Goal: Task Accomplishment & Management: Complete application form

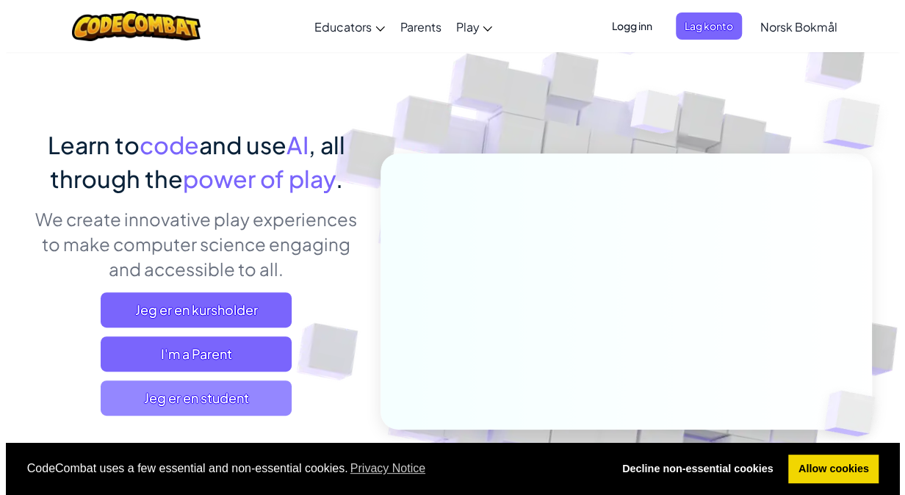
scroll to position [73, 0]
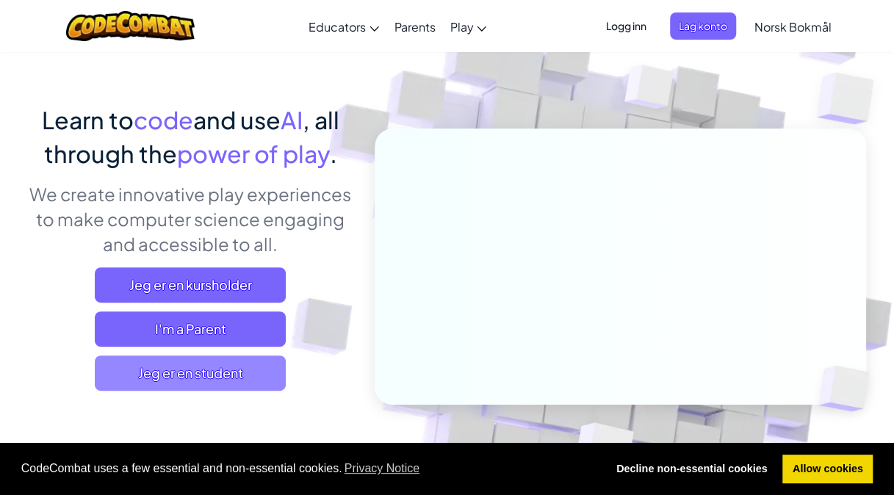
click at [263, 362] on span "Jeg er en student" at bounding box center [190, 372] width 191 height 35
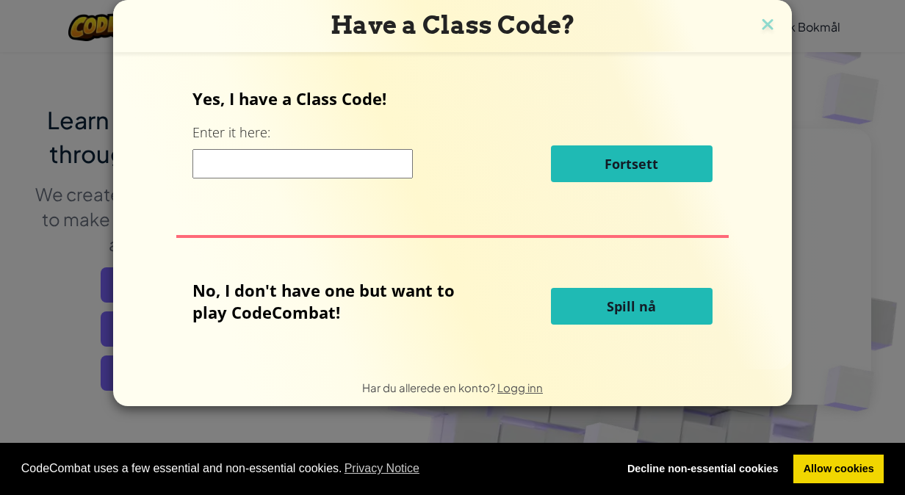
click at [599, 301] on button "Spill nå" at bounding box center [632, 306] width 162 height 37
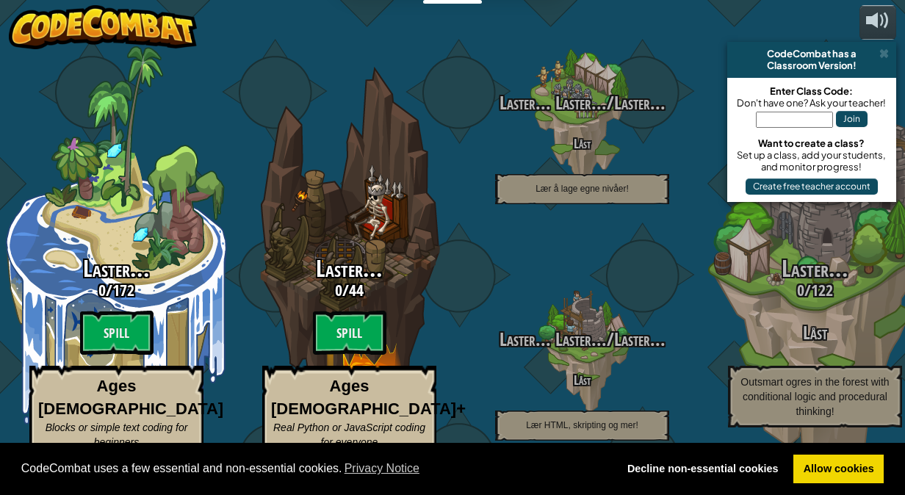
select select "nb"
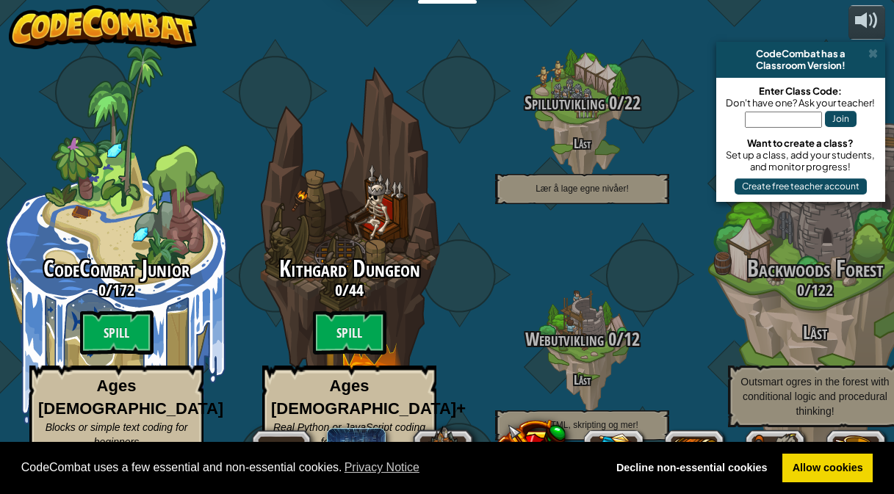
select select "nb"
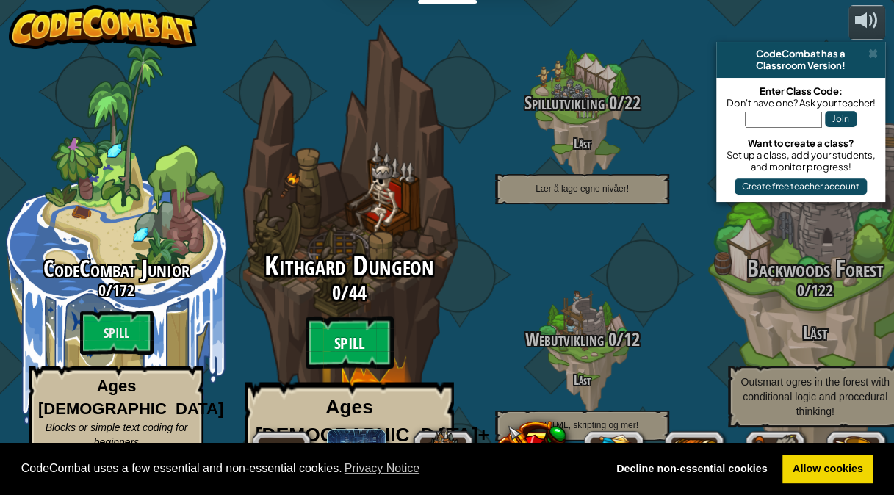
click at [359, 347] on btn "Spill" at bounding box center [349, 343] width 88 height 53
select select "nb"
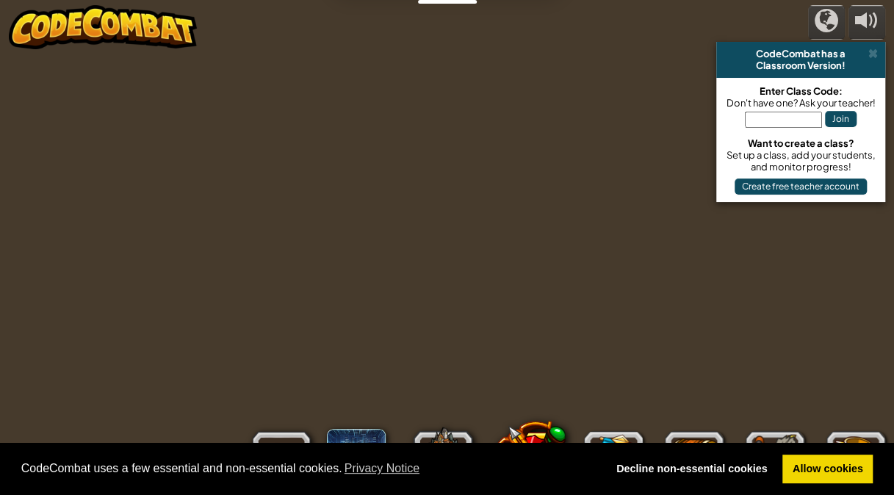
select select "nb"
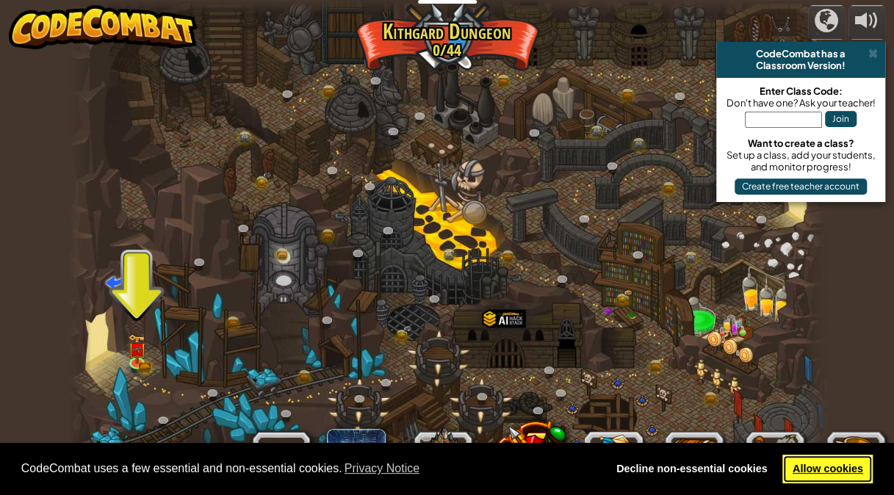
click at [817, 472] on link "Allow cookies" at bounding box center [827, 469] width 90 height 29
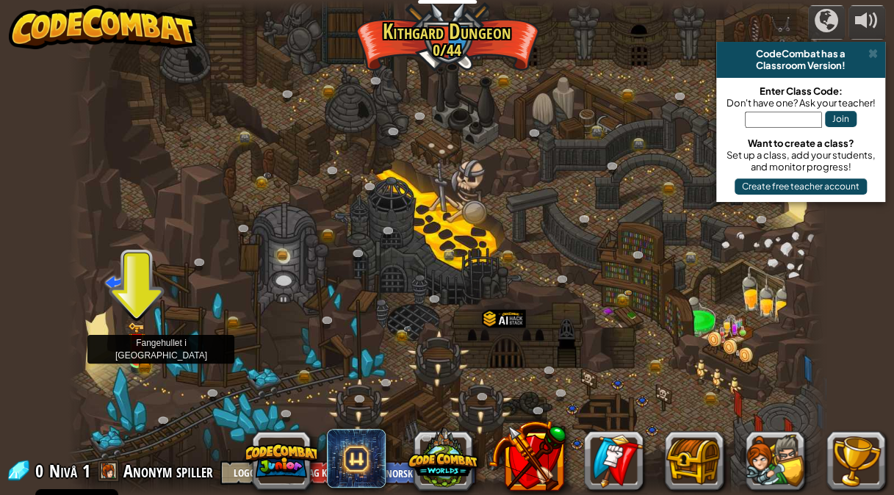
click at [135, 344] on img at bounding box center [136, 342] width 11 height 11
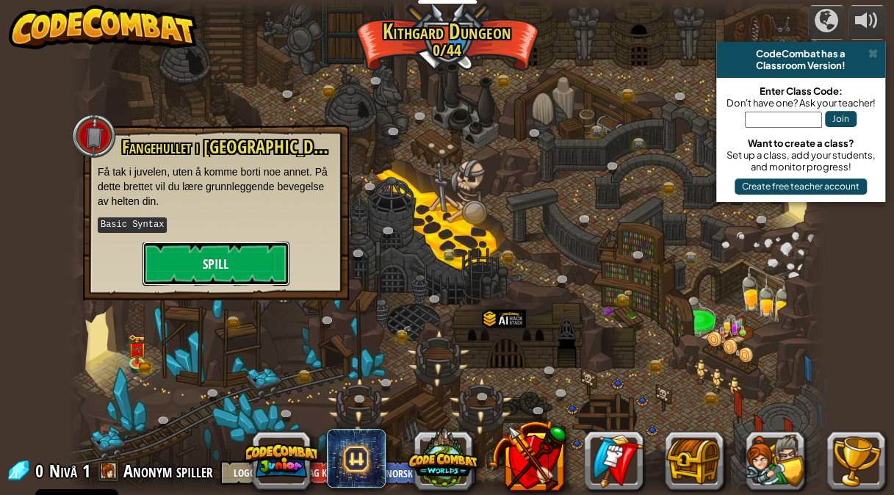
click at [234, 277] on button "Spill" at bounding box center [215, 264] width 147 height 44
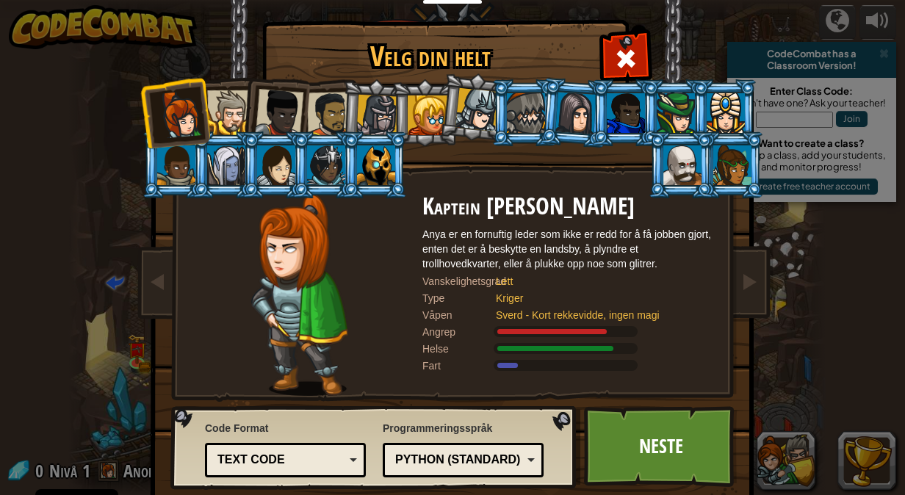
click at [508, 90] on li at bounding box center [524, 112] width 66 height 67
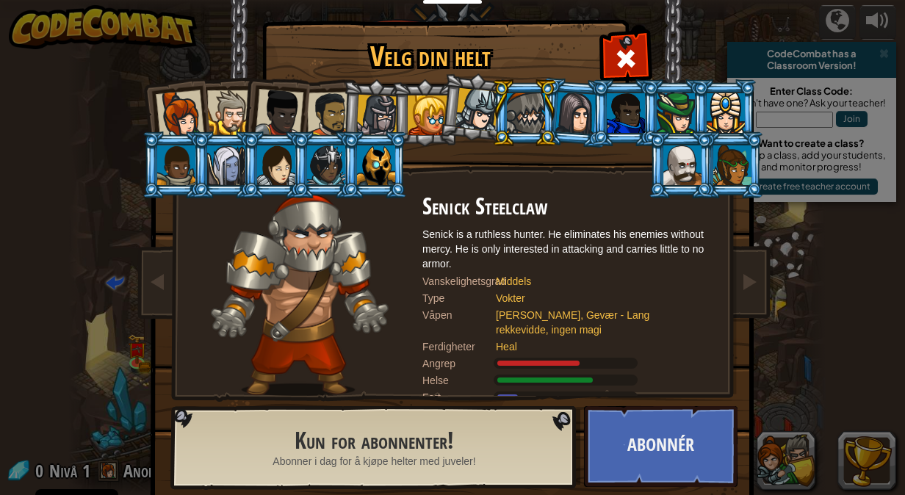
click at [376, 112] on div at bounding box center [377, 116] width 42 height 42
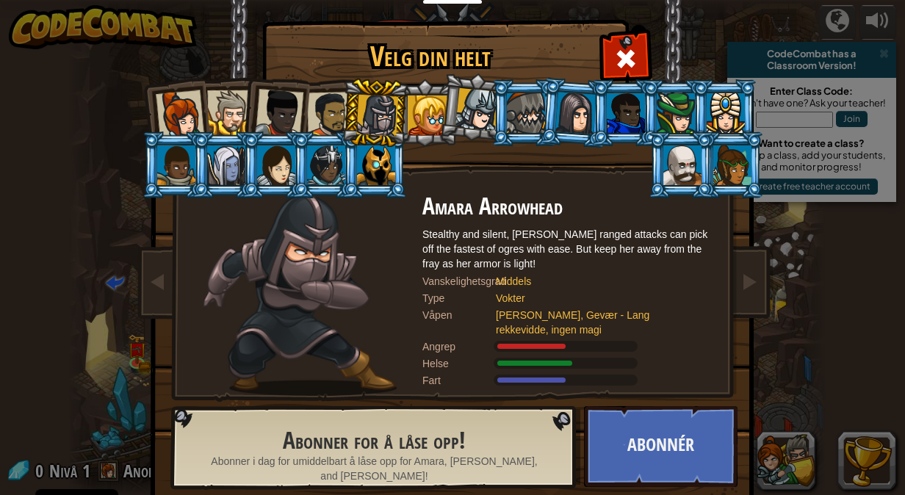
click at [300, 108] on li at bounding box center [275, 110] width 72 height 72
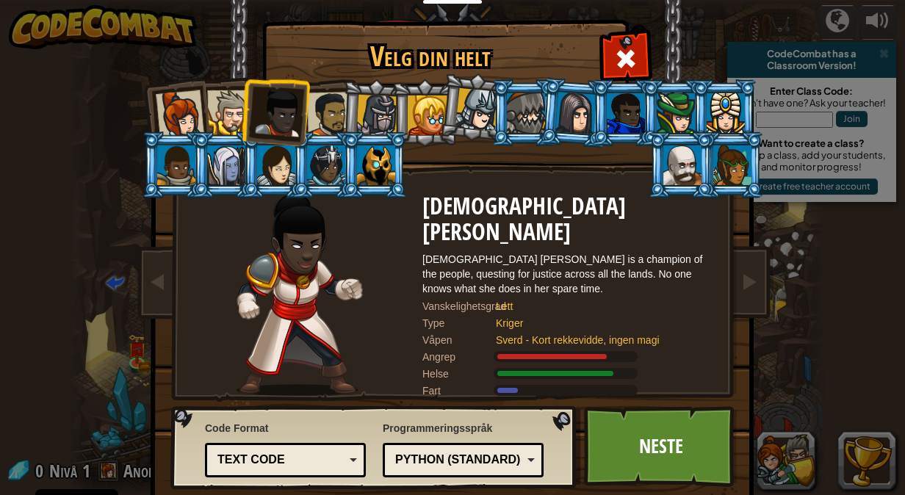
click at [325, 112] on div at bounding box center [330, 115] width 46 height 46
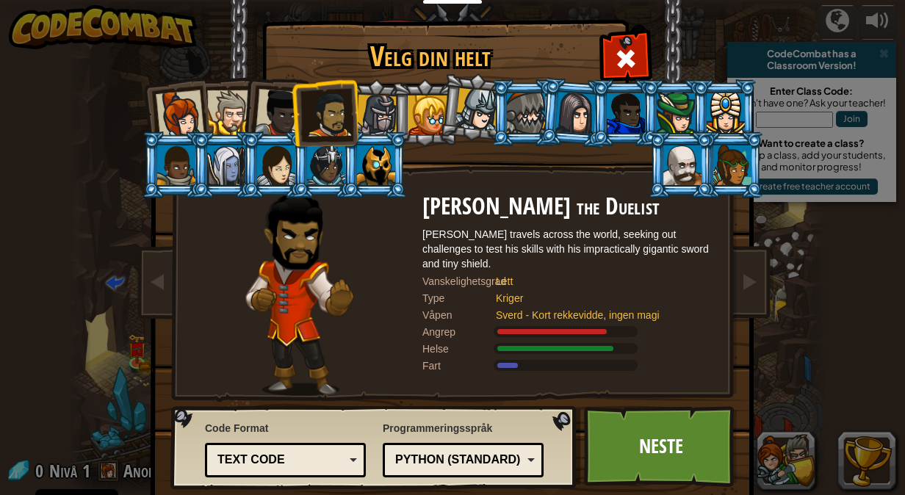
click at [278, 120] on div at bounding box center [279, 113] width 48 height 48
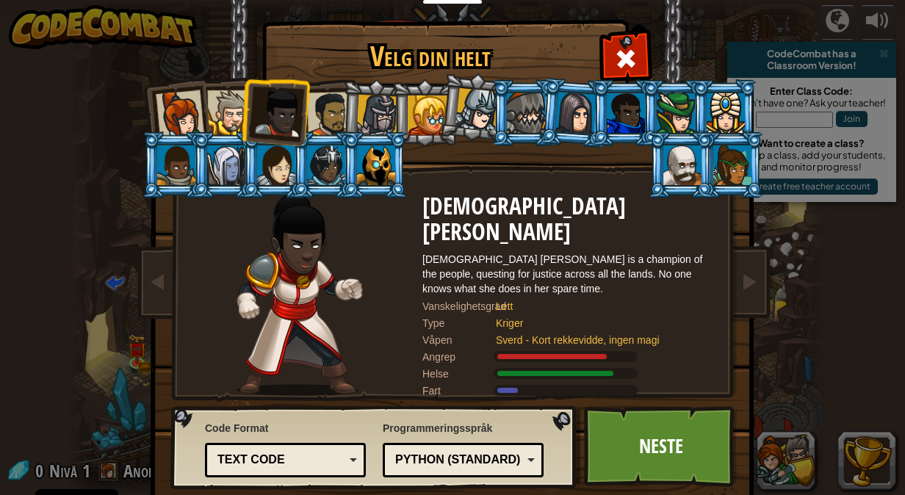
click at [212, 117] on div at bounding box center [229, 112] width 45 height 45
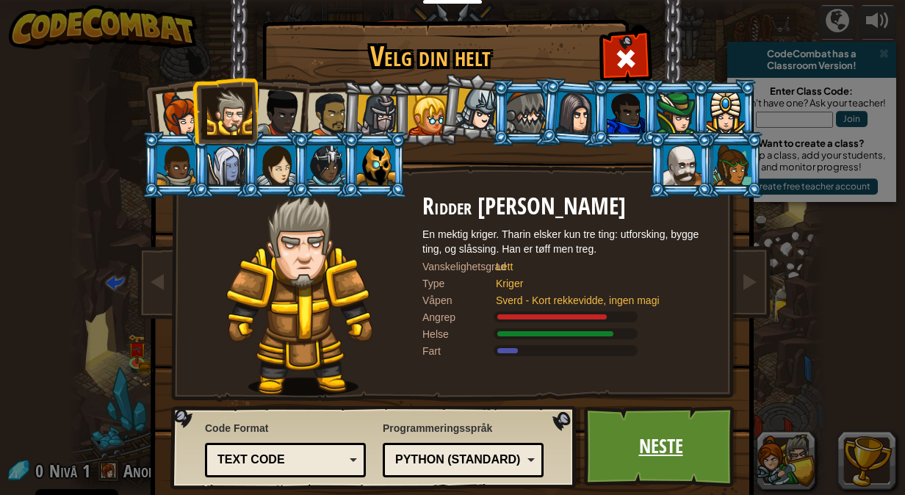
click at [632, 423] on link "Neste" at bounding box center [660, 446] width 153 height 81
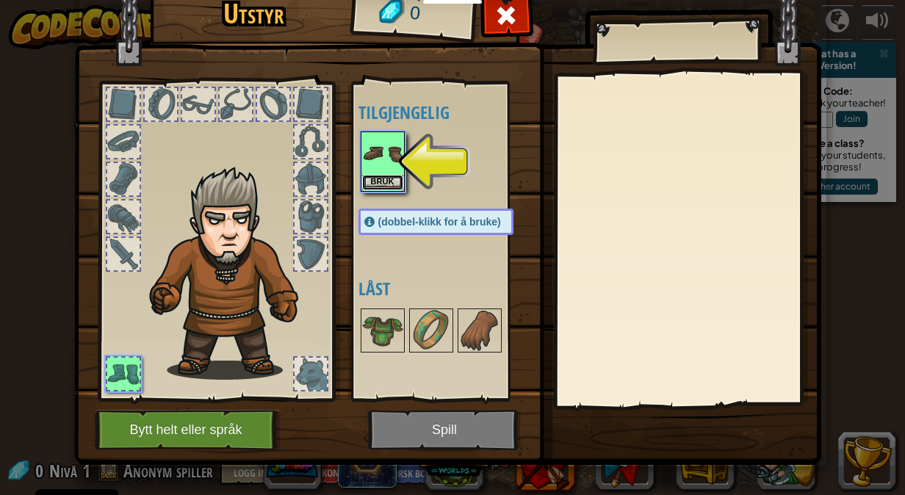
drag, startPoint x: 395, startPoint y: 178, endPoint x: 326, endPoint y: 173, distance: 69.2
click at [326, 173] on div "Utstyr 0 Tilgjengelig Bruk (dobbel-klikk for å bruke) Låst Bruk Ikke bruk Abonn…" at bounding box center [452, 224] width 747 height 485
click at [372, 185] on button "Bruk" at bounding box center [382, 181] width 41 height 15
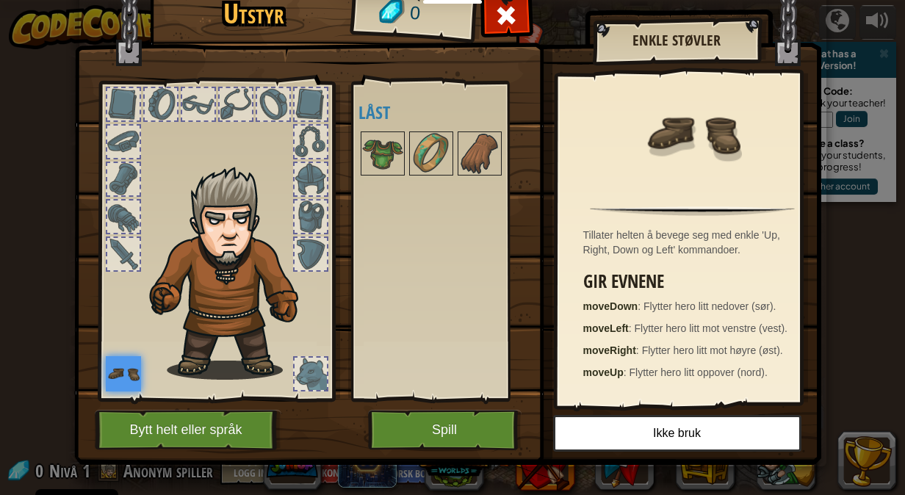
click at [570, 476] on div "Utstyr 0 Tilgjengelig Bruk (dobbel-klikk for å bruke) Låst Enkle Støvler Tillat…" at bounding box center [452, 264] width 747 height 485
click at [414, 491] on div "Utstyr 0 Tilgjengelig Bruk (dobbel-klikk for å bruke) Låst Enkle Støvler Tillat…" at bounding box center [452, 264] width 747 height 485
drag, startPoint x: 413, startPoint y: 491, endPoint x: 413, endPoint y: 436, distance: 55.1
click at [417, 491] on div "Utstyr 0 Tilgjengelig Bruk (dobbel-klikk for å bruke) Låst Enkle Støvler Tillat…" at bounding box center [452, 264] width 747 height 485
drag, startPoint x: 441, startPoint y: 452, endPoint x: 457, endPoint y: 469, distance: 22.8
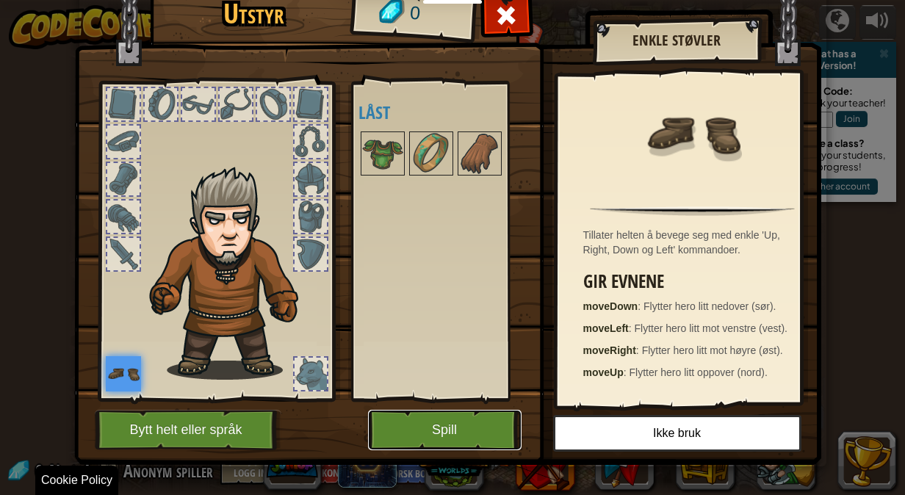
click at [457, 469] on div "Utstyr 0 Tilgjengelig Bruk (dobbel-klikk for å bruke) Låst Enkle Støvler Tillat…" at bounding box center [452, 264] width 747 height 485
click at [458, 468] on div "Utstyr 0 Tilgjengelig Bruk (dobbel-klikk for å bruke) Låst Enkle Støvler Tillat…" at bounding box center [452, 264] width 747 height 485
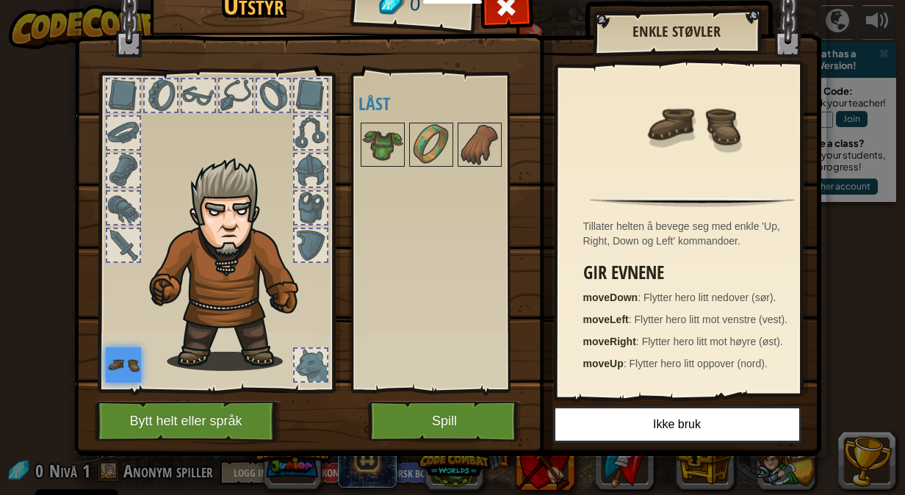
scroll to position [12, 0]
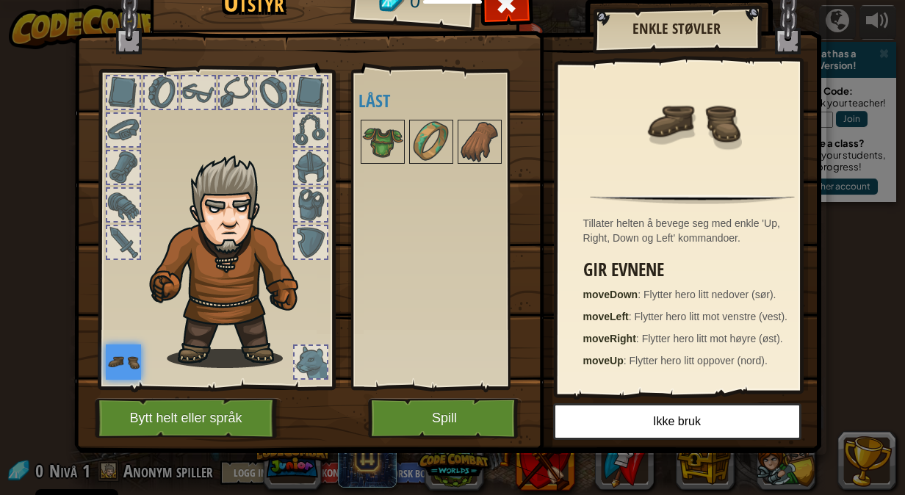
click at [410, 479] on div "Utstyr 0 Tilgjengelig Bruk (dobbel-klikk for å bruke) Låst Enkle Støvler Tillat…" at bounding box center [452, 252] width 747 height 485
click at [427, 1] on html "Cookie Policy CodeCombat uses a few essential and non-essential cookies. Privac…" at bounding box center [452, 0] width 905 height 1
drag, startPoint x: 817, startPoint y: 326, endPoint x: 504, endPoint y: 281, distance: 316.0
click at [504, 281] on div "[PERSON_NAME] (dobbel-klikk for å bruke) [GEOGRAPHIC_DATA]" at bounding box center [450, 229] width 184 height 306
click at [431, 422] on button "Spill" at bounding box center [444, 418] width 153 height 40
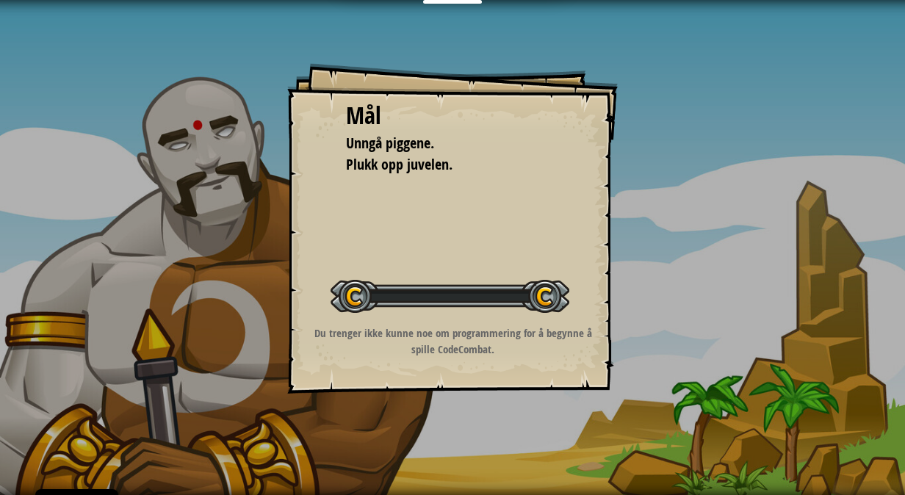
click at [437, 407] on div "Mål Unngå piggene. Plukk opp juvelen. Start brett Feil ved lasting fra server D…" at bounding box center [452, 247] width 905 height 495
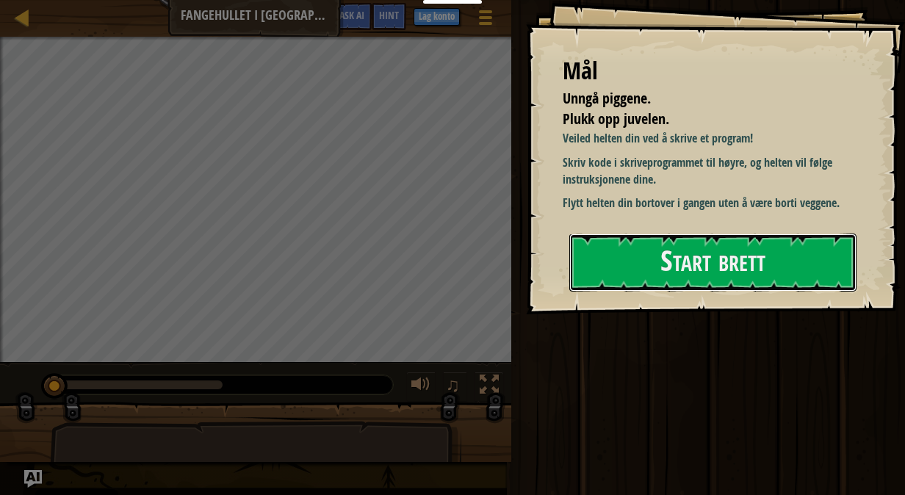
click at [576, 270] on button "Start brett" at bounding box center [712, 263] width 287 height 58
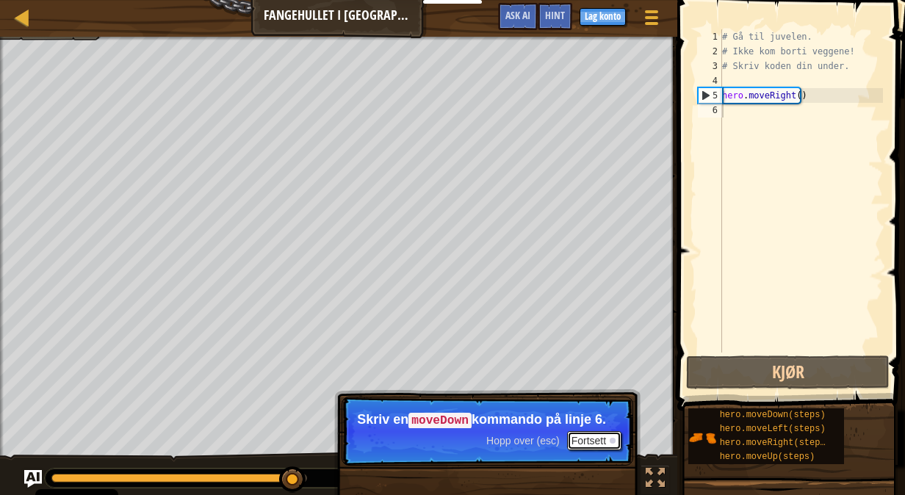
click at [588, 438] on button "Fortsett" at bounding box center [594, 440] width 54 height 19
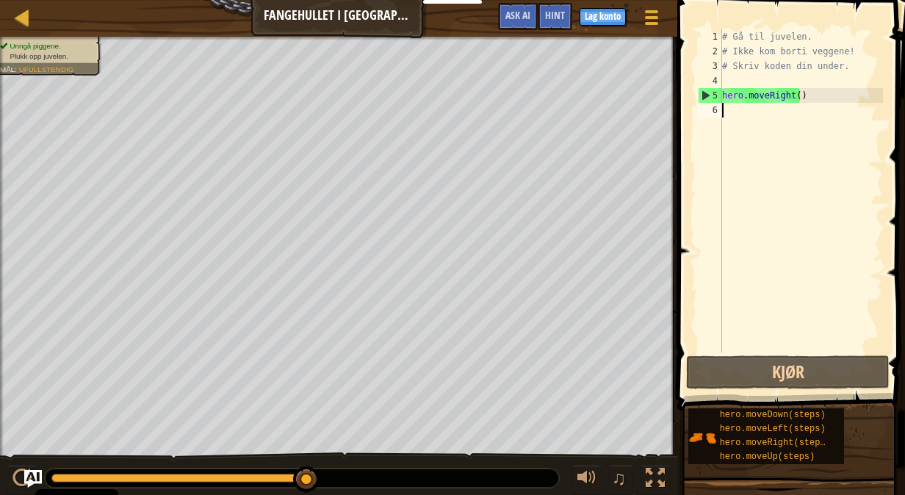
scroll to position [7, 0]
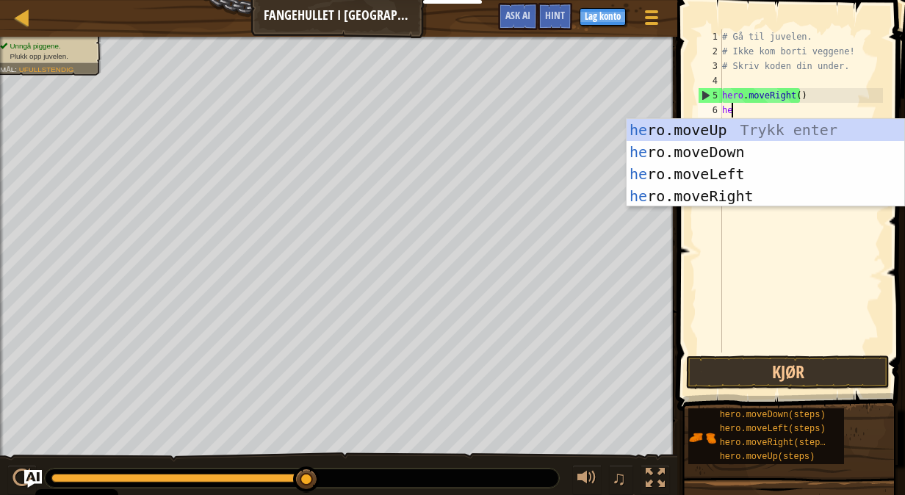
type textarea "her"
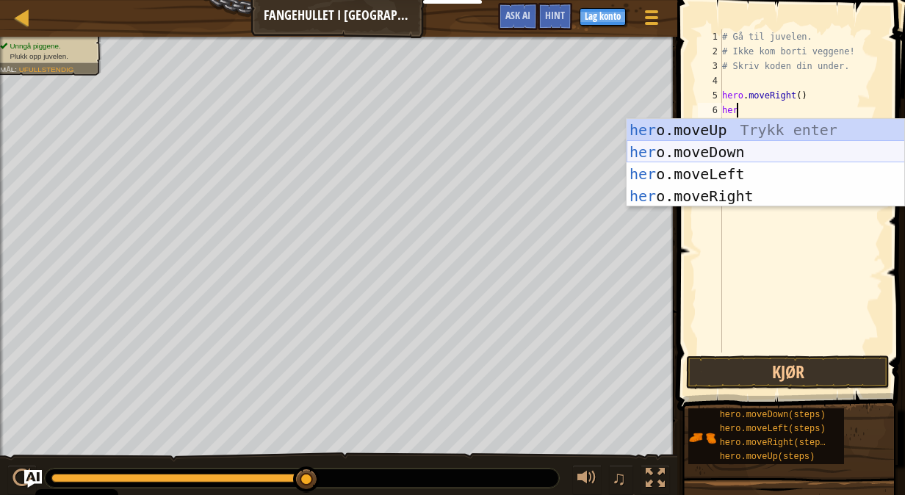
click at [764, 142] on div "her o.moveUp Trykk enter her o.moveDown Trykk enter her o.moveLeft [PERSON_NAME…" at bounding box center [765, 185] width 278 height 132
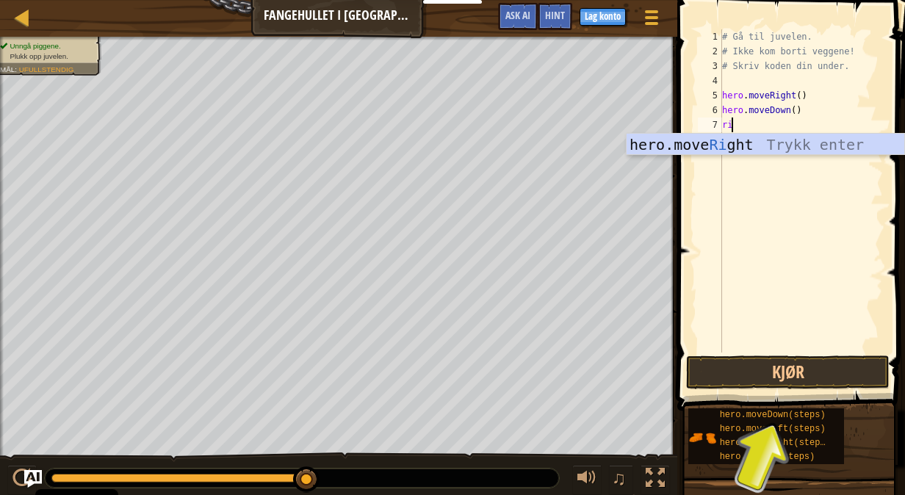
type textarea "rig"
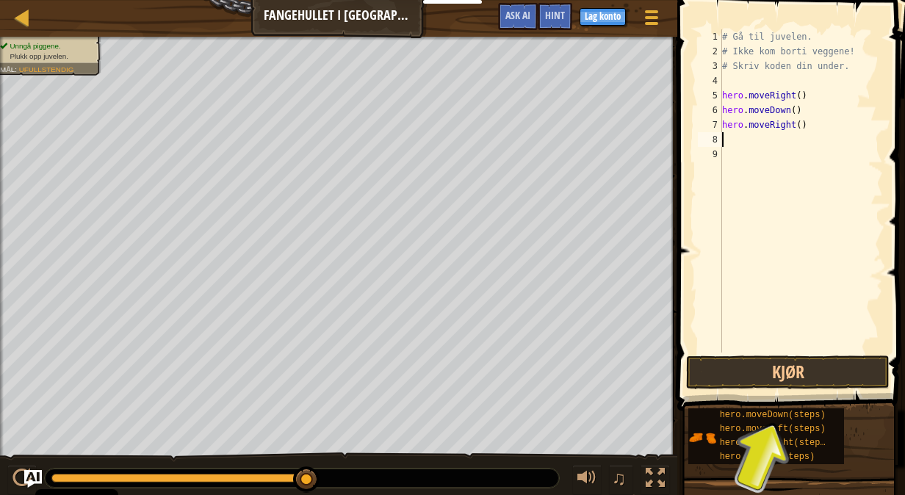
type textarea "hero.moveRight()"
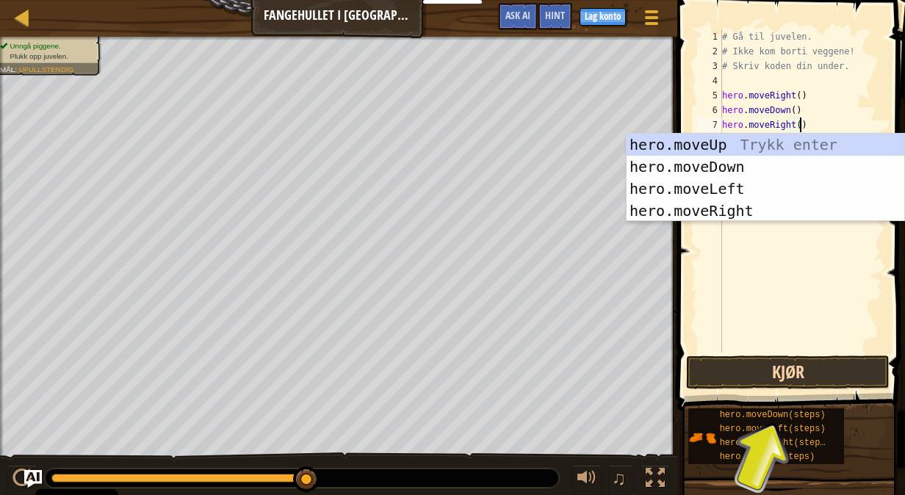
type textarea "hero.moveRight()"
click at [795, 379] on button "Kjør" at bounding box center [787, 372] width 203 height 34
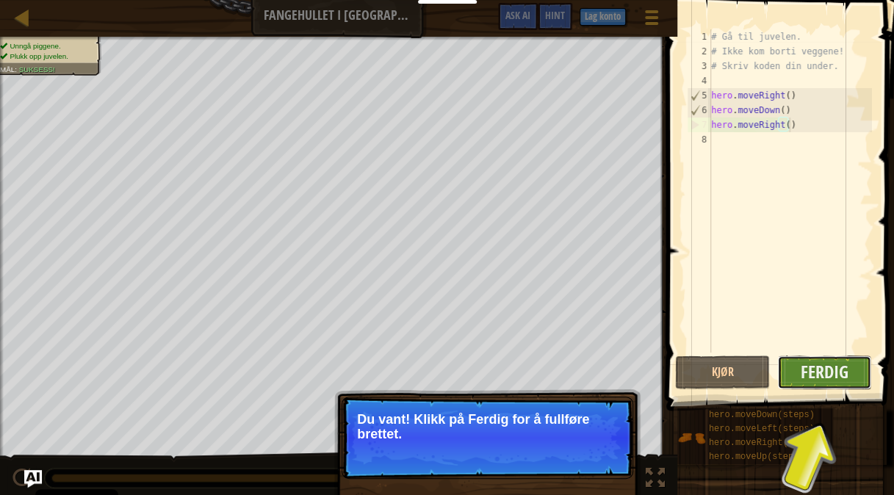
click at [815, 383] on button "Ferdig" at bounding box center [824, 372] width 95 height 34
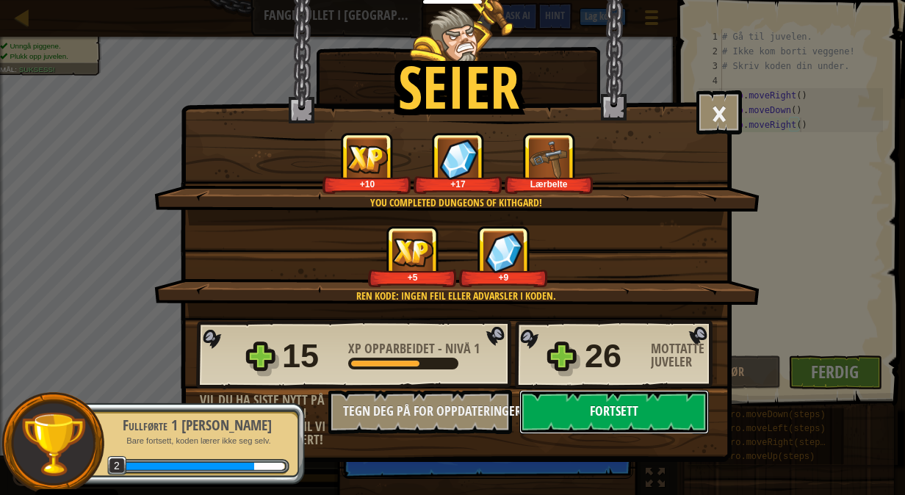
click at [665, 401] on button "Fortsett" at bounding box center [613, 412] width 189 height 44
select select "nb"
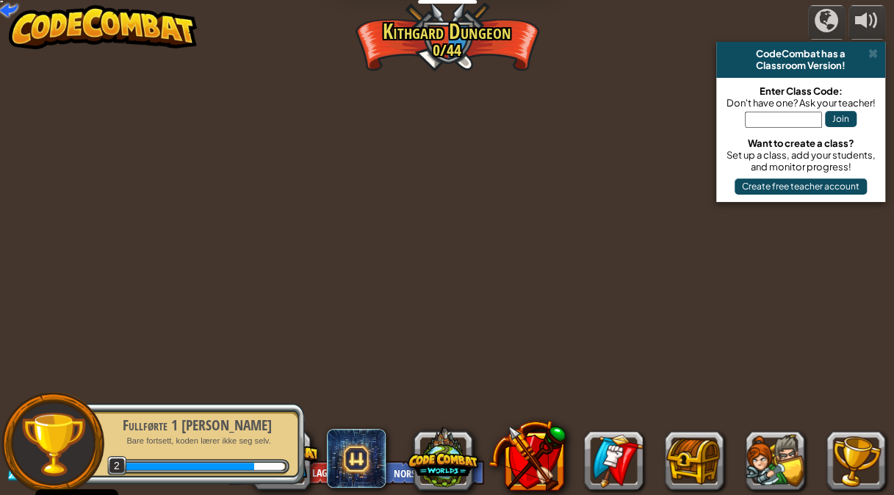
select select "nb"
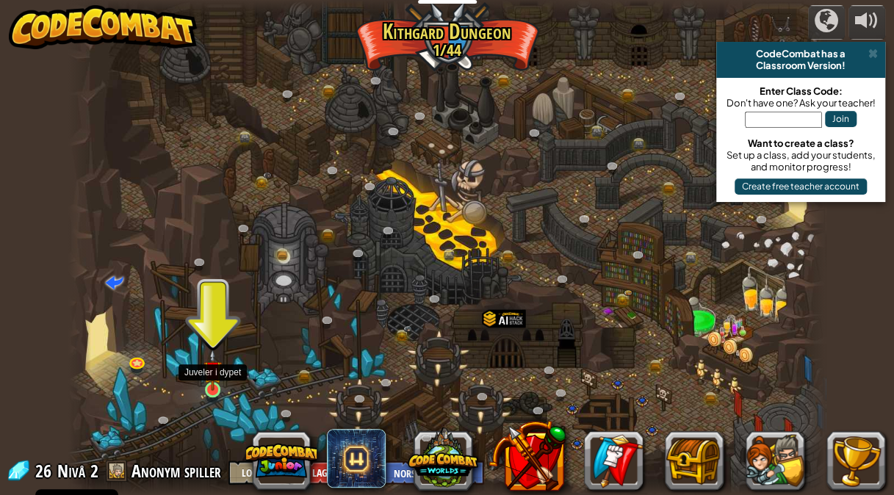
click at [207, 388] on img at bounding box center [212, 370] width 18 height 42
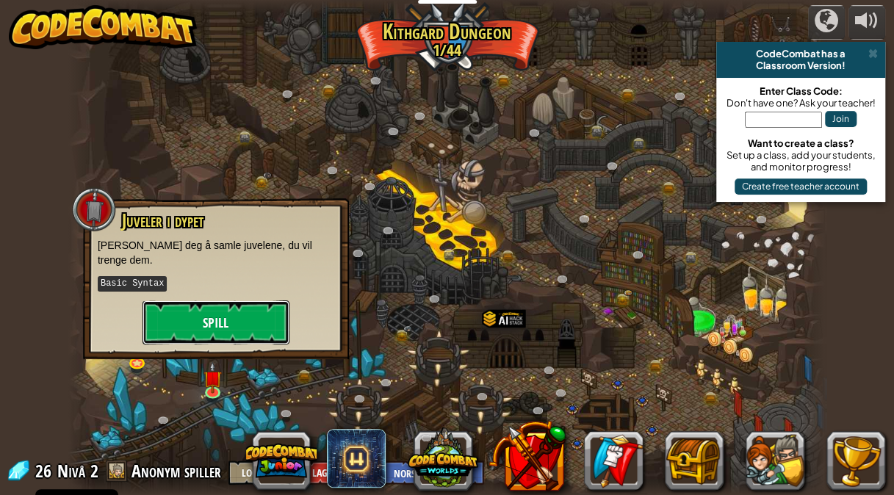
click at [238, 314] on button "Spill" at bounding box center [215, 322] width 147 height 44
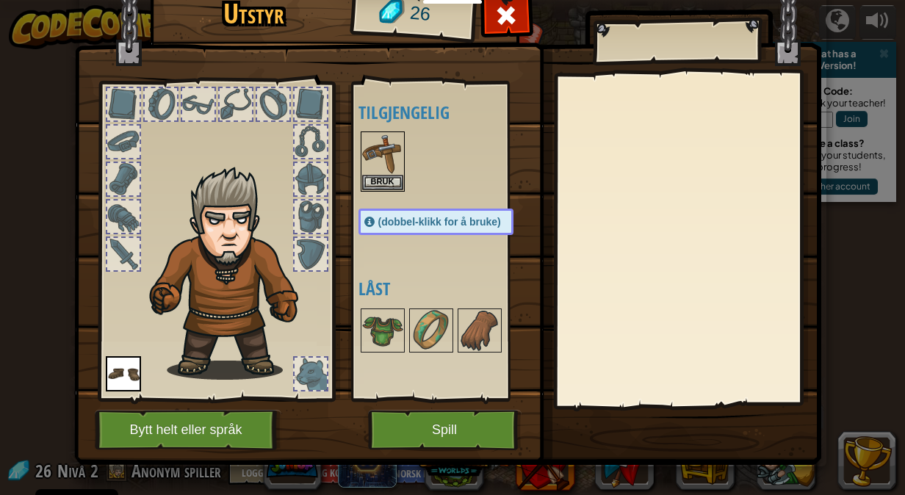
drag, startPoint x: 388, startPoint y: 342, endPoint x: 305, endPoint y: 250, distance: 123.8
click at [305, 250] on div "Utstyr 26 Tilgjengelig Bruk Bruk (dobbel-klikk for å bruke) Låst Bruk Ikke bruk…" at bounding box center [452, 224] width 747 height 485
click at [362, 329] on img at bounding box center [382, 330] width 41 height 41
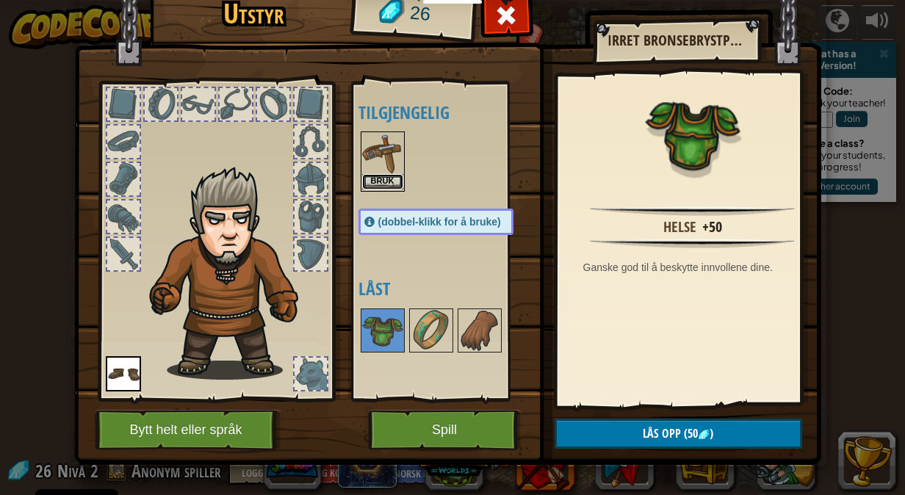
click at [362, 179] on button "Bruk" at bounding box center [382, 181] width 41 height 15
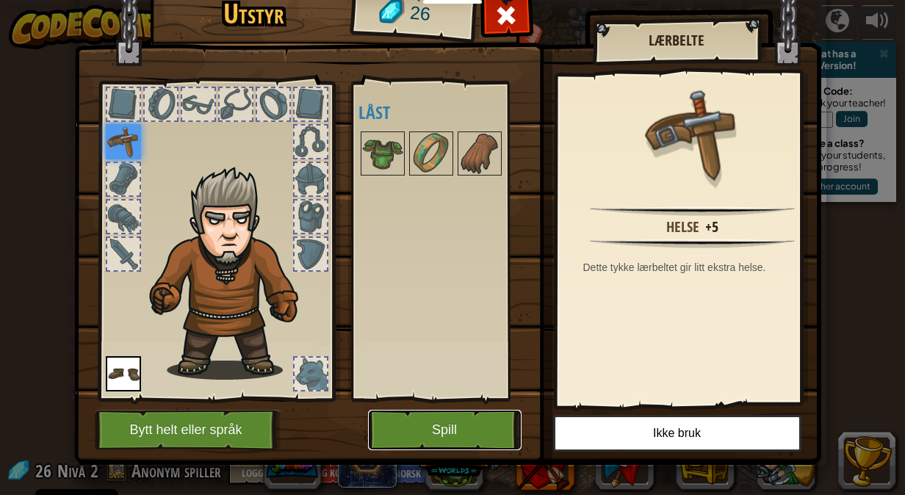
click at [416, 424] on button "Spill" at bounding box center [444, 430] width 153 height 40
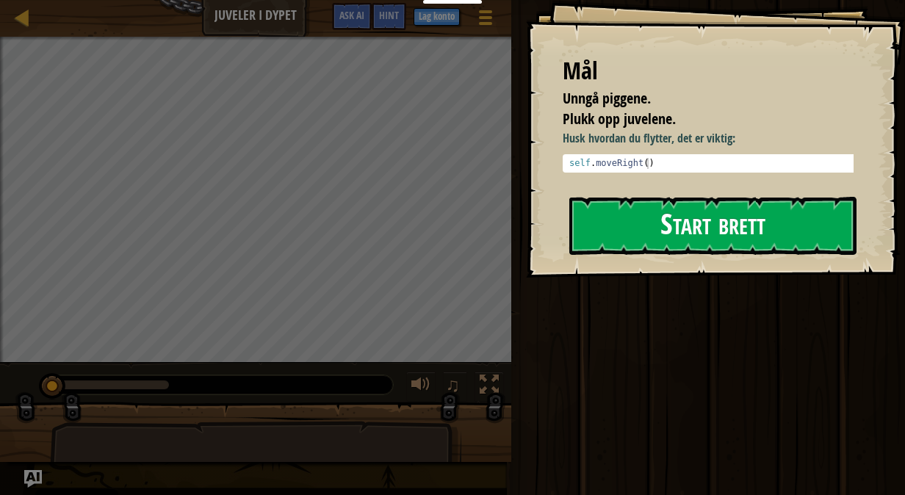
click at [578, 236] on button "Start brett" at bounding box center [712, 226] width 287 height 58
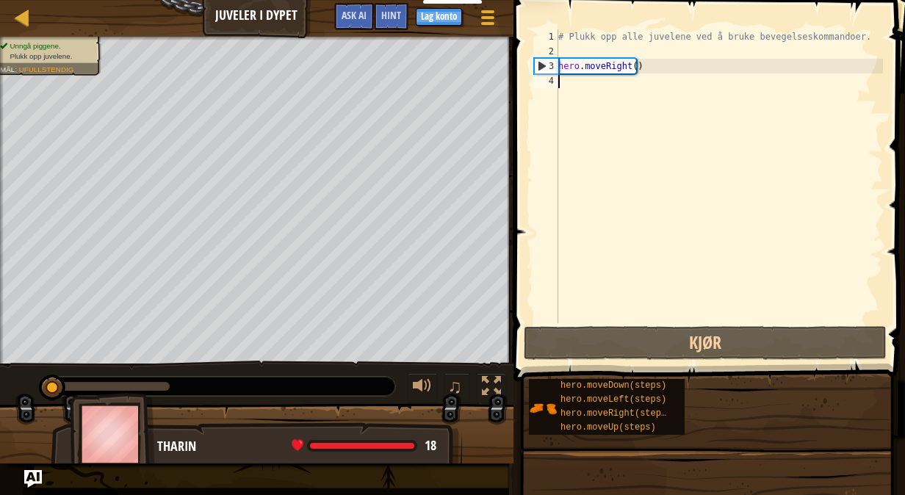
scroll to position [7, 0]
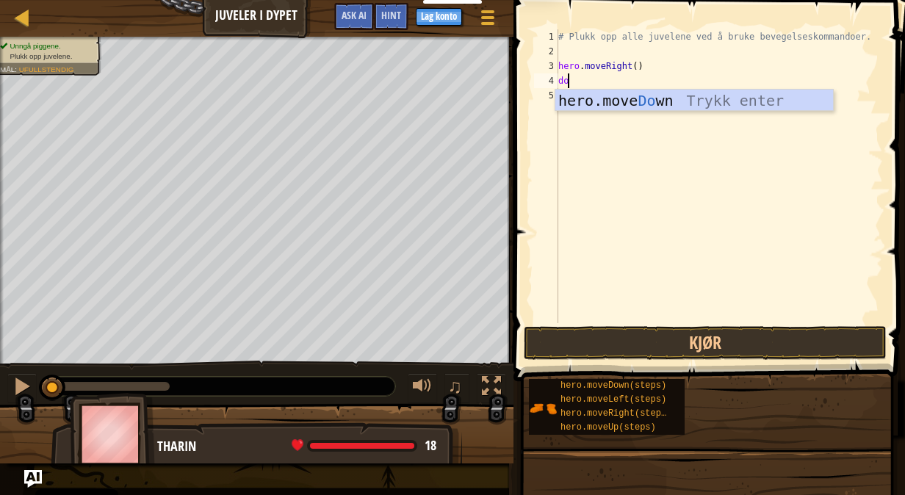
type textarea "dow"
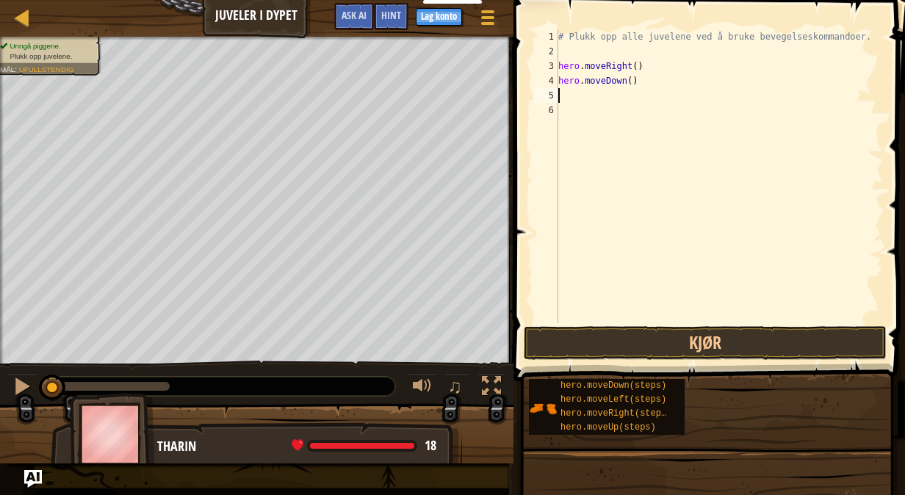
type textarea "u"
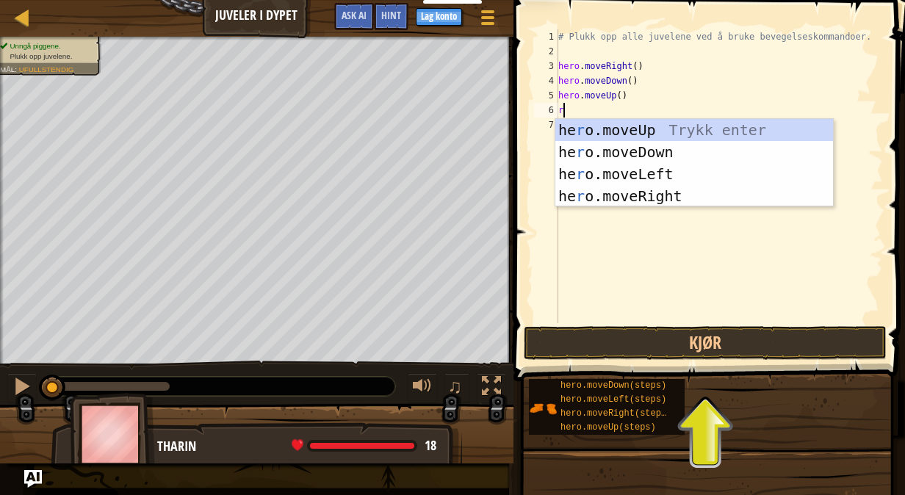
type textarea "ri"
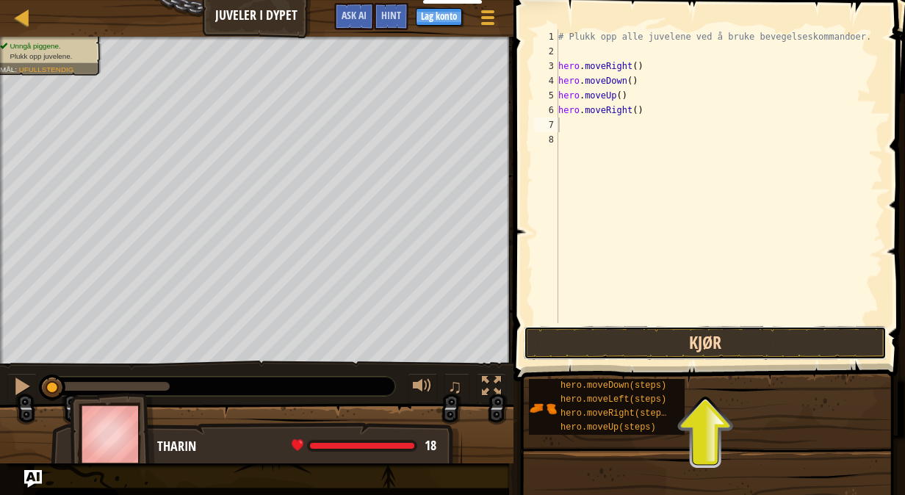
click at [605, 334] on button "Kjør" at bounding box center [705, 343] width 363 height 34
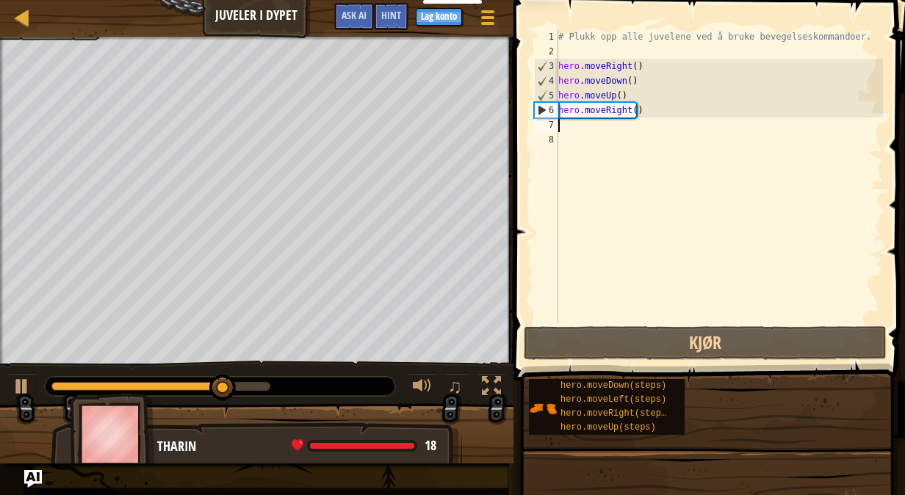
type textarea "u"
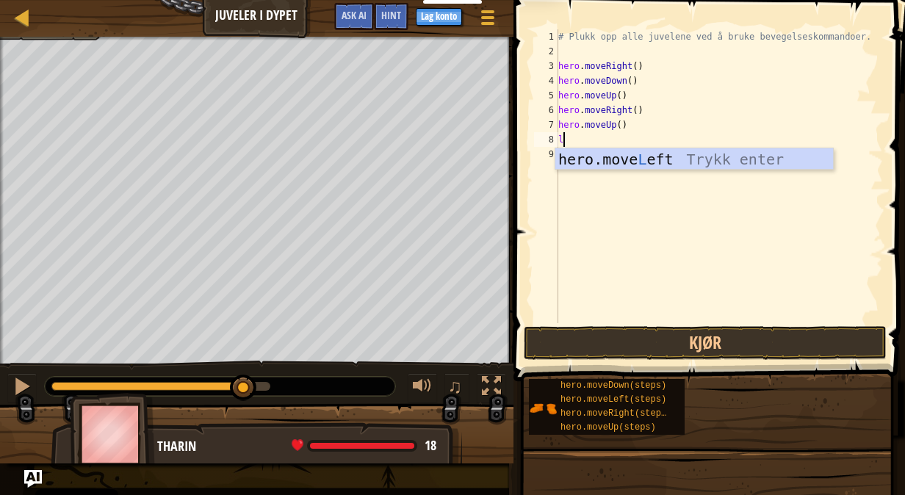
type textarea "le"
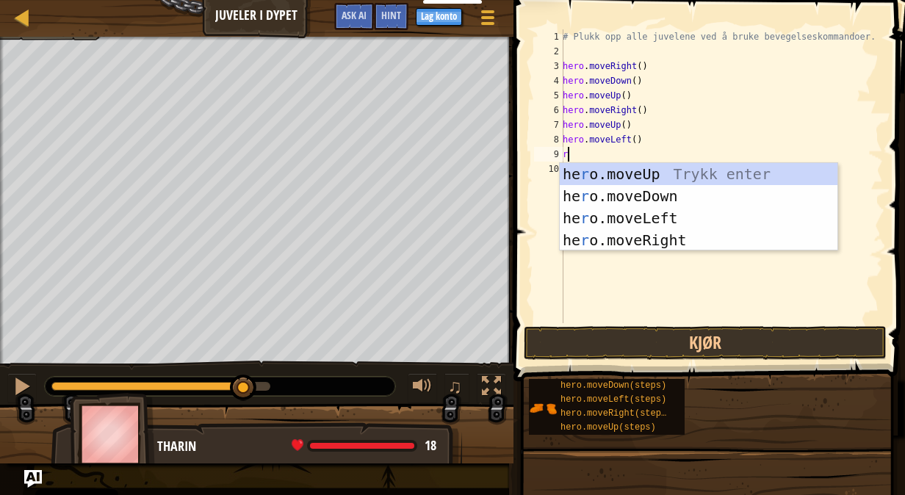
type textarea "ri"
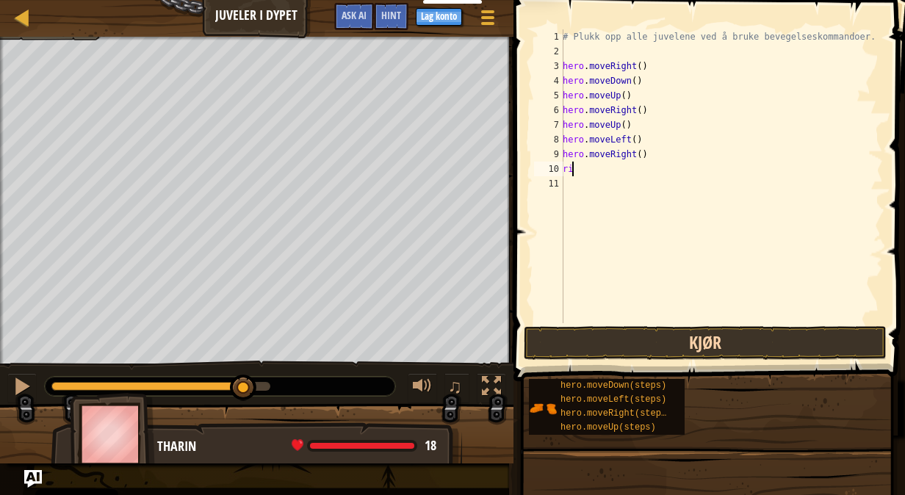
type textarea "rig"
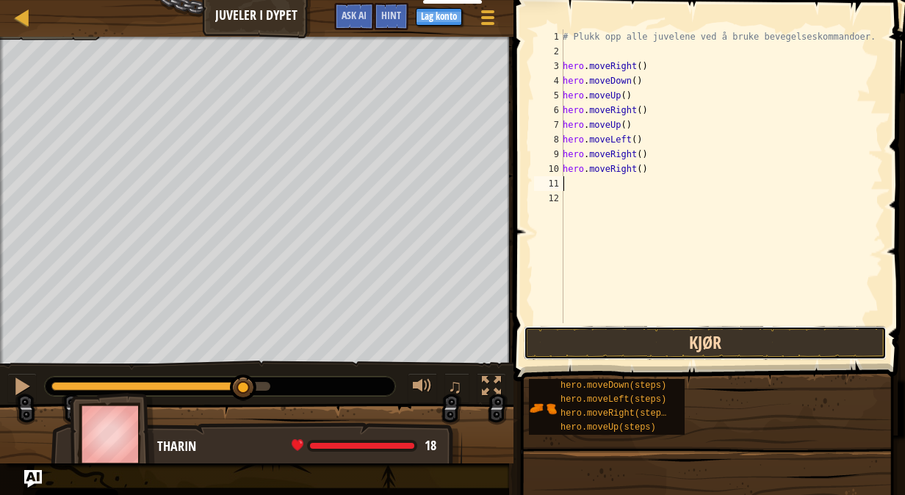
click at [637, 337] on button "Kjør" at bounding box center [705, 343] width 363 height 34
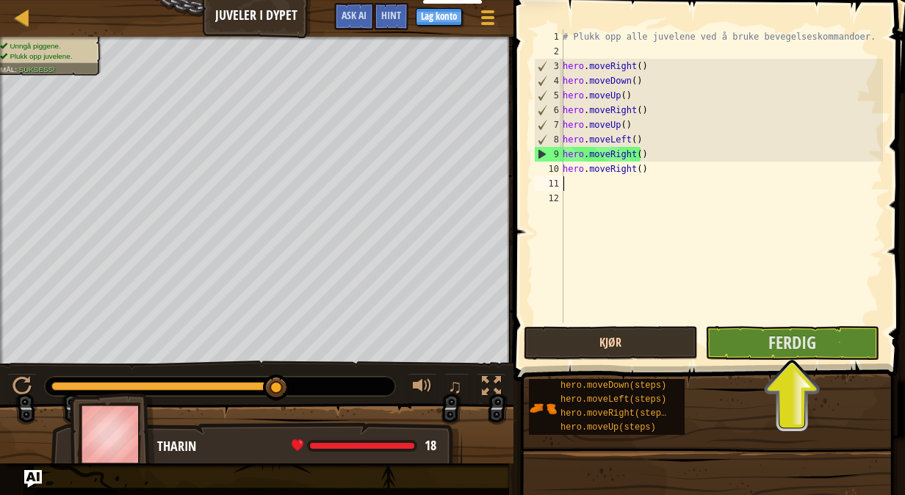
type textarea "ri"
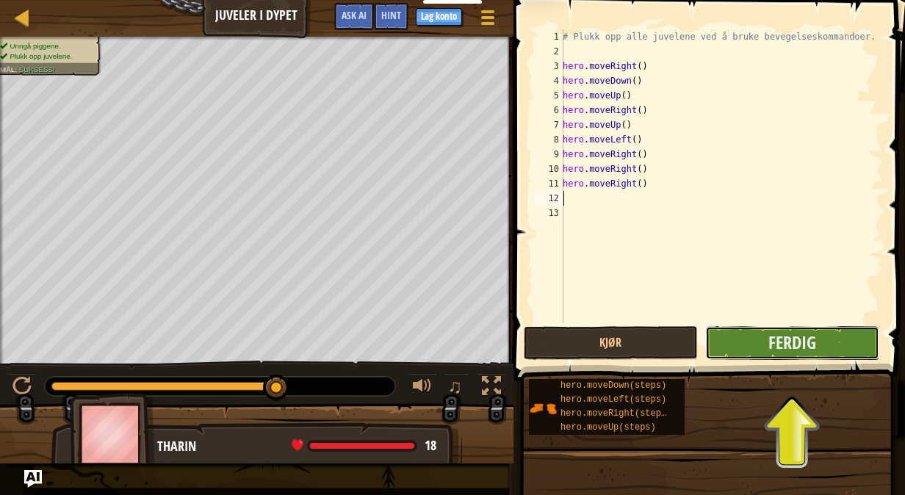
click at [721, 336] on button "Ferdig" at bounding box center [792, 343] width 174 height 34
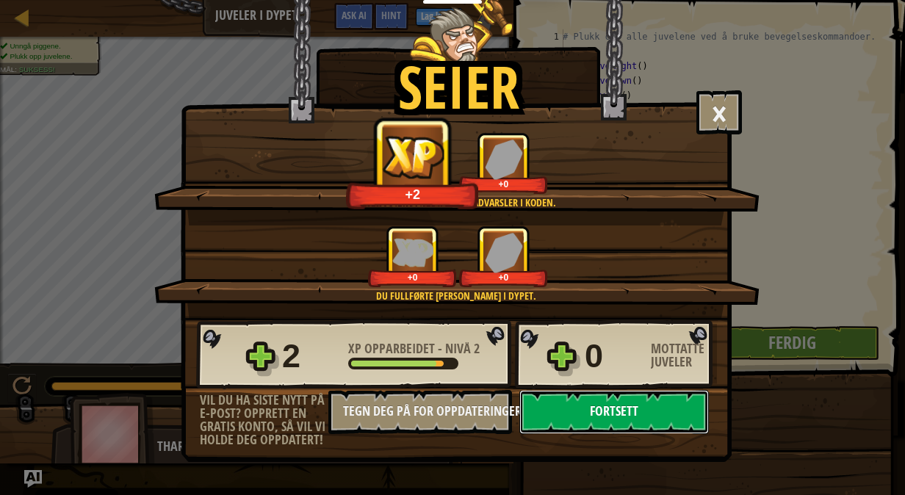
click at [552, 396] on button "Fortsett" at bounding box center [613, 412] width 189 height 44
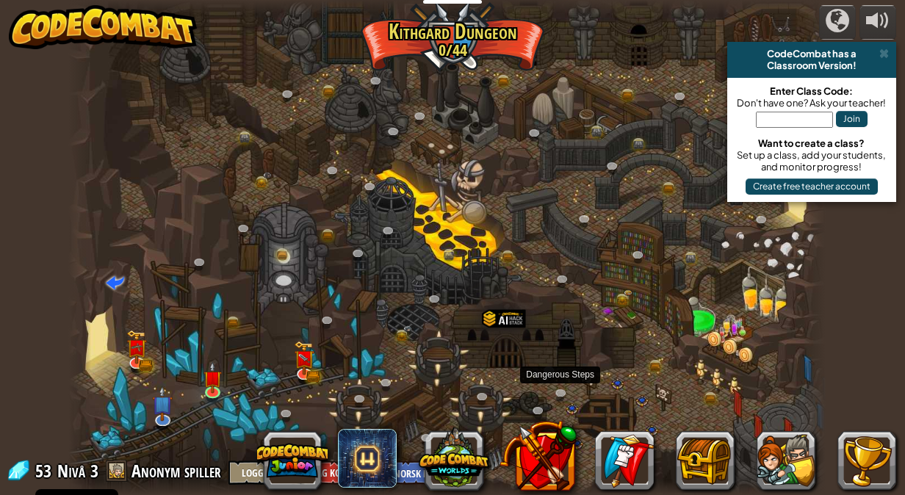
select select "nb"
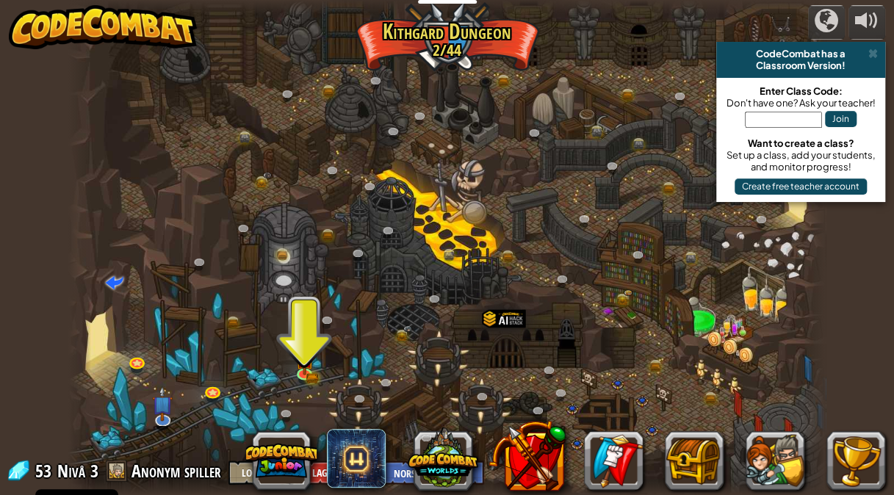
click at [293, 358] on div at bounding box center [446, 247] width 757 height 495
click at [299, 358] on img at bounding box center [304, 352] width 11 height 11
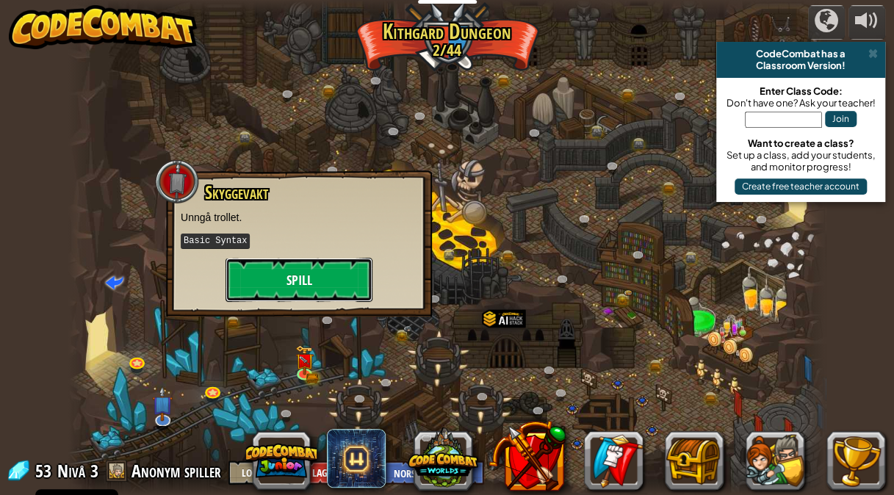
click at [303, 291] on button "Spill" at bounding box center [298, 280] width 147 height 44
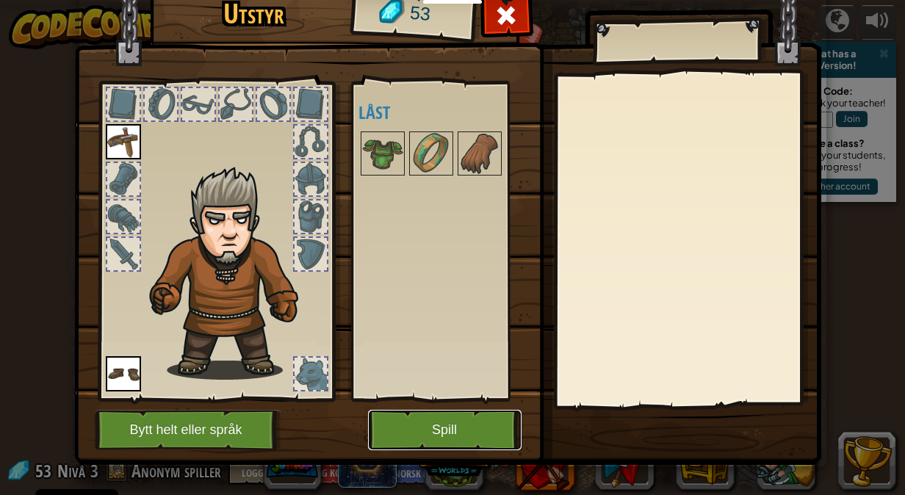
click at [384, 417] on button "Spill" at bounding box center [444, 430] width 153 height 40
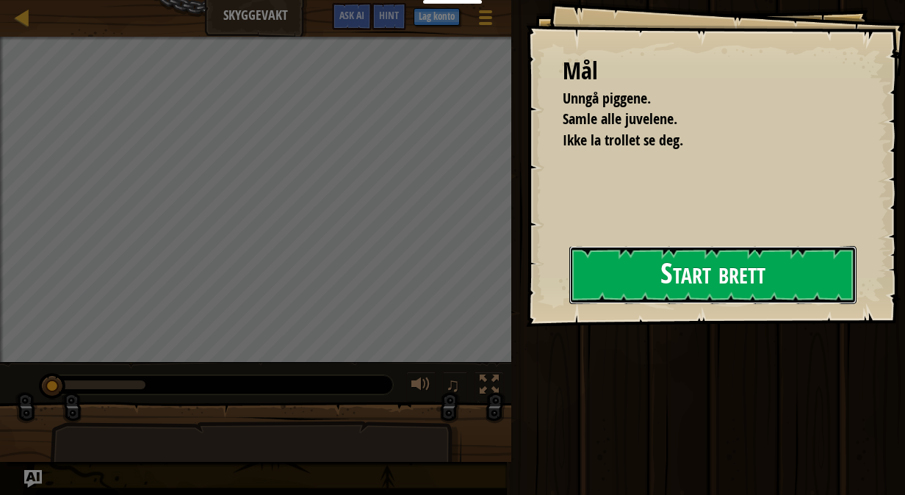
click at [710, 286] on button "Start brett" at bounding box center [712, 275] width 287 height 58
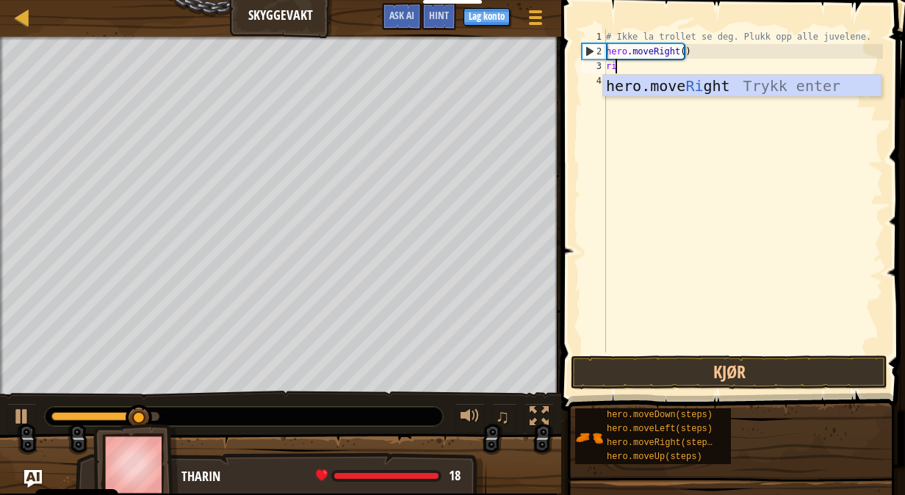
type textarea "rig"
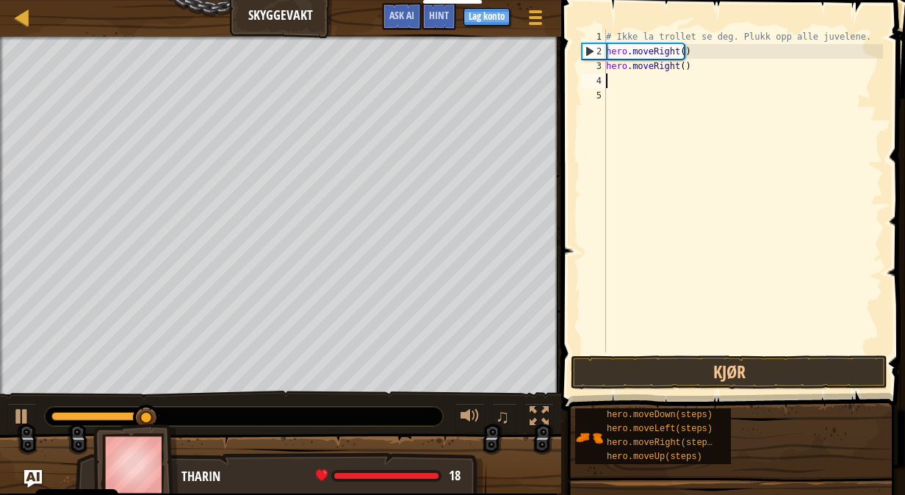
scroll to position [7, 0]
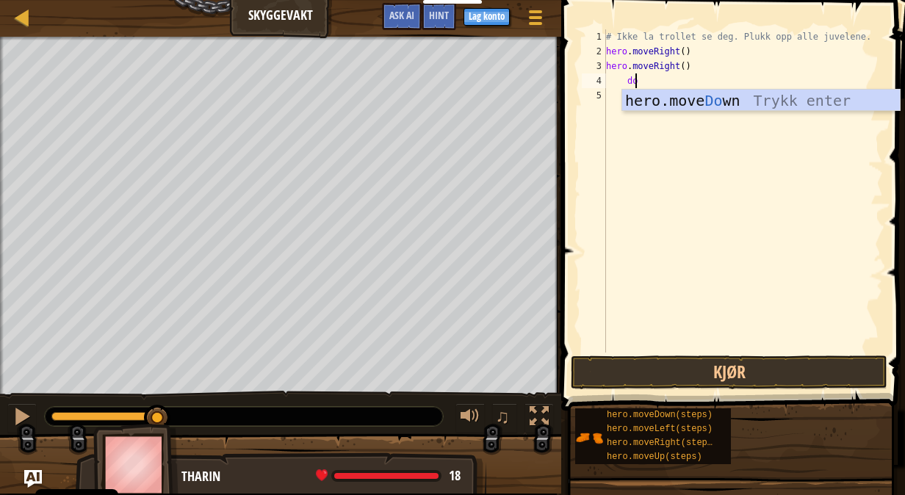
type textarea "dow"
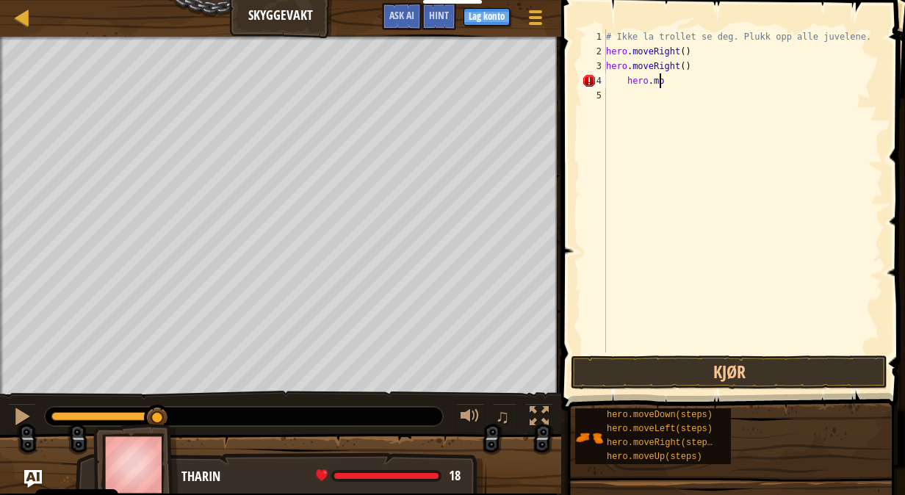
type textarea "h"
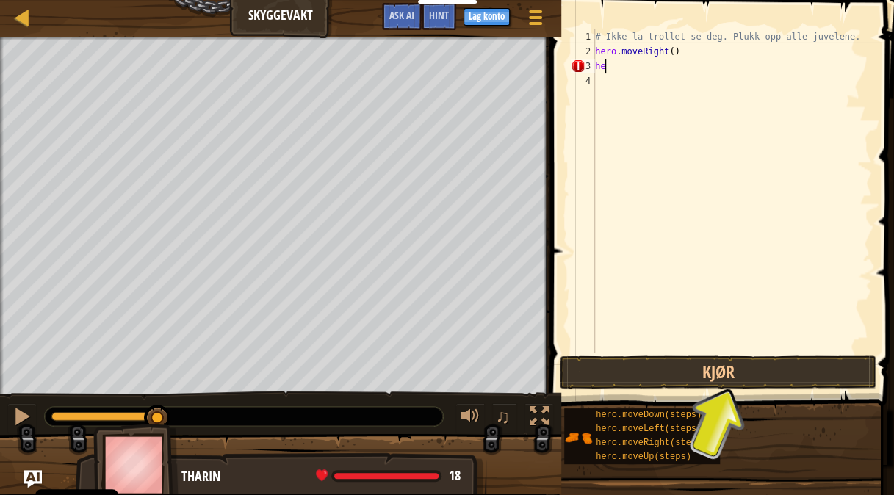
type textarea "h"
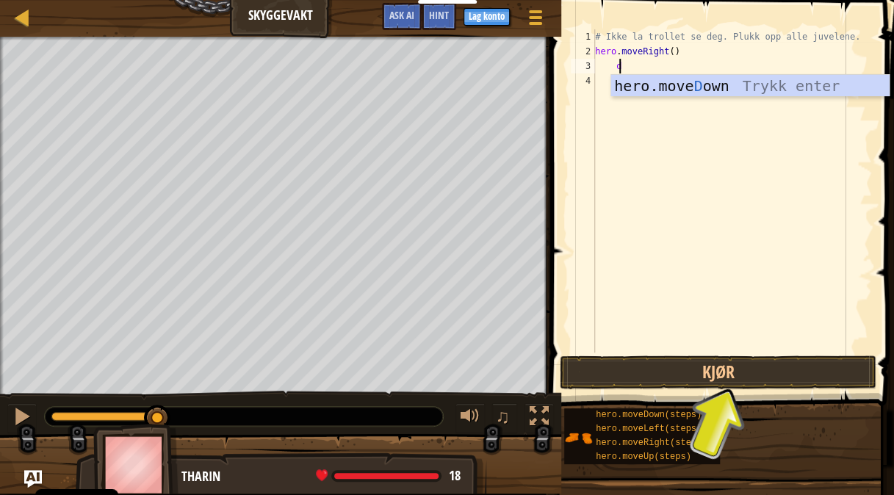
type textarea "do"
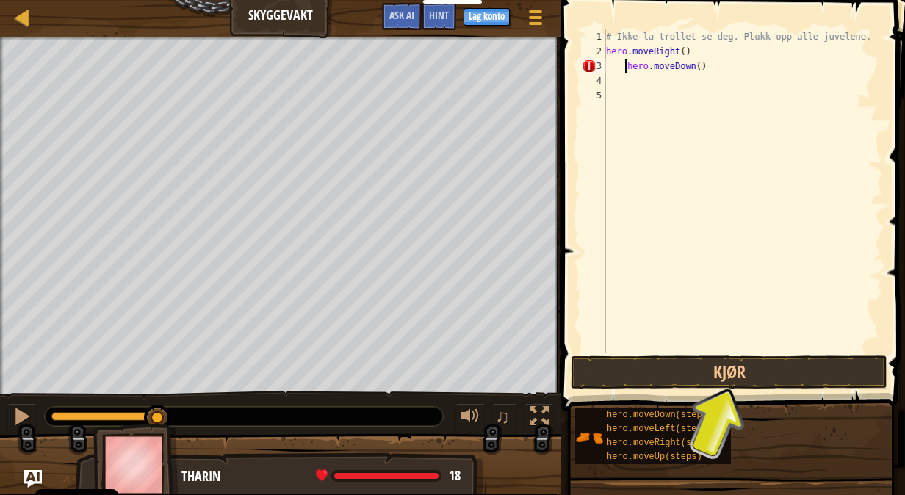
type textarea "hero.moveDown()"
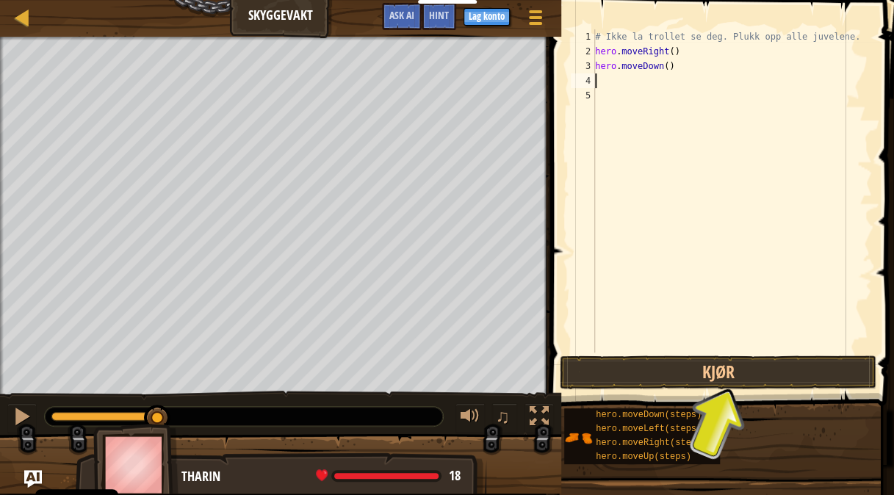
type textarea "u"
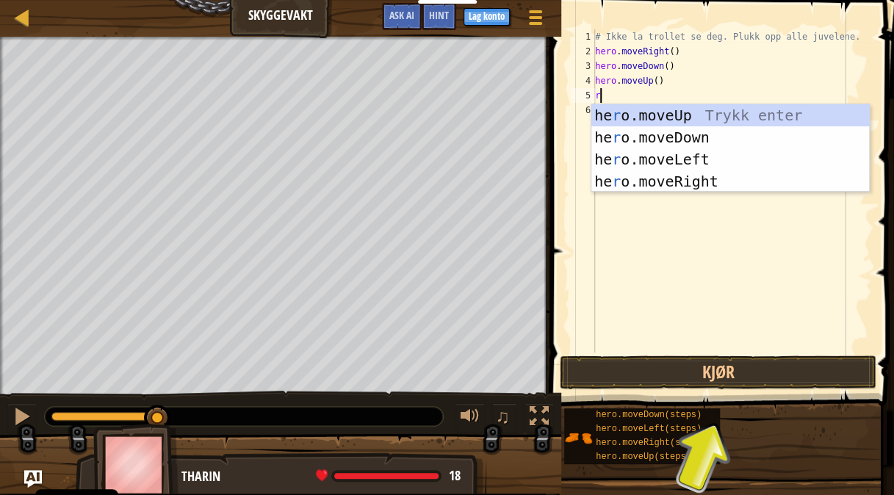
type textarea "ri"
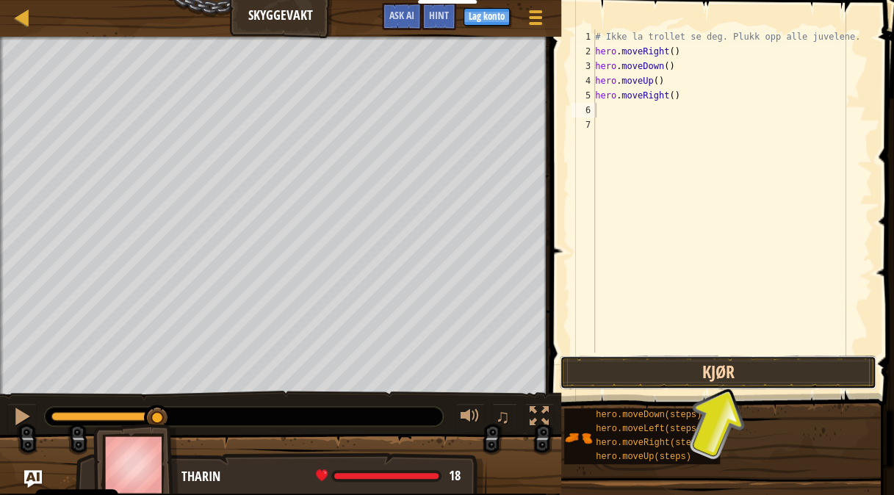
click at [598, 373] on button "Kjør" at bounding box center [718, 372] width 317 height 34
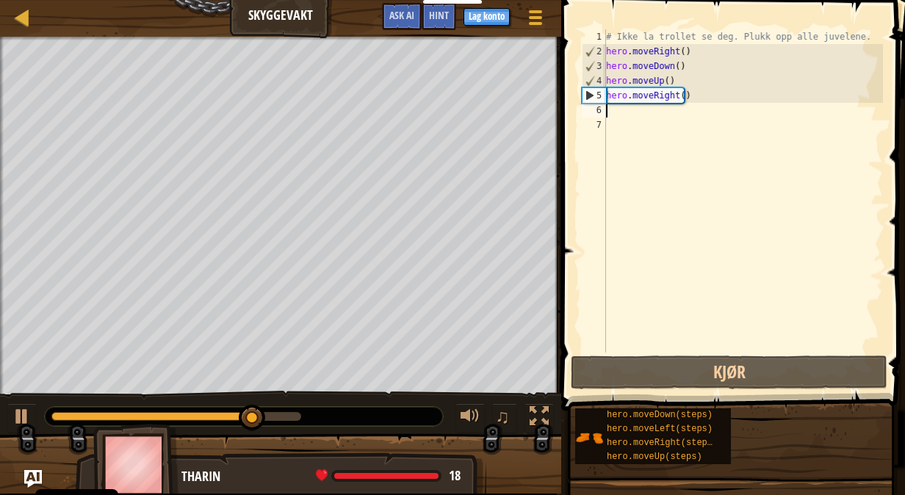
click at [633, 112] on div "# Ikke la trollet se deg. Plukk opp alle juvelene. hero . moveRight ( ) hero . …" at bounding box center [743, 205] width 280 height 352
type textarea "d"
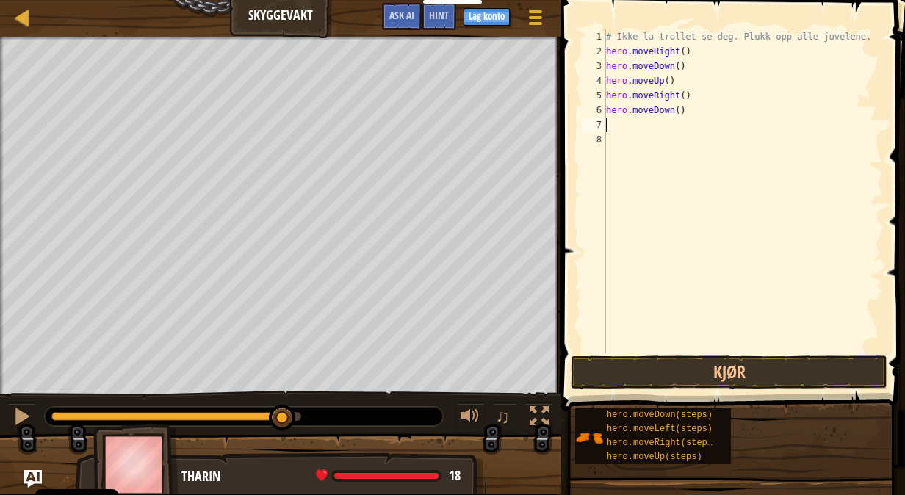
type textarea "ri"
click at [611, 365] on button "Kjør" at bounding box center [729, 372] width 317 height 34
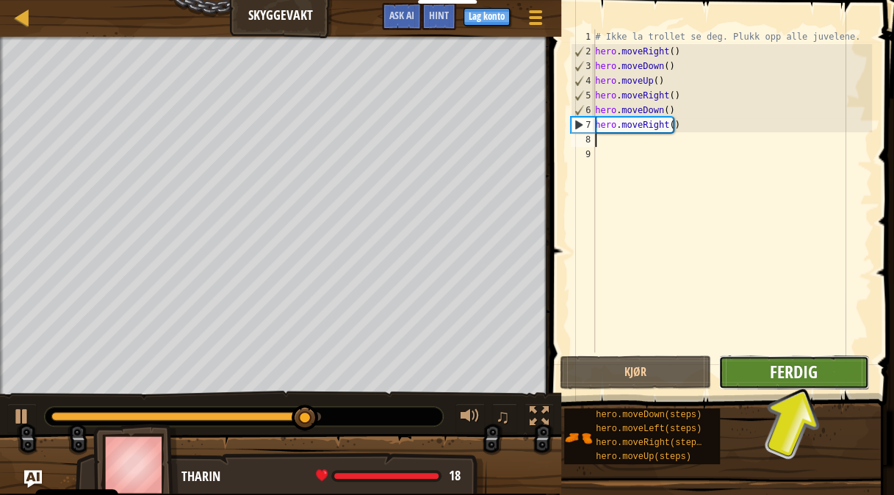
click at [783, 376] on span "Ferdig" at bounding box center [794, 371] width 48 height 23
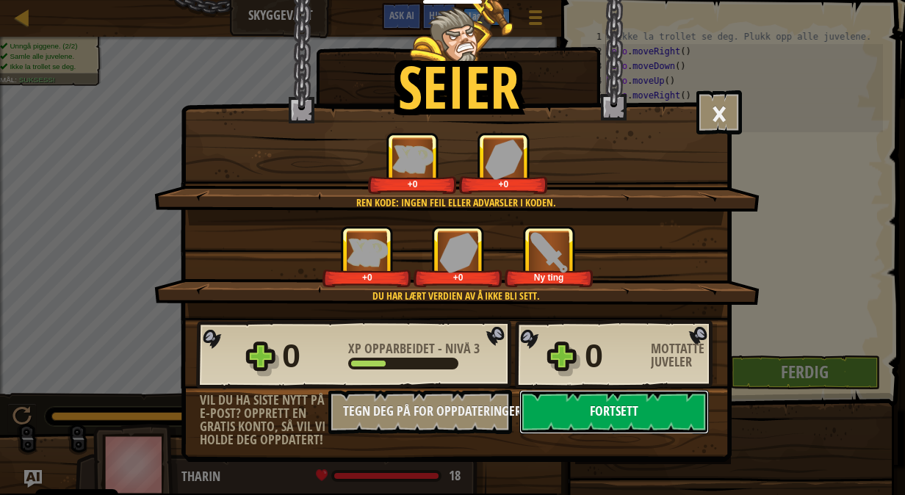
click at [634, 419] on button "Fortsett" at bounding box center [613, 412] width 189 height 44
select select "nb"
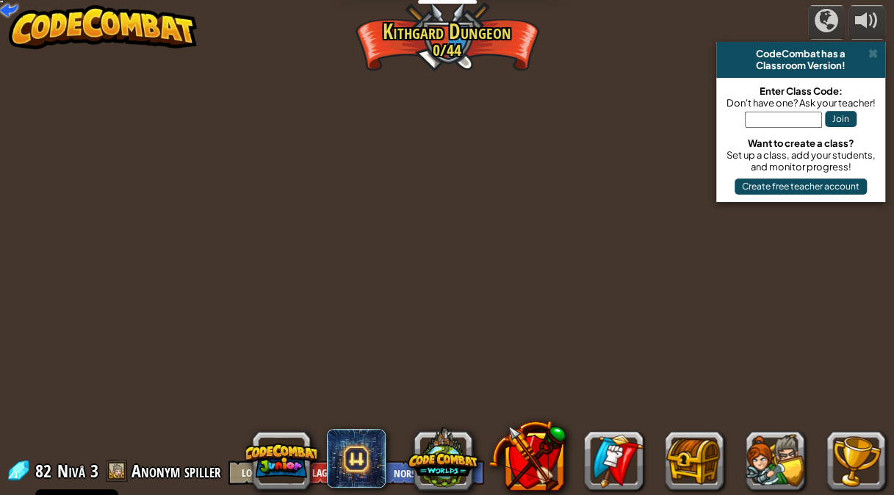
select select "nb"
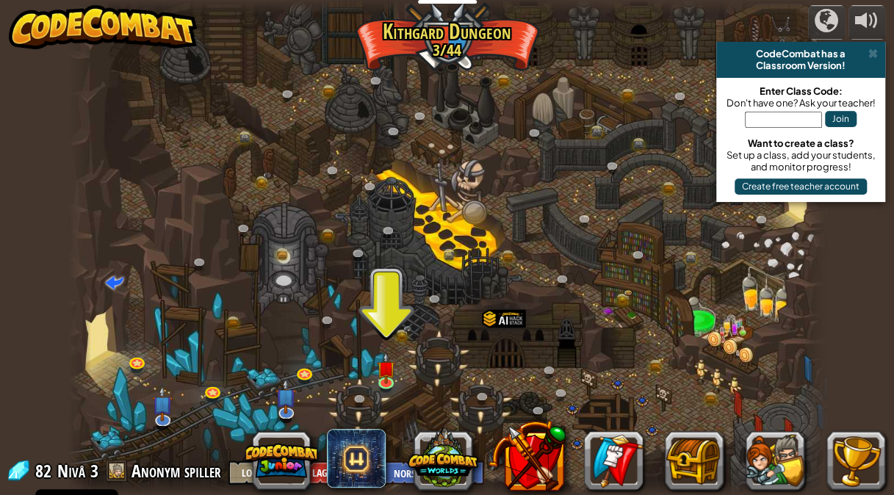
drag, startPoint x: 414, startPoint y: 373, endPoint x: 407, endPoint y: 379, distance: 9.4
click at [414, 375] on div at bounding box center [446, 247] width 757 height 495
click at [391, 379] on img at bounding box center [386, 360] width 18 height 42
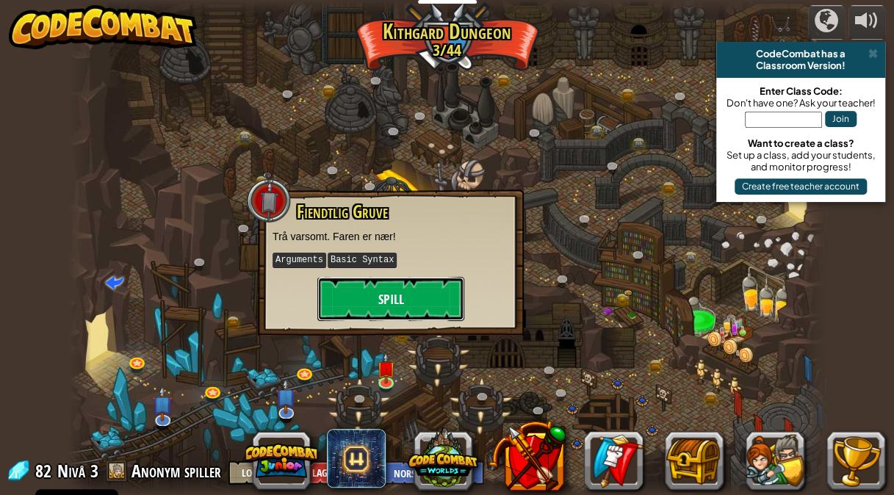
click at [383, 314] on button "Spill" at bounding box center [390, 299] width 147 height 44
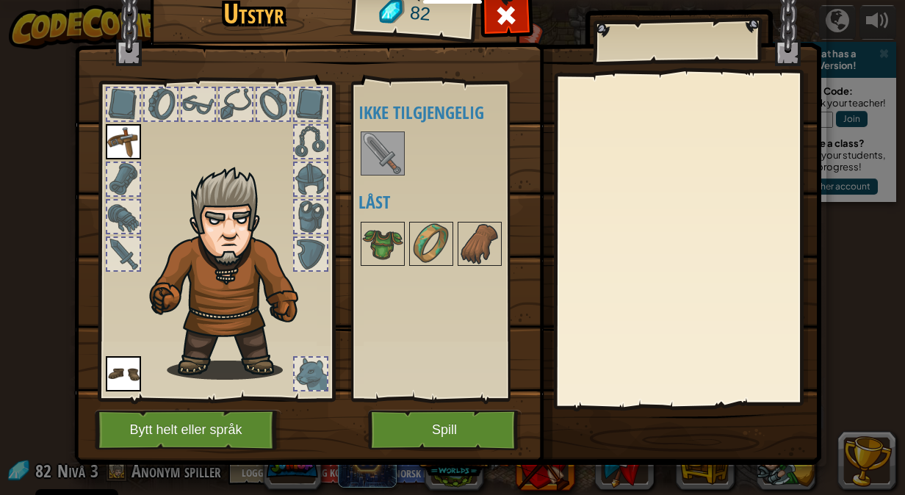
click at [377, 150] on img at bounding box center [382, 153] width 41 height 41
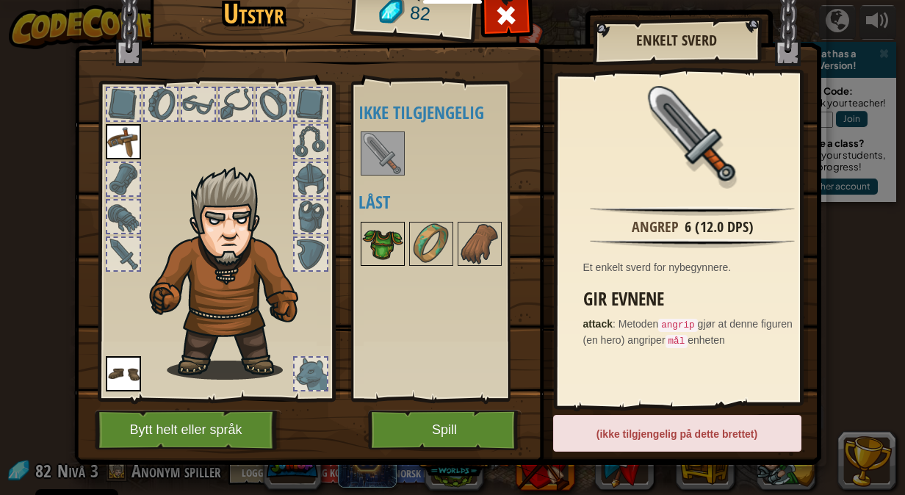
click at [372, 231] on img at bounding box center [382, 243] width 41 height 41
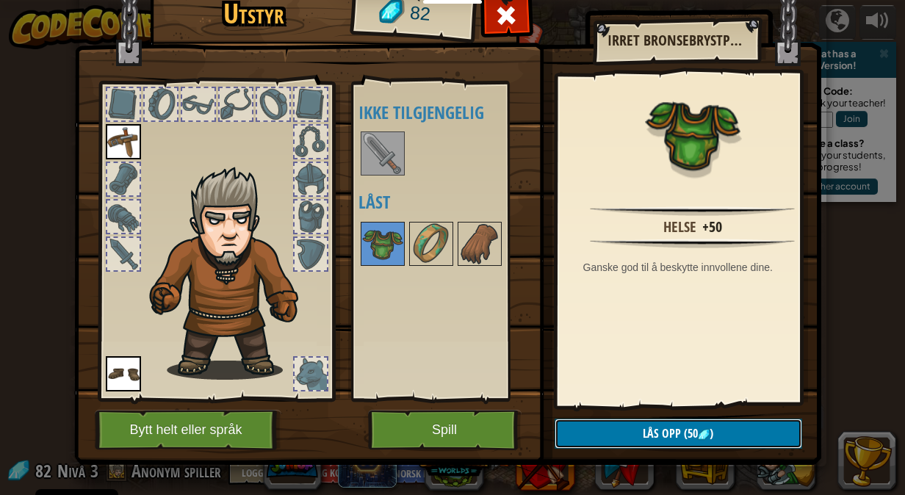
click at [607, 435] on button "Lås opp (50 )" at bounding box center [677, 434] width 247 height 30
click at [597, 434] on button "Bekreft" at bounding box center [677, 434] width 247 height 30
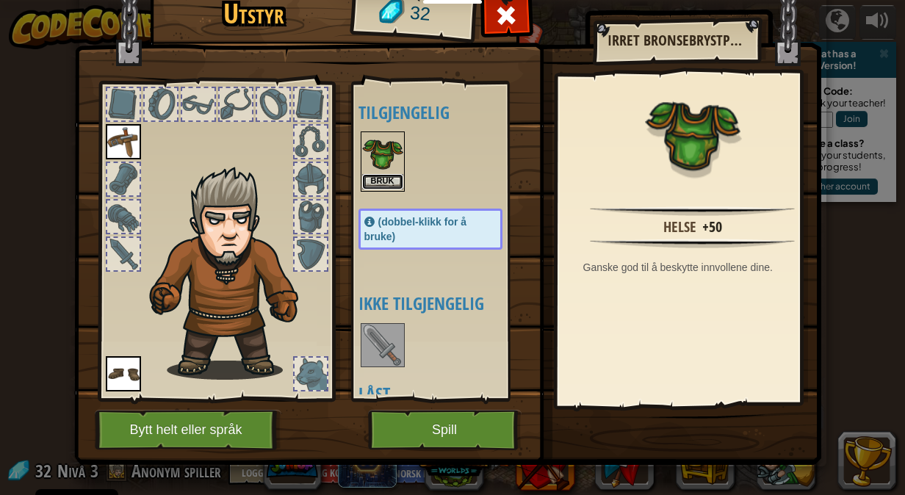
click at [387, 176] on button "Bruk" at bounding box center [382, 181] width 41 height 15
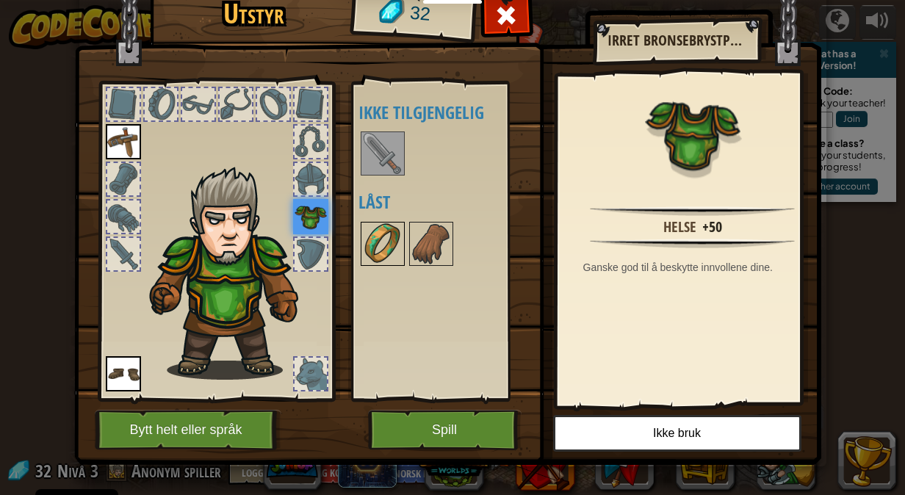
click at [385, 242] on img at bounding box center [382, 243] width 41 height 41
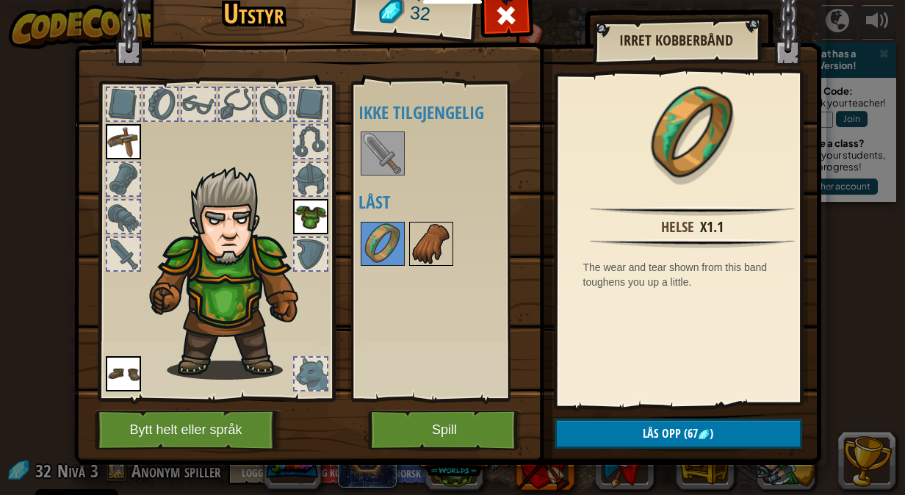
click at [411, 238] on img at bounding box center [431, 243] width 41 height 41
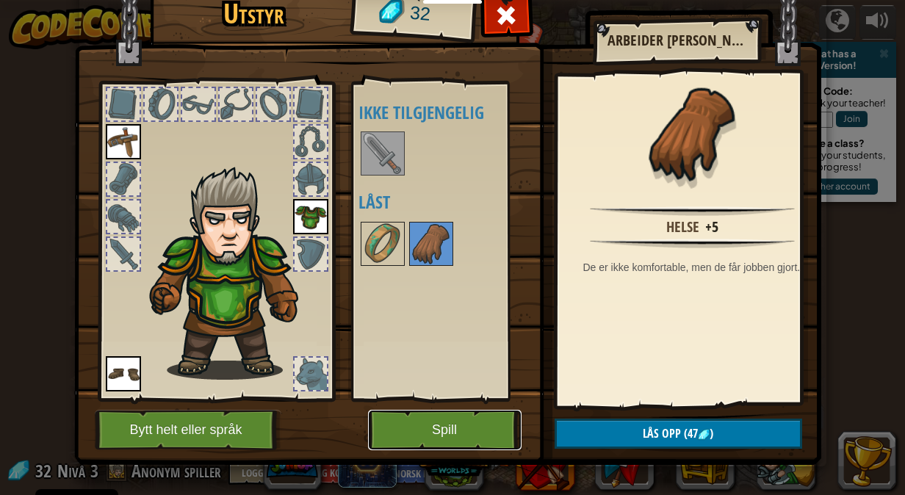
click at [442, 412] on button "Spill" at bounding box center [444, 430] width 153 height 40
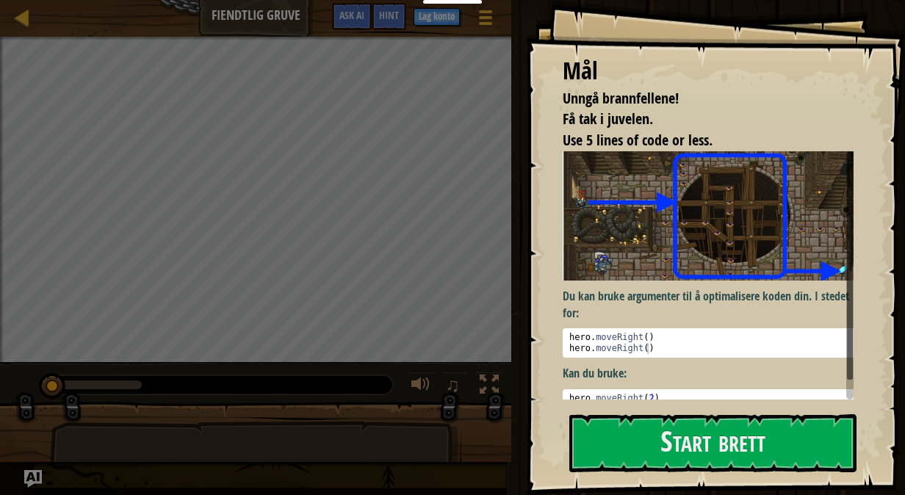
click at [585, 408] on div "Mål Unngå brannfellene! Få tak i juvelen. Use 5 lines of code or less. Du kan b…" at bounding box center [715, 247] width 379 height 495
click at [607, 416] on button "Start brett" at bounding box center [712, 443] width 287 height 58
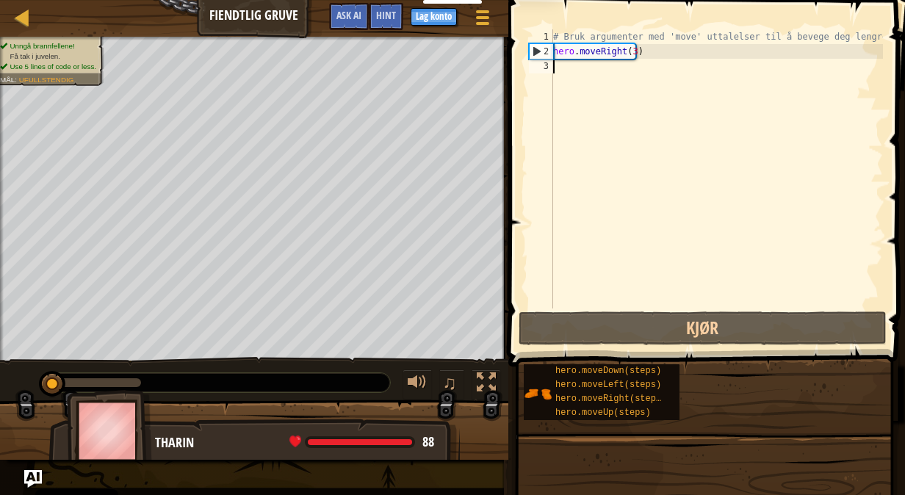
click at [653, 352] on div "Map Fiendtlig Gruve Spillmeny Ferdig Lag konto Hint Ask AI 1 הההההההההההההההההה…" at bounding box center [452, 247] width 905 height 495
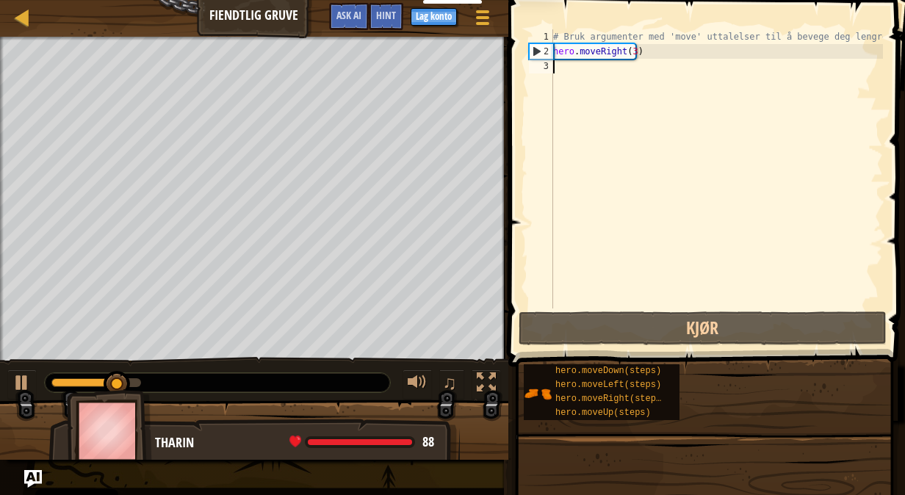
type textarea "d"
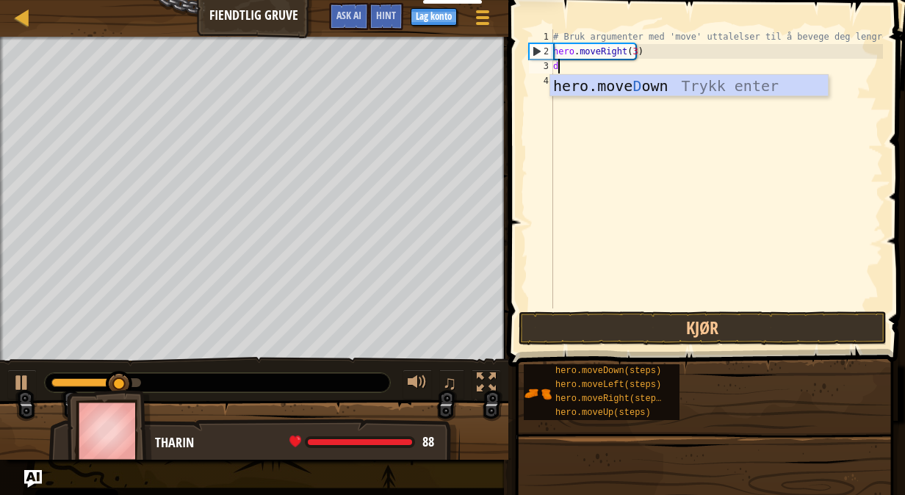
scroll to position [7, 0]
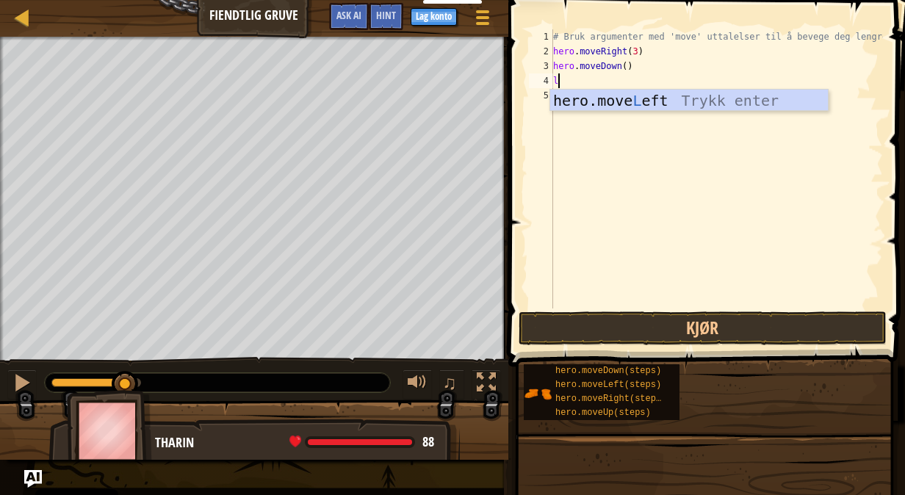
type textarea "le"
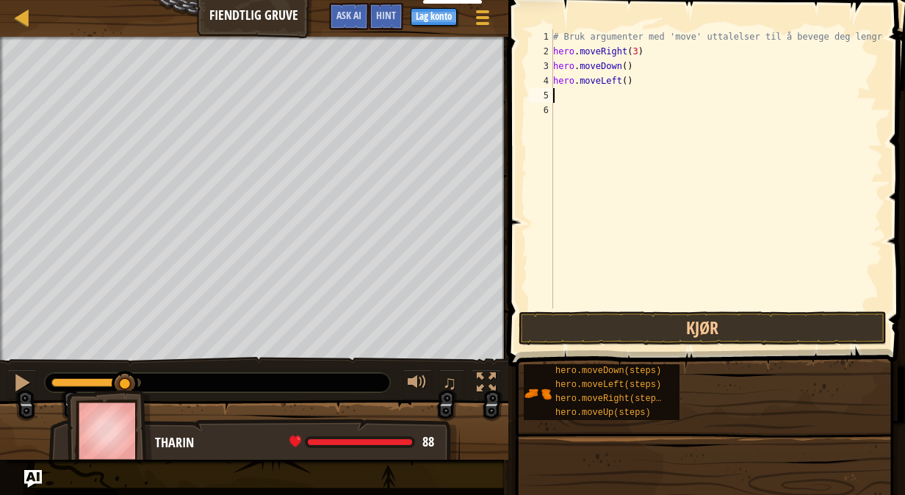
type textarea "le"
type textarea "do"
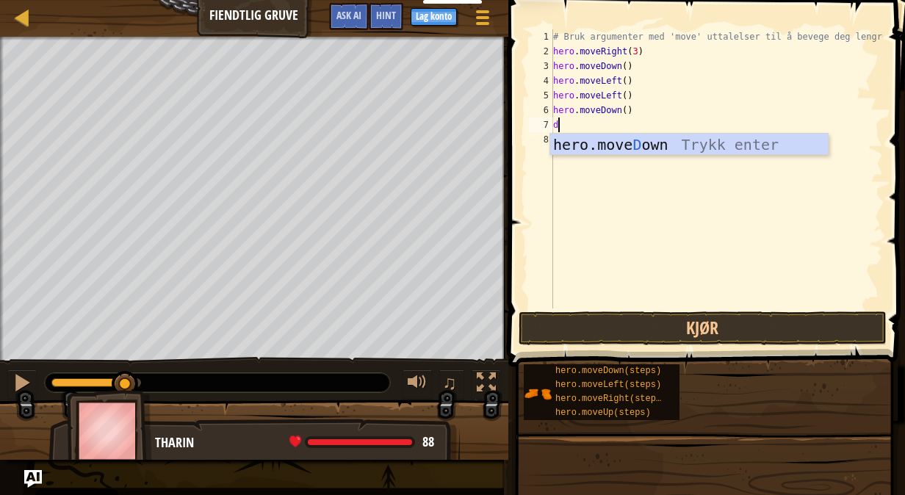
type textarea "do"
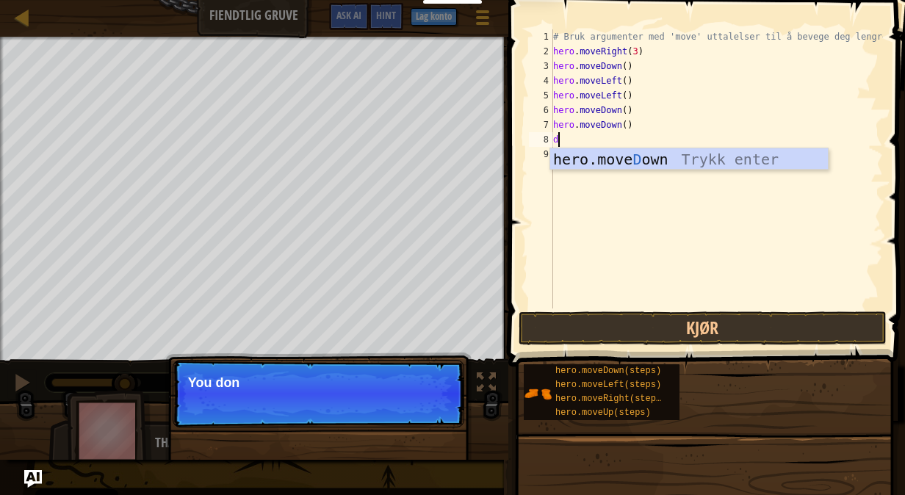
type textarea "do"
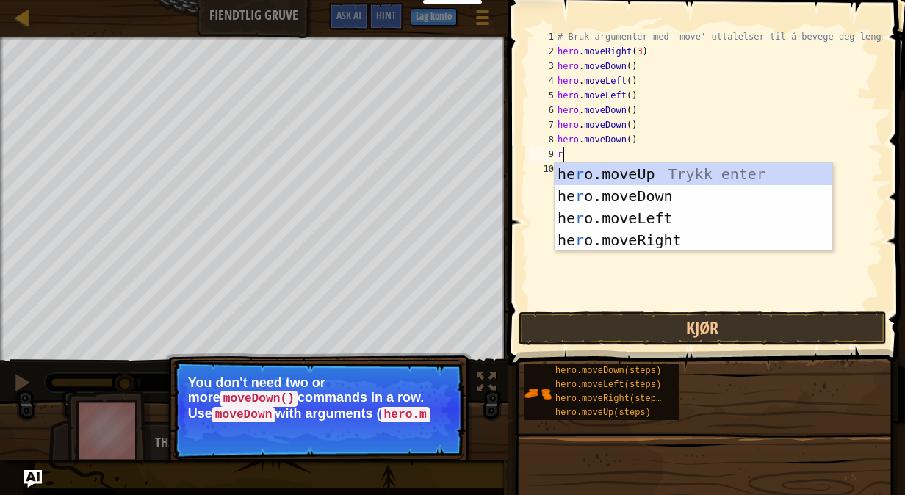
type textarea "ri"
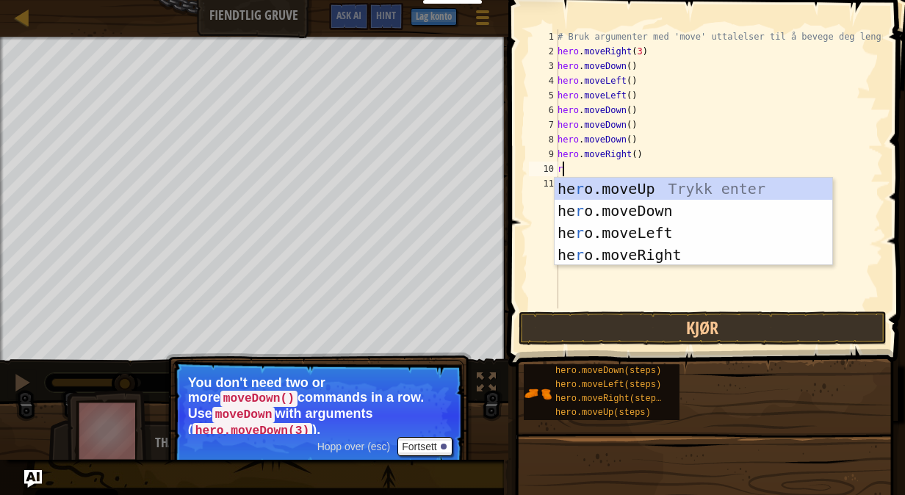
type textarea "ri"
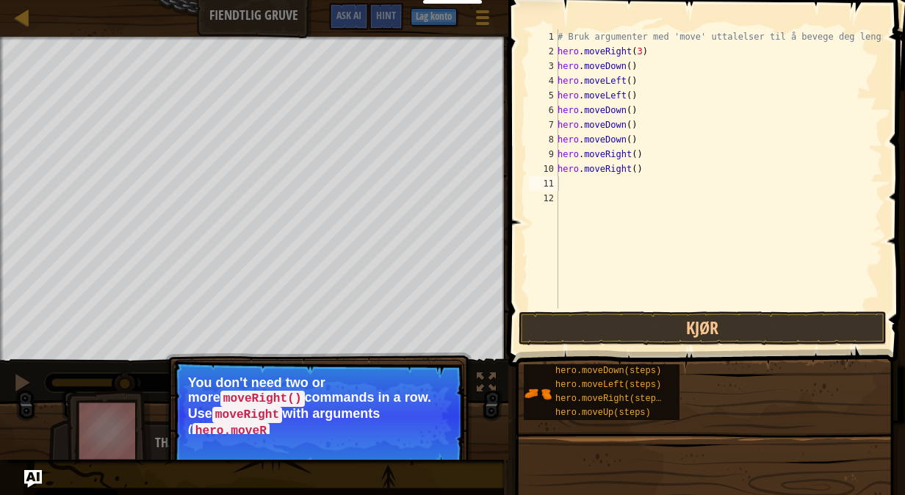
click at [373, 422] on p "Hopp over (esc) Fortsett You don't need two or more moveRight() commands in a r…" at bounding box center [319, 416] width 292 height 112
click at [431, 412] on p "You don't need two or more moveRight() commands in a row. Use moveRight with ar…" at bounding box center [318, 404] width 261 height 59
click at [441, 437] on button "Fortsett" at bounding box center [424, 446] width 54 height 19
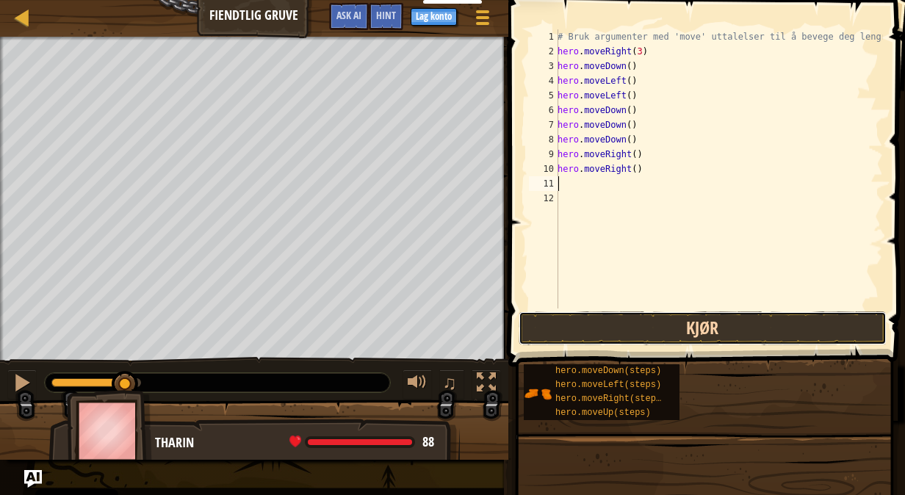
click at [552, 339] on button "Kjør" at bounding box center [702, 328] width 368 height 34
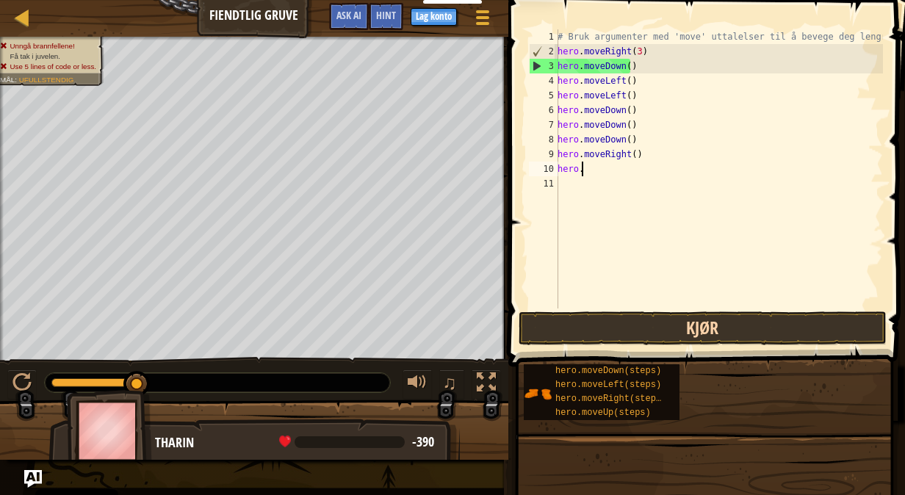
type textarea "h"
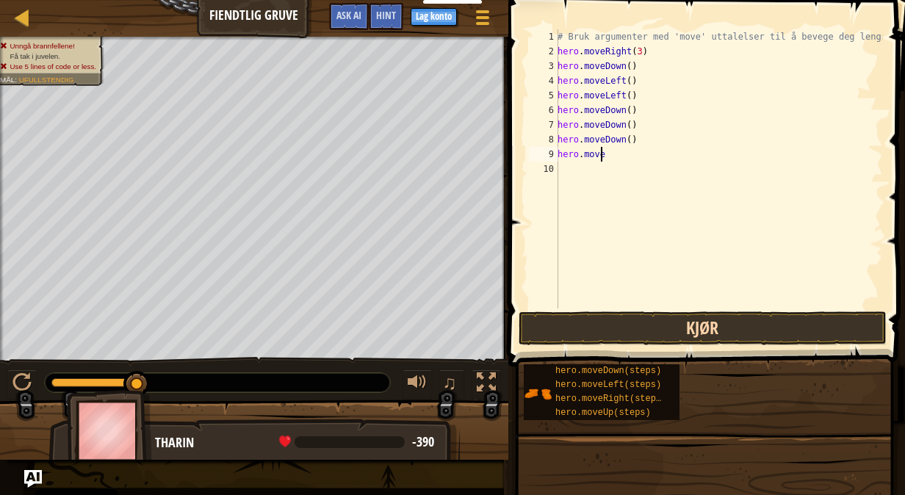
type textarea "h"
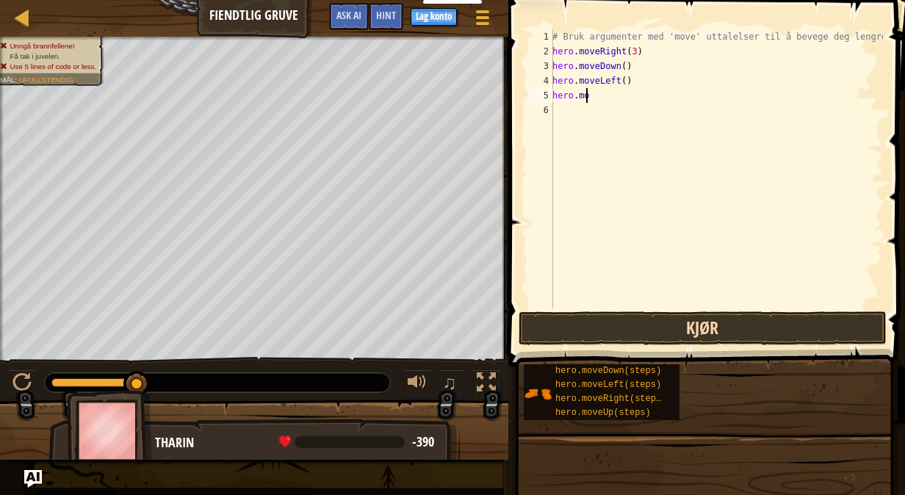
type textarea "h"
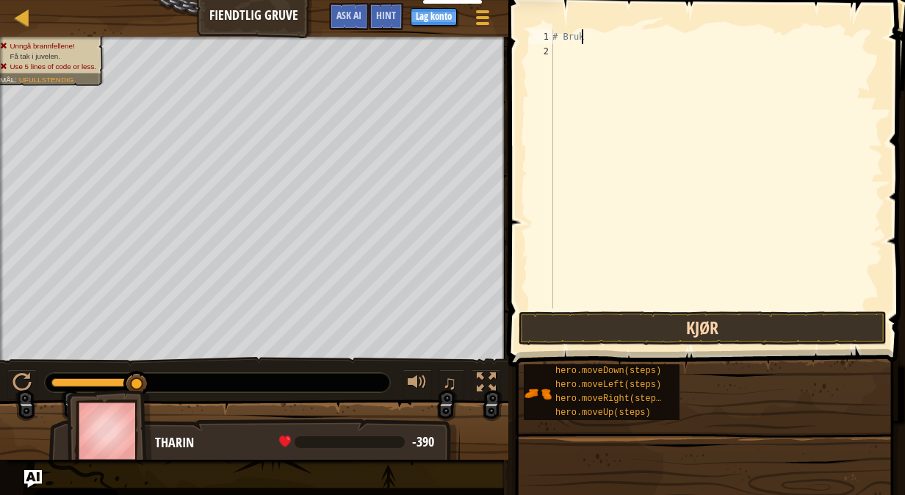
type textarea "#"
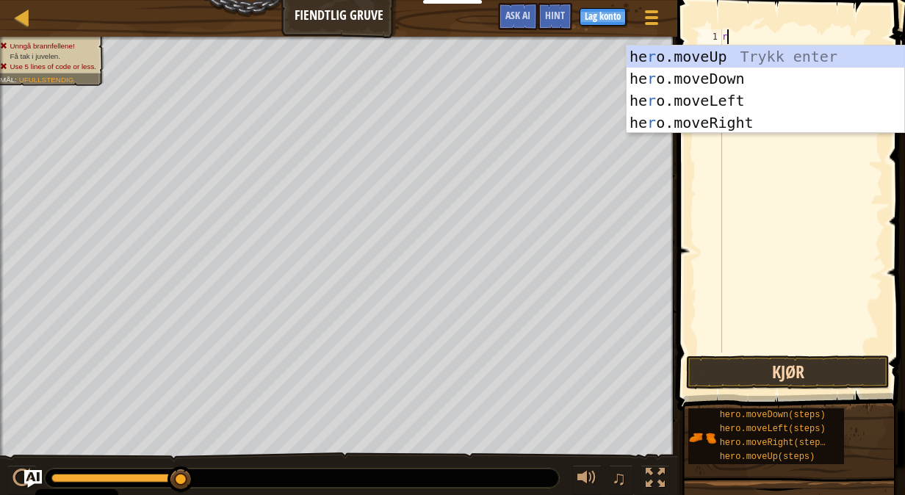
type textarea "ri"
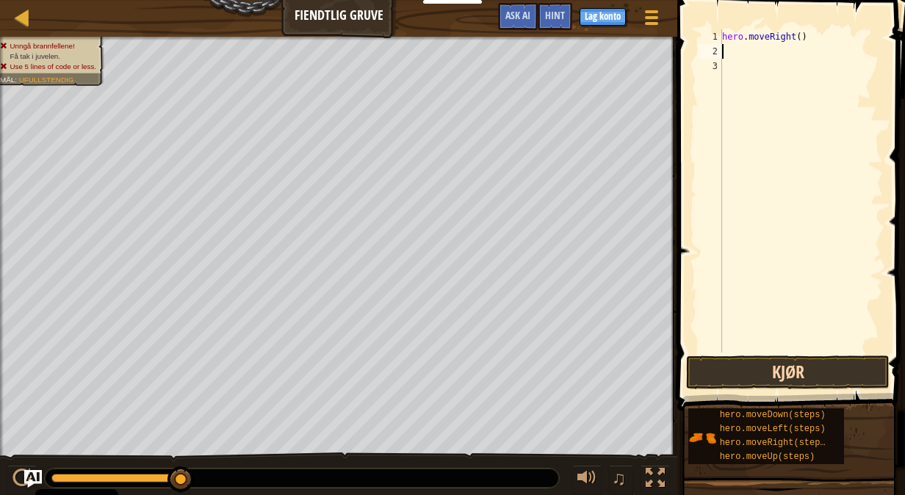
type textarea "u"
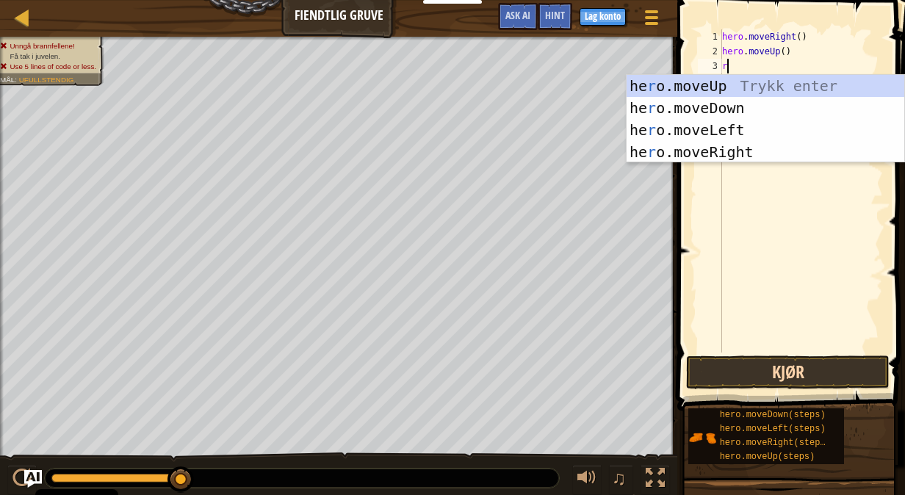
type textarea "ri"
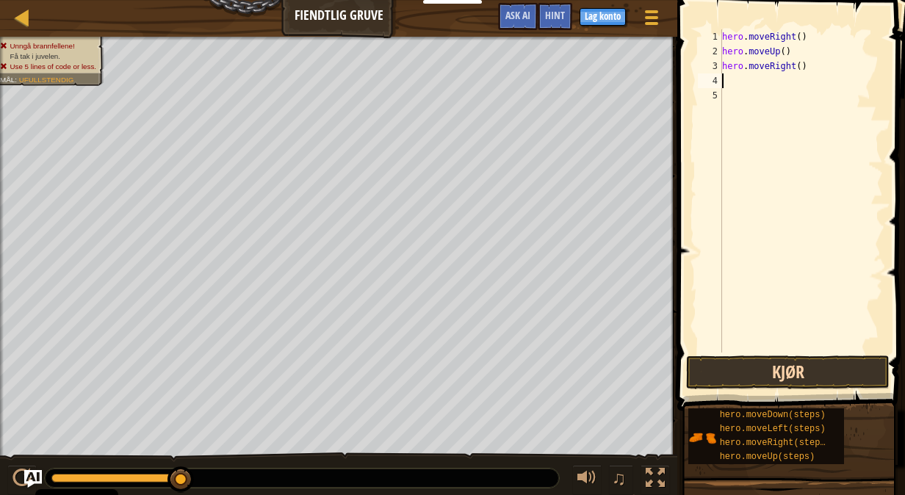
type textarea "do"
click at [748, 367] on button "Kjør" at bounding box center [787, 372] width 203 height 34
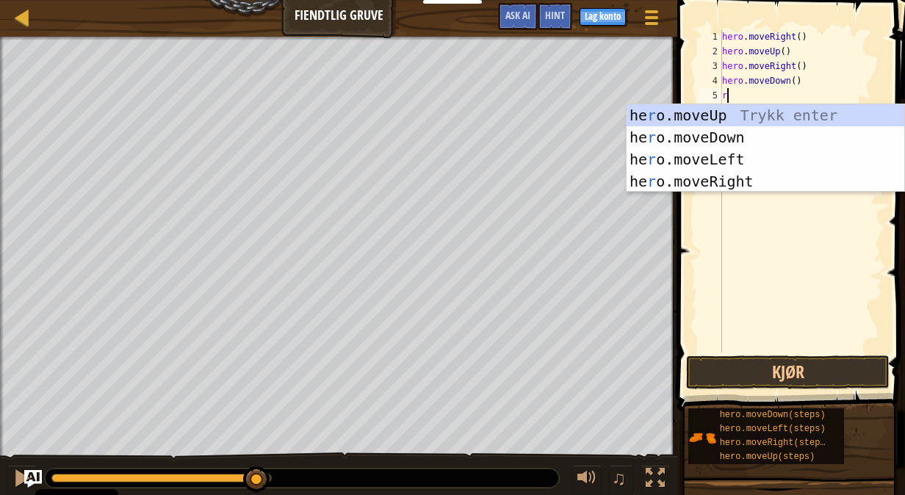
type textarea "ri"
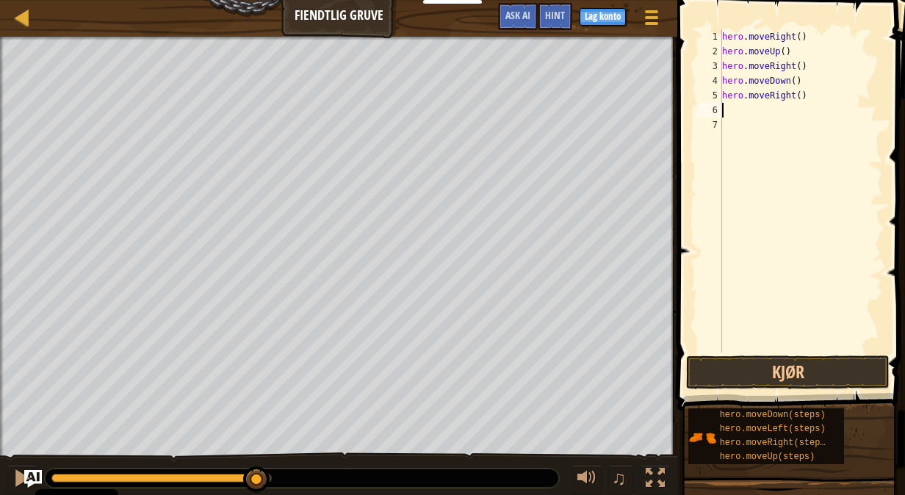
type textarea "u"
type textarea "ri"
type textarea "k"
type textarea "do"
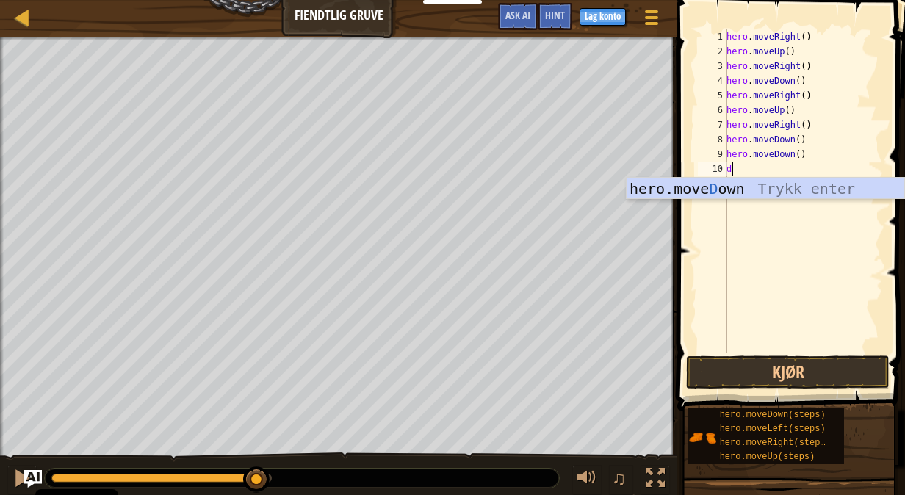
type textarea "do"
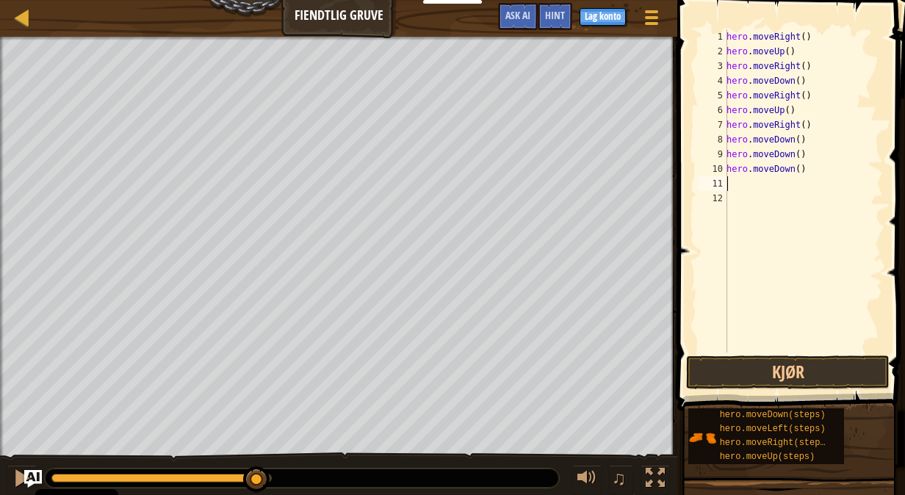
type textarea "ri"
click at [802, 370] on button "Kjør" at bounding box center [787, 372] width 203 height 34
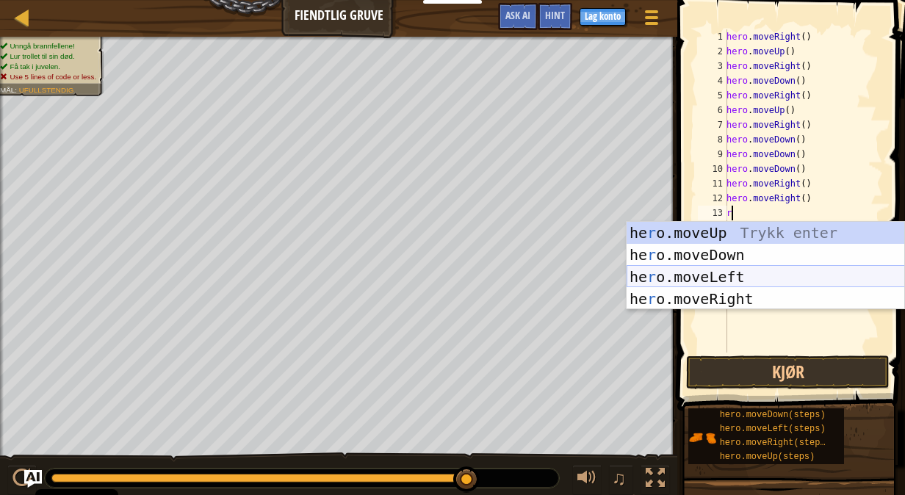
type textarea "ri"
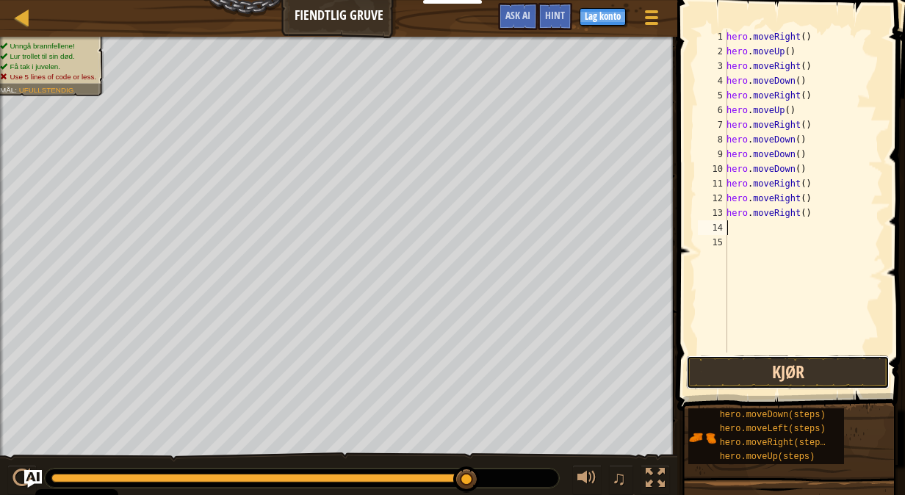
click at [781, 361] on button "Kjør" at bounding box center [787, 372] width 203 height 34
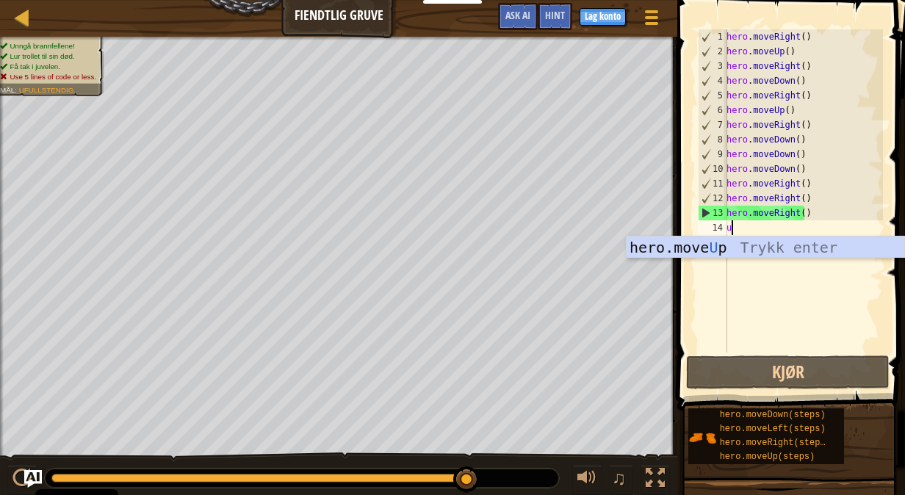
type textarea "u"
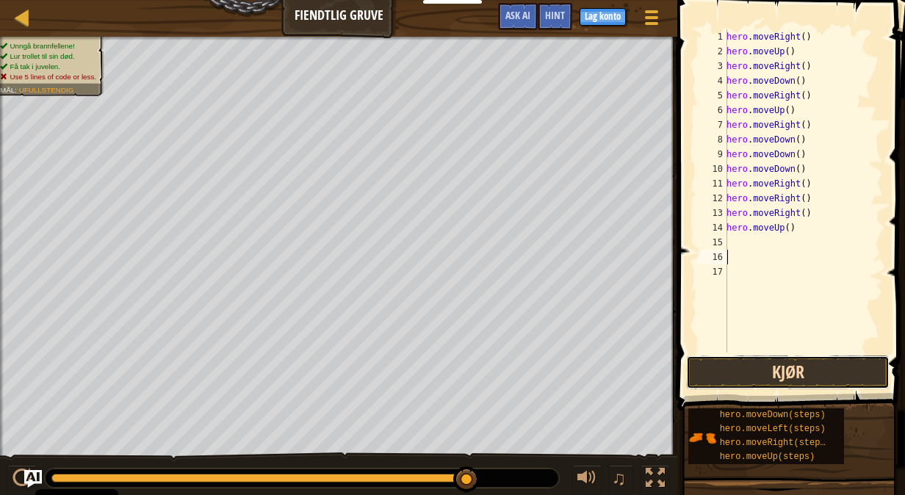
click at [733, 358] on button "Kjør" at bounding box center [787, 372] width 203 height 34
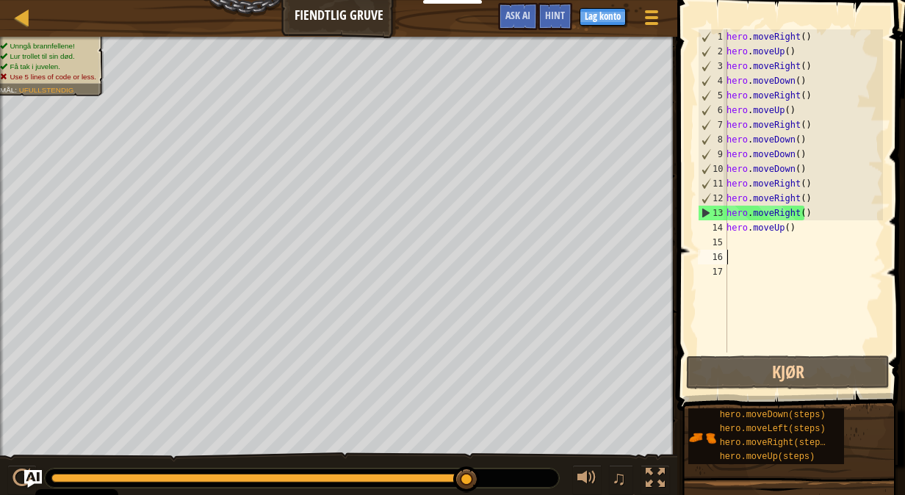
click at [810, 229] on div "hero . moveRight ( ) hero . moveUp ( ) hero . moveRight ( ) hero . moveDown ( )…" at bounding box center [802, 205] width 159 height 352
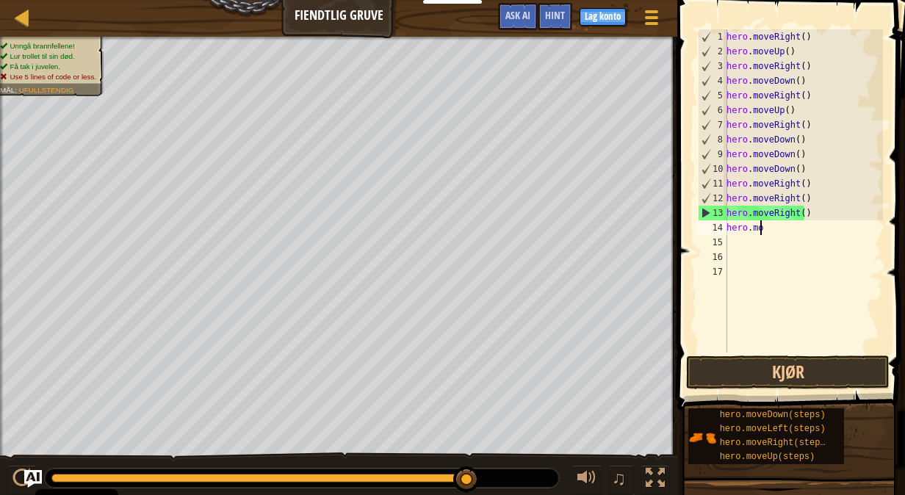
type textarea "h"
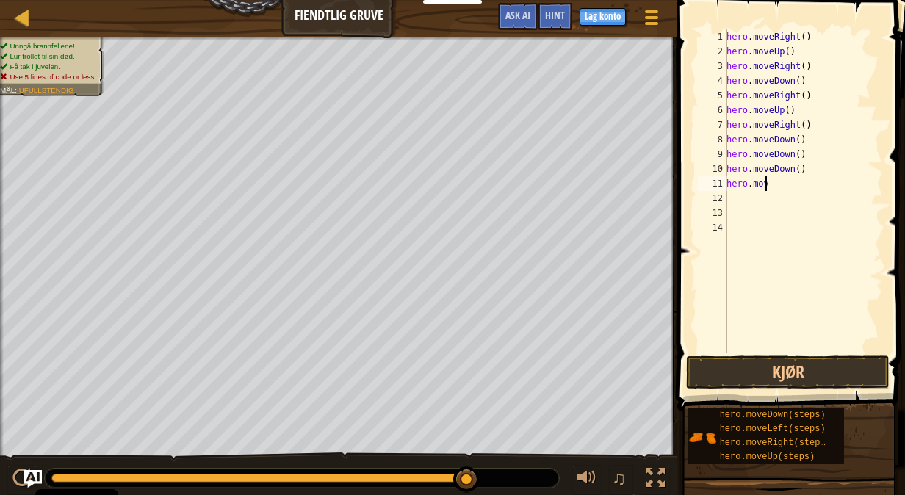
type textarea "h"
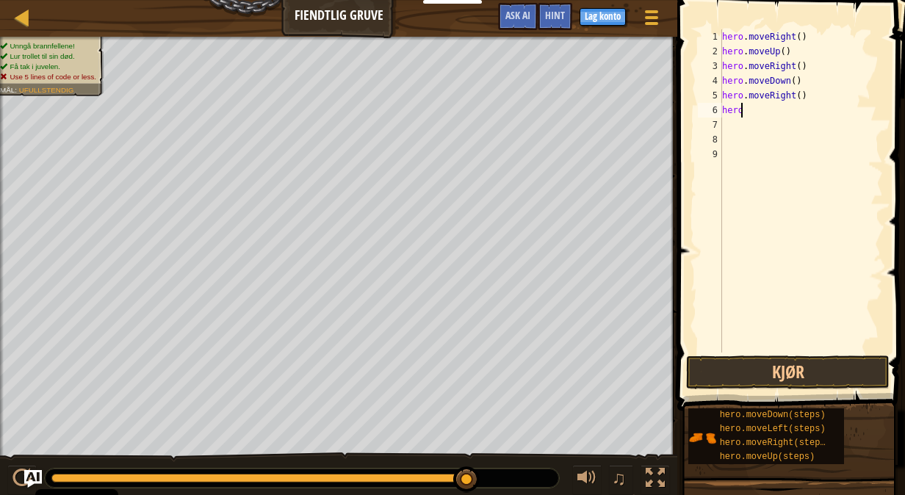
type textarea "h"
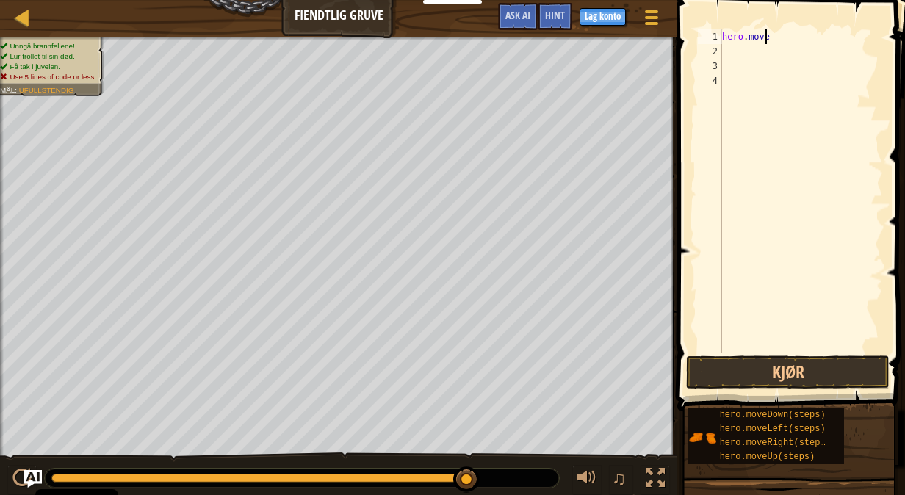
type textarea "h"
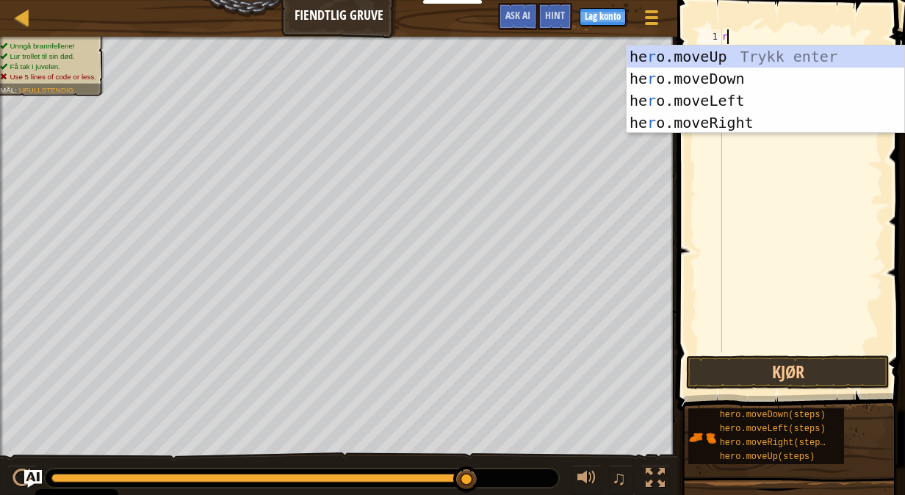
type textarea "ri"
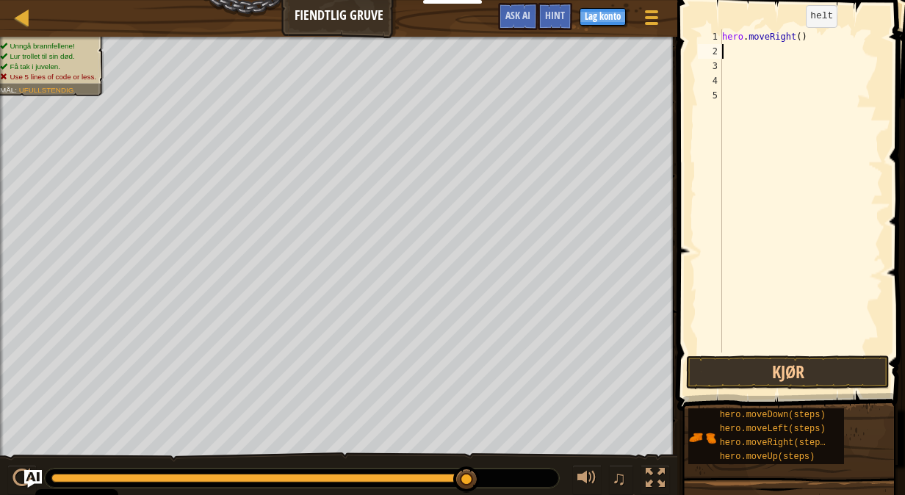
click at [793, 37] on div "hero . moveRight ( )" at bounding box center [801, 205] width 164 height 352
type textarea "hero.moveRight(2)"
click at [817, 39] on div "hero . moveRight ( 2 )" at bounding box center [801, 205] width 164 height 352
click at [738, 54] on div "hero . moveRight ( 2 )" at bounding box center [801, 205] width 164 height 352
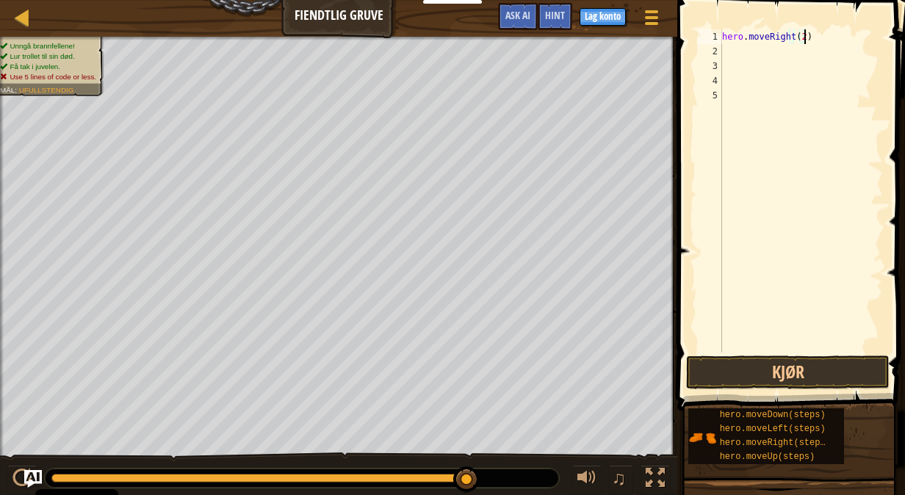
scroll to position [7, 0]
click at [806, 37] on div "hero . moveRight ( 2 )" at bounding box center [801, 205] width 164 height 352
click at [803, 37] on div "hero . moveRight ( 2 )" at bounding box center [801, 205] width 164 height 352
click at [798, 37] on div "hero . moveRight ( 2 )" at bounding box center [801, 205] width 164 height 352
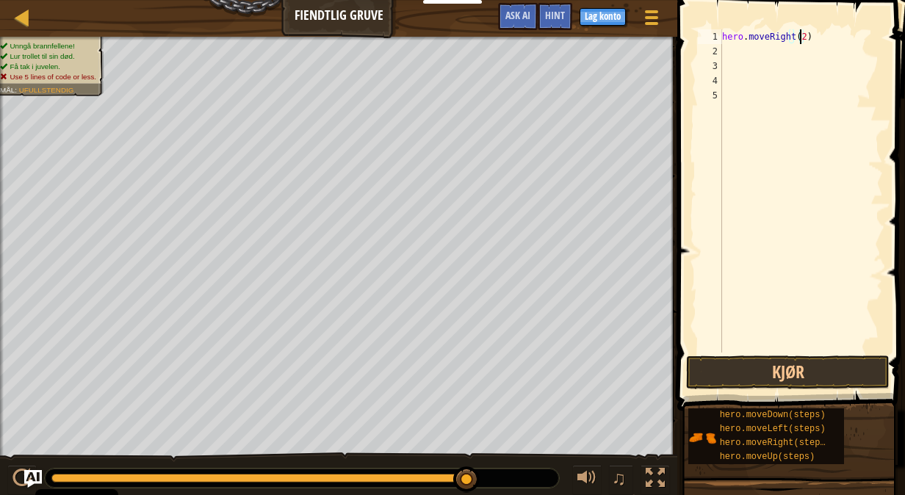
type textarea "hero.moveRight(3)"
click at [821, 41] on div "hero . moveRight ( 3 )" at bounding box center [801, 205] width 164 height 352
click at [782, 45] on div "hero . moveRight ( 3 )" at bounding box center [801, 205] width 164 height 352
type textarea "u"
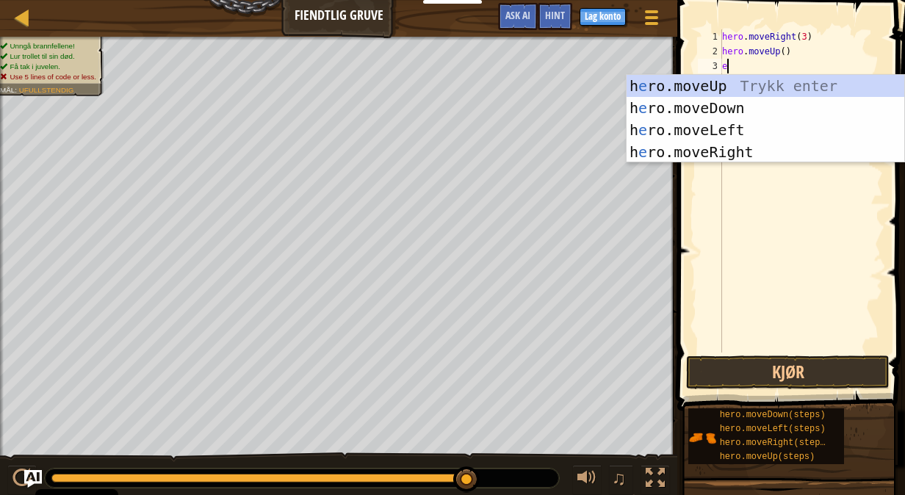
type textarea "eu"
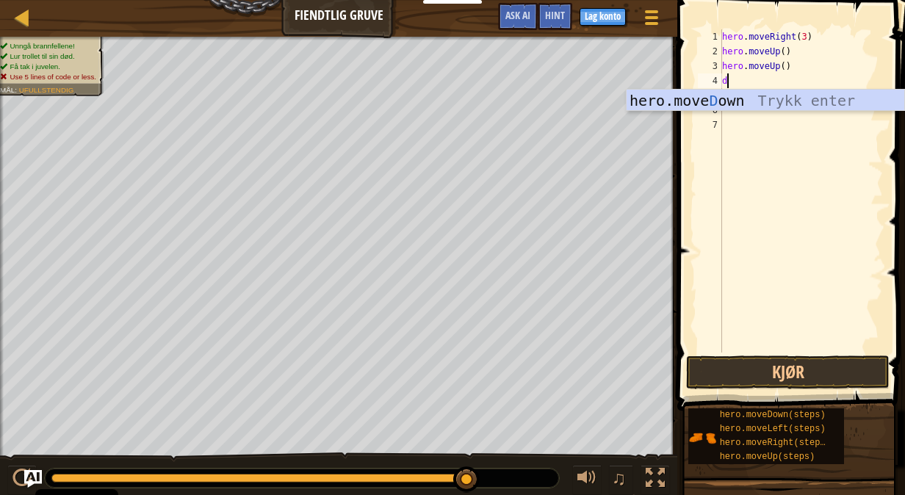
type textarea "do"
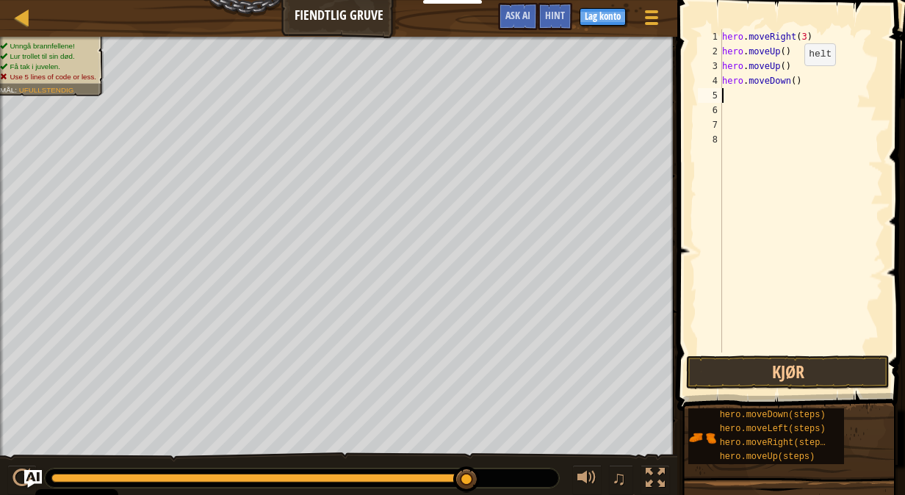
click at [789, 79] on div "hero . moveRight ( 3 ) hero . moveUp ( ) hero . moveUp ( ) hero . moveDown ( )" at bounding box center [801, 205] width 164 height 352
type textarea "hero.moveDown(3)"
click at [752, 101] on div "hero . moveRight ( 3 ) hero . moveUp ( ) hero . moveUp ( ) hero . moveDown ( 3 )" at bounding box center [801, 205] width 164 height 352
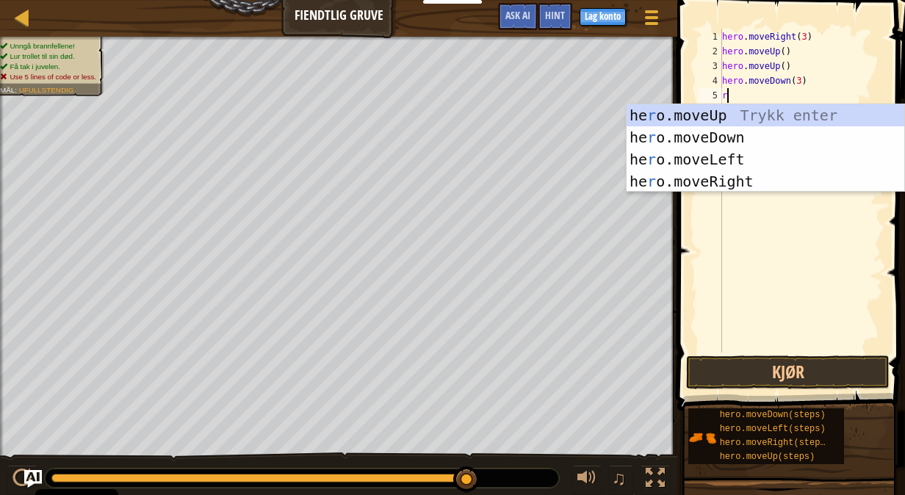
type textarea "ri"
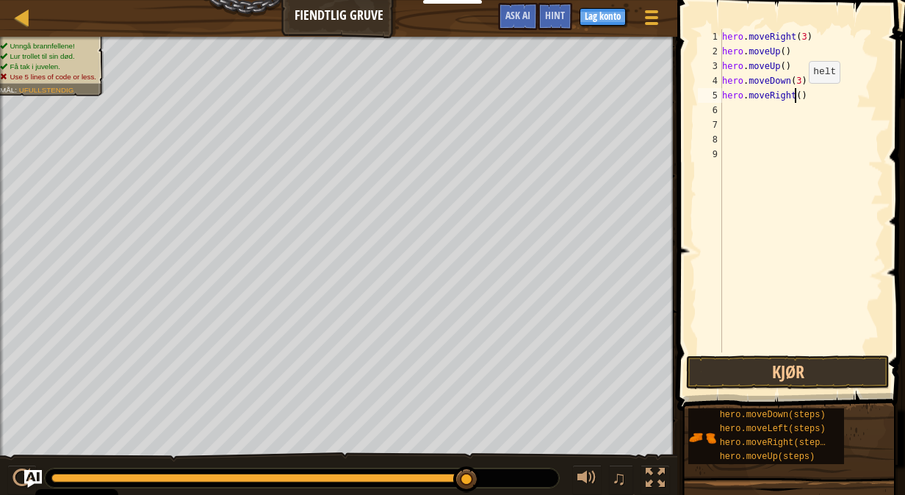
click at [796, 98] on div "hero . moveRight ( 3 ) hero . moveUp ( ) hero . moveUp ( ) hero . moveDown ( 3 …" at bounding box center [801, 205] width 164 height 352
drag, startPoint x: 764, startPoint y: 368, endPoint x: 759, endPoint y: 361, distance: 8.6
click at [763, 368] on button "Kjør" at bounding box center [787, 372] width 203 height 34
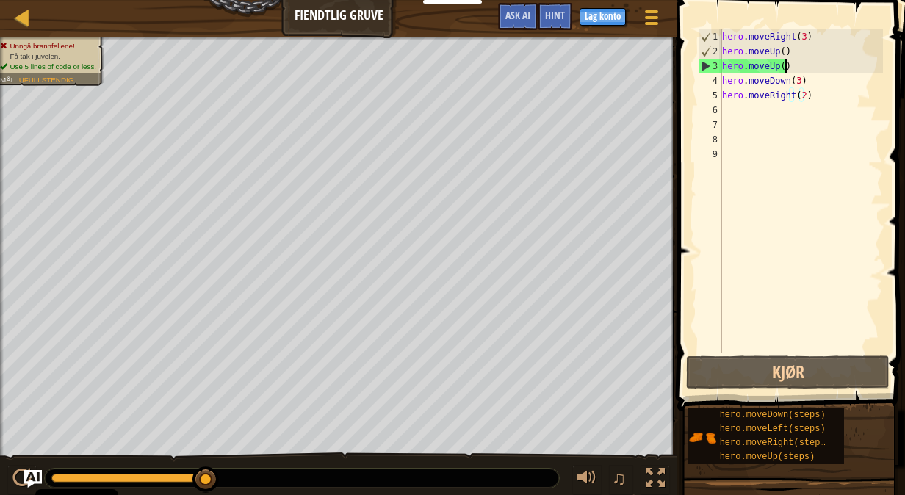
click at [798, 68] on div "hero . moveRight ( 3 ) hero . moveUp ( ) hero . moveUp ( ) hero . moveDown ( 3 …" at bounding box center [801, 205] width 164 height 352
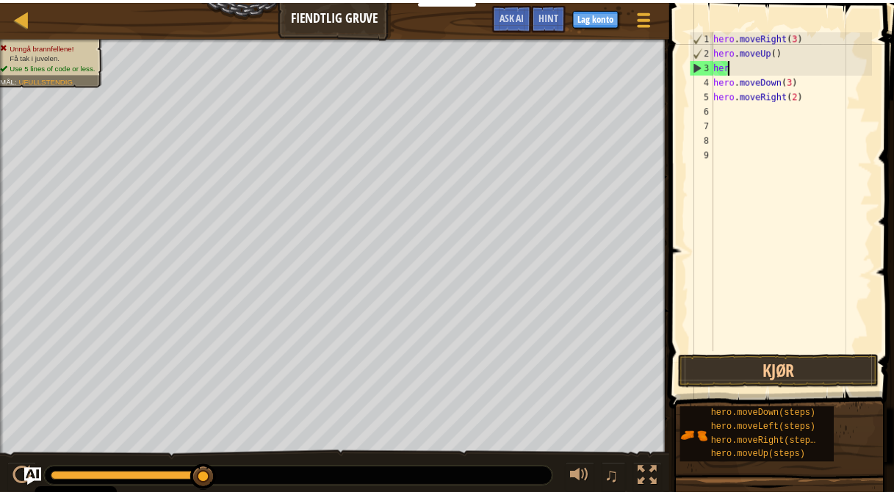
scroll to position [7, 0]
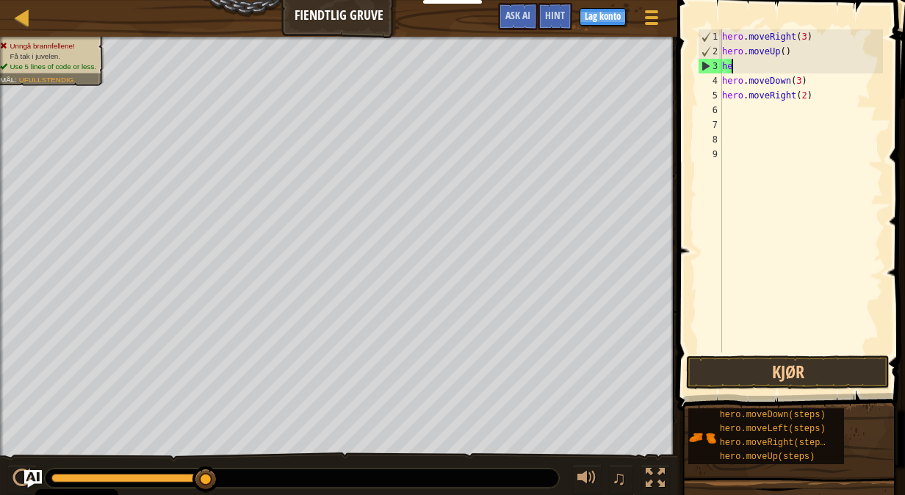
type textarea "h"
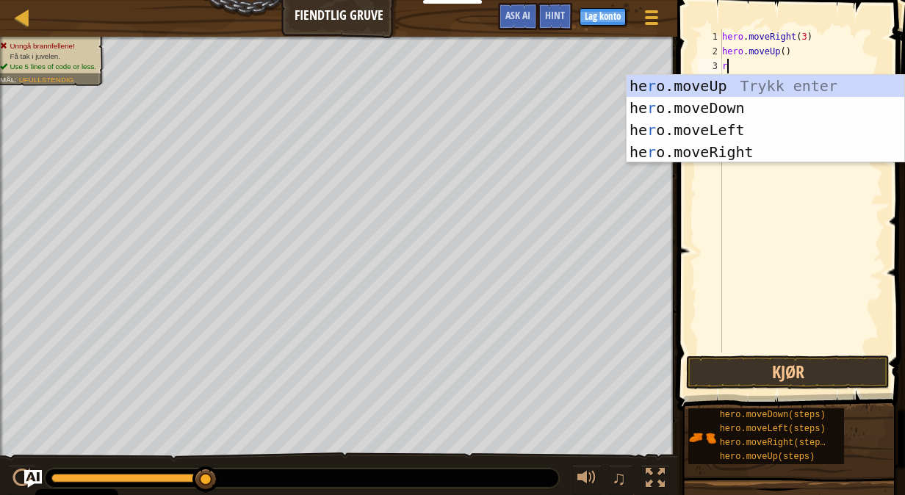
type textarea "ri"
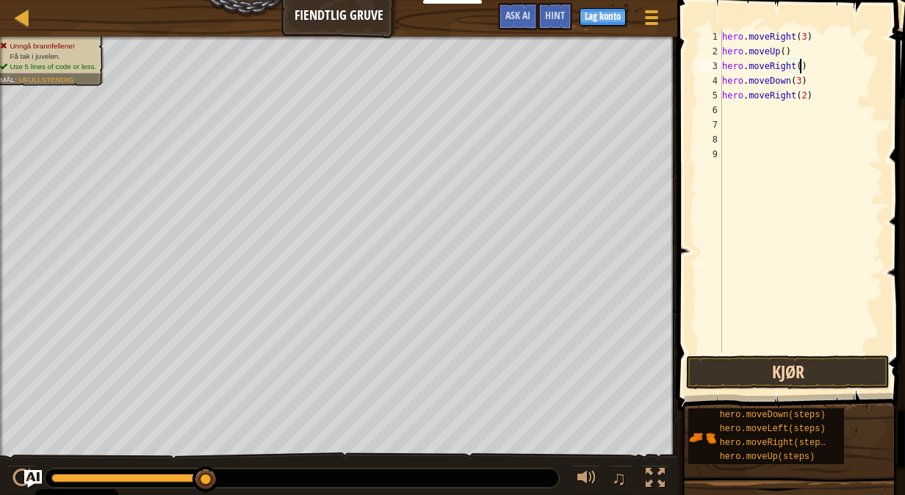
type textarea "hero.moveRight()"
click at [824, 377] on button "Kjør" at bounding box center [787, 372] width 203 height 34
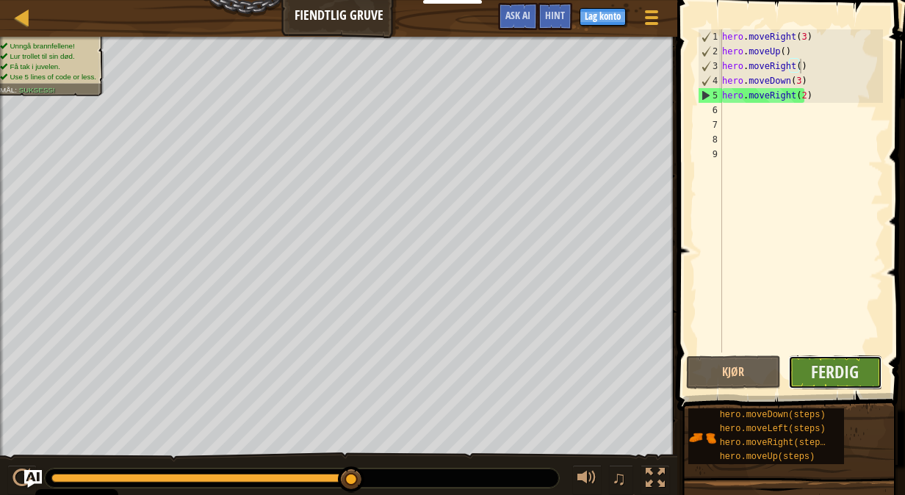
click at [805, 361] on button "Ferdig" at bounding box center [835, 372] width 95 height 34
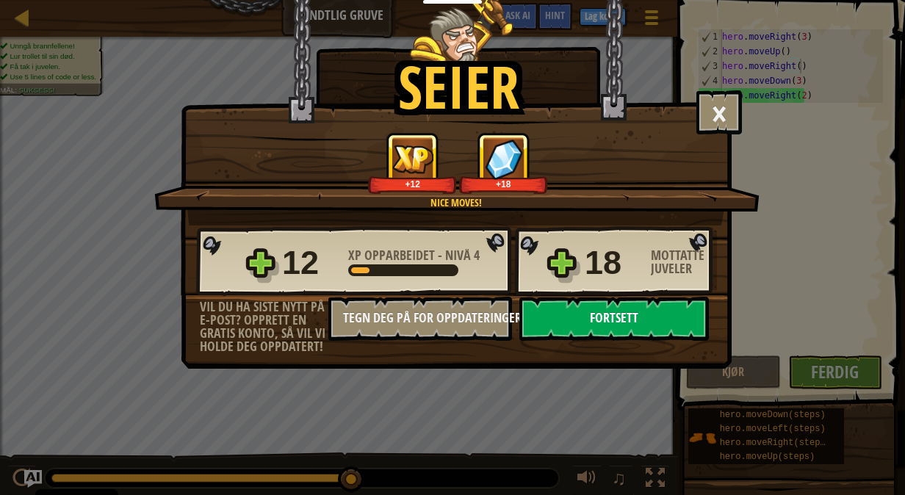
click at [666, 323] on button "Fortsett" at bounding box center [613, 319] width 189 height 44
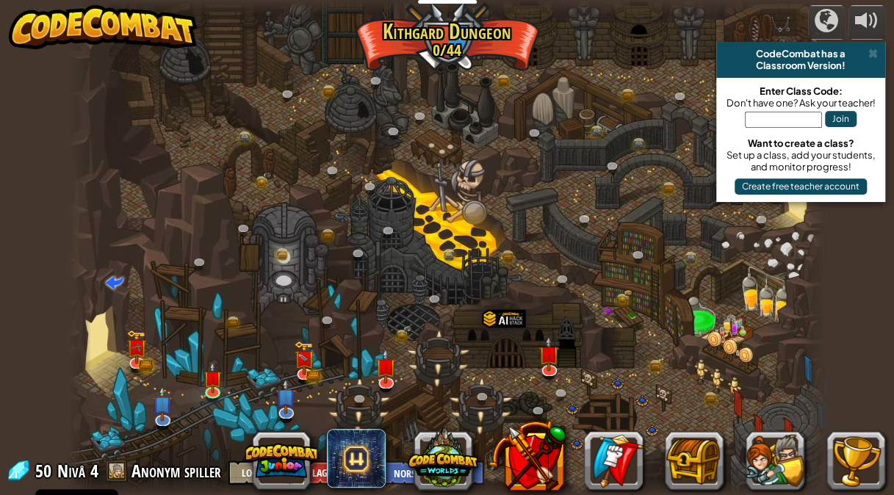
select select "nb"
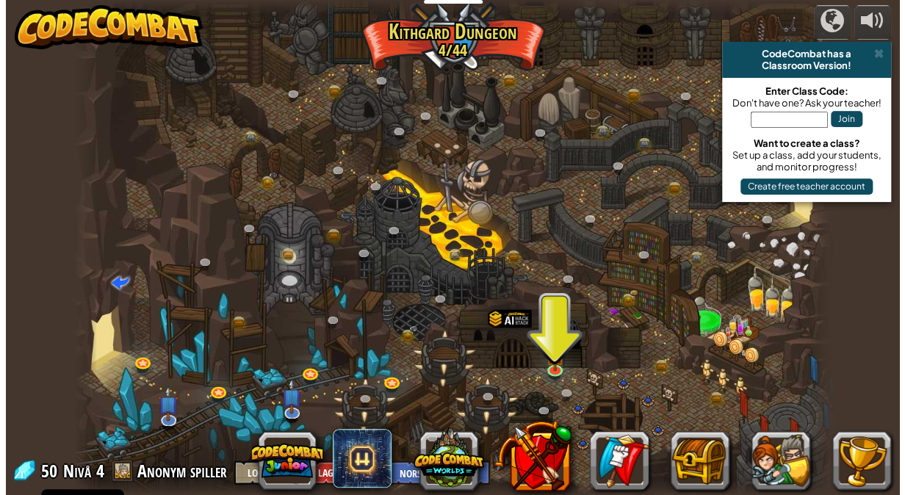
scroll to position [1, 0]
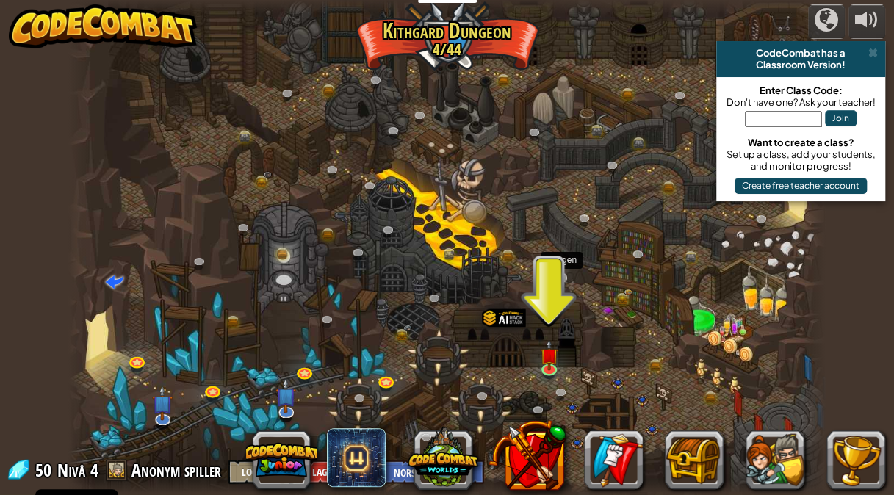
drag, startPoint x: 562, startPoint y: 351, endPoint x: 561, endPoint y: 281, distance: 70.5
click at [561, 281] on div "Twisted Canyon (Låst) Challenge: collect the most gold using all the programmin…" at bounding box center [446, 246] width 757 height 495
drag, startPoint x: 571, startPoint y: 297, endPoint x: 543, endPoint y: 264, distance: 42.7
click at [542, 261] on div at bounding box center [446, 246] width 757 height 495
click at [552, 350] on img at bounding box center [548, 347] width 18 height 42
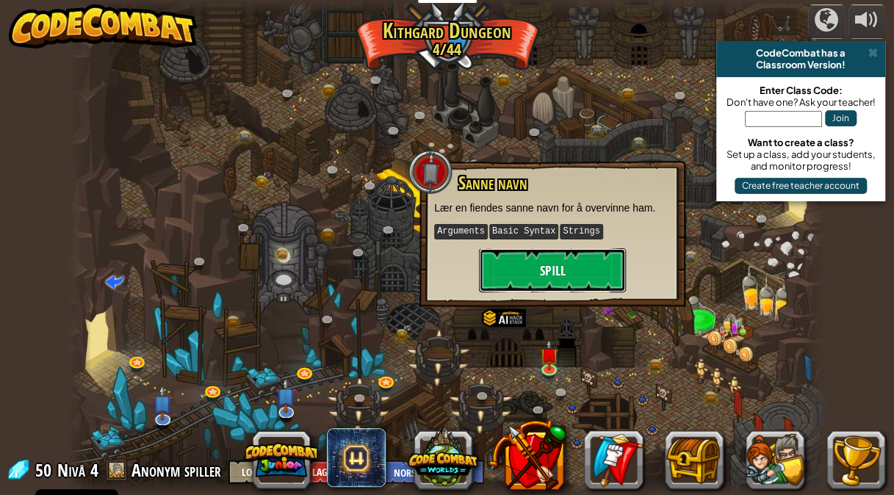
click at [555, 276] on button "Spill" at bounding box center [552, 270] width 147 height 44
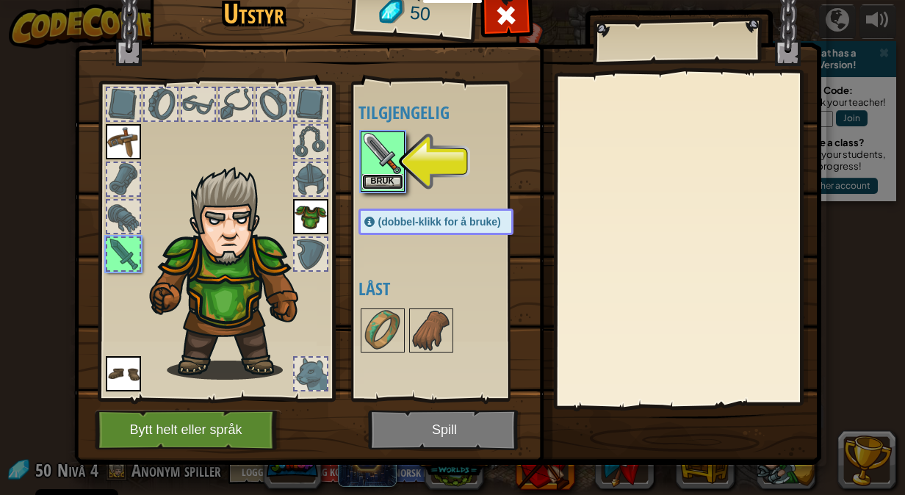
click at [368, 176] on button "Bruk" at bounding box center [382, 181] width 41 height 15
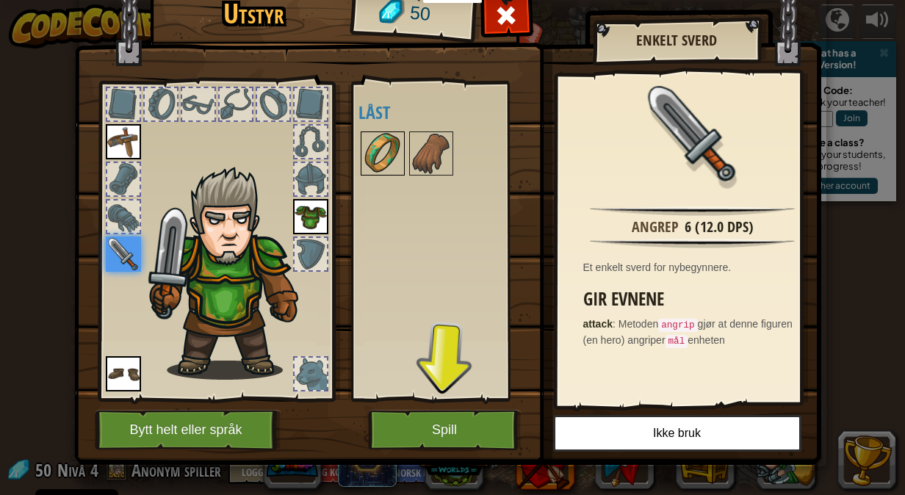
click at [396, 143] on img at bounding box center [382, 153] width 41 height 41
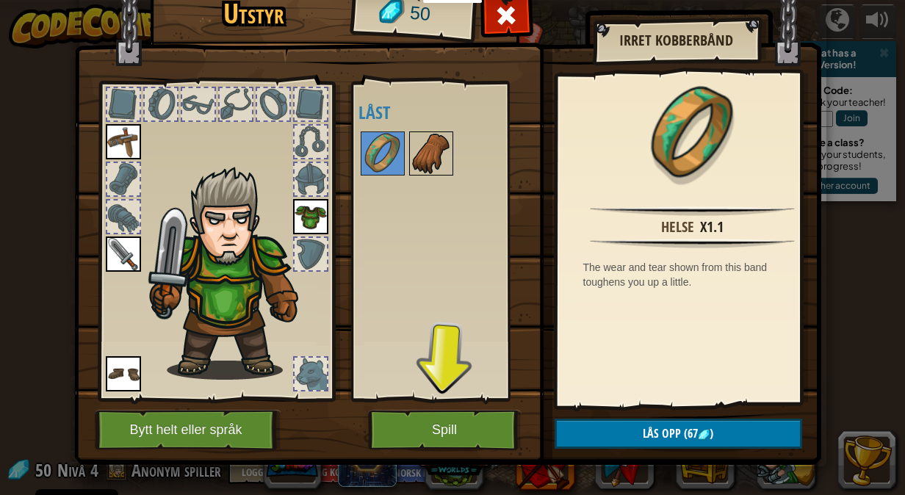
click at [416, 145] on img at bounding box center [431, 153] width 41 height 41
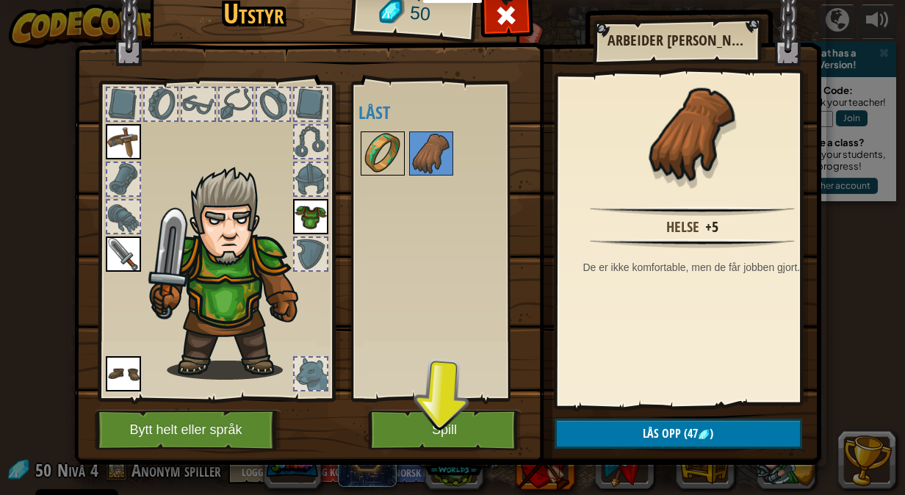
click at [372, 144] on img at bounding box center [382, 153] width 41 height 41
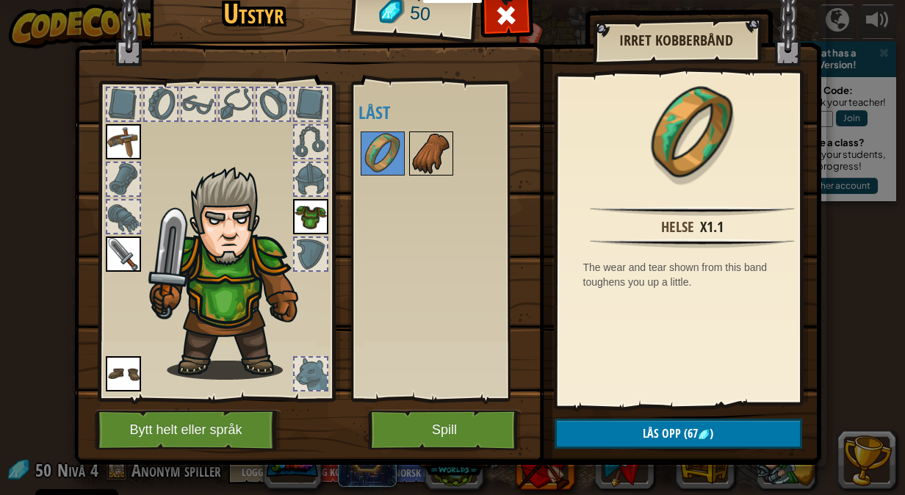
click at [445, 153] on img at bounding box center [431, 153] width 41 height 41
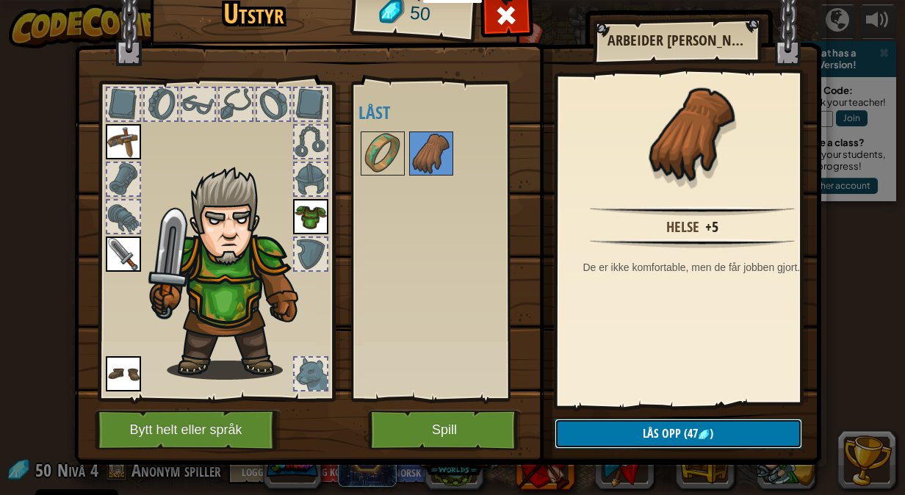
click at [588, 425] on button "Lås opp (47 )" at bounding box center [677, 434] width 247 height 30
click at [589, 422] on button "Bekreft" at bounding box center [677, 434] width 247 height 30
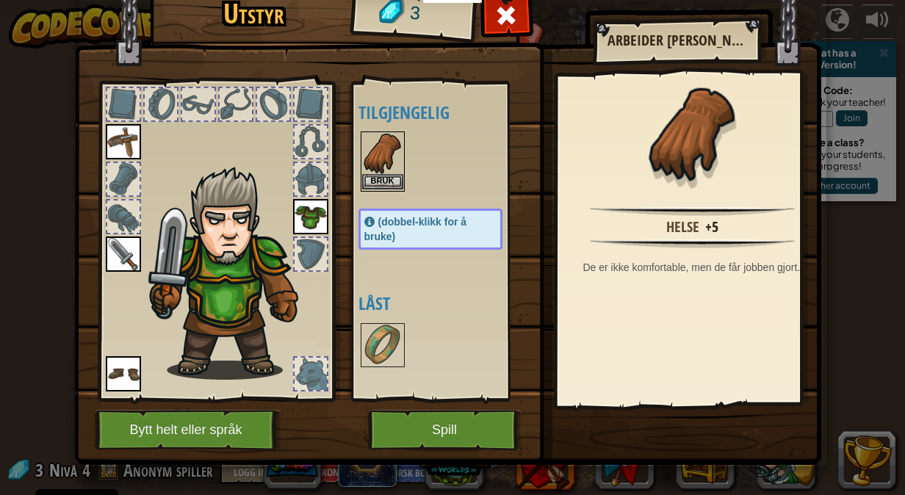
click at [366, 171] on img at bounding box center [382, 153] width 41 height 41
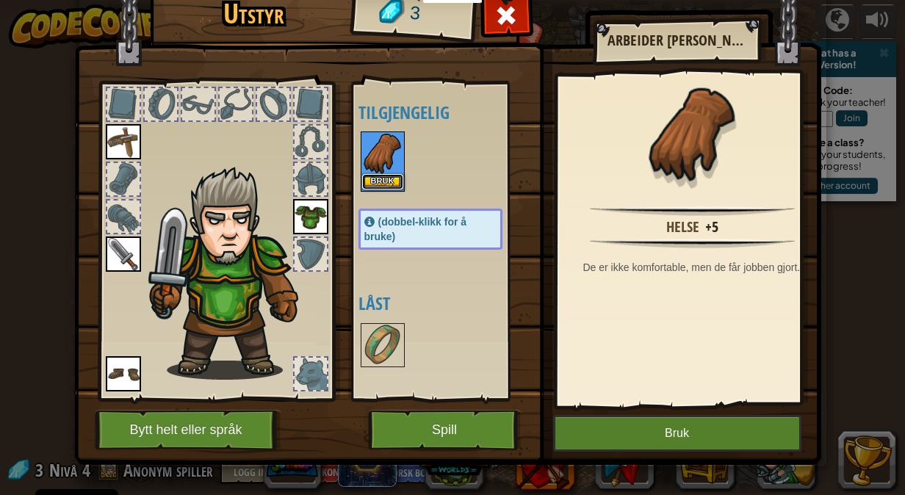
click at [370, 179] on button "Bruk" at bounding box center [382, 181] width 41 height 15
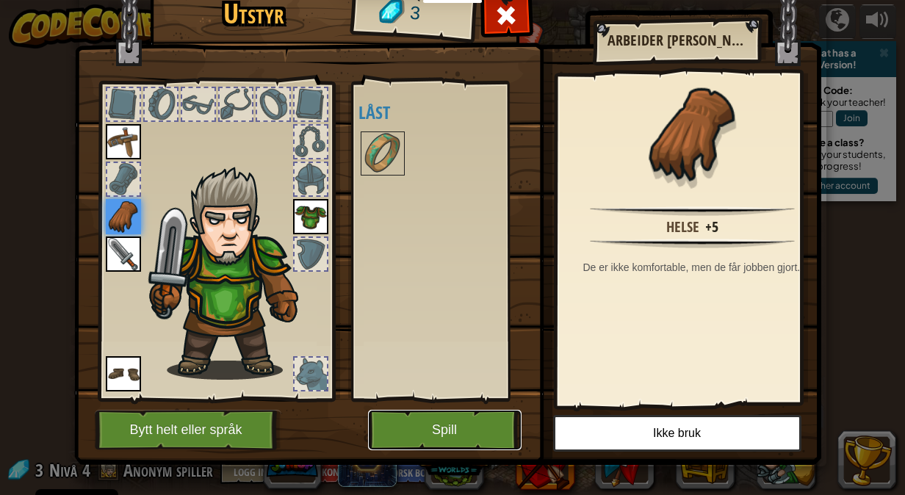
click at [421, 420] on button "Spill" at bounding box center [444, 430] width 153 height 40
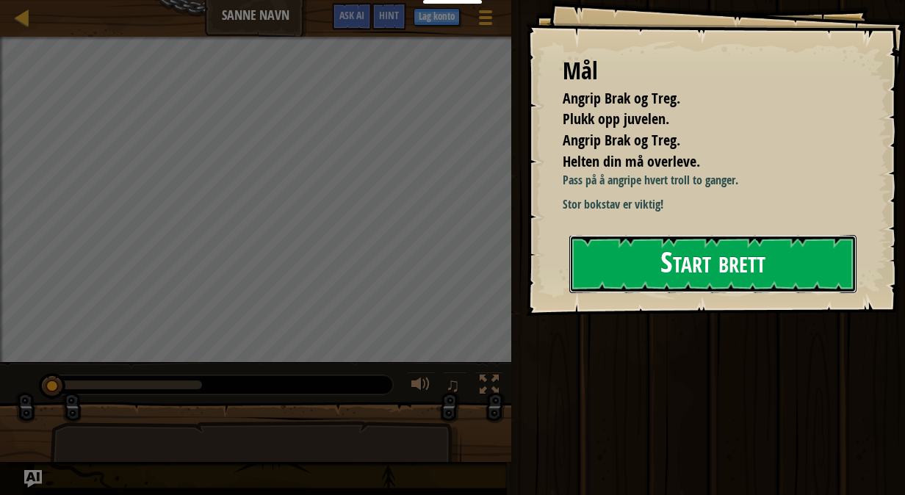
click at [626, 293] on button "Start brett" at bounding box center [712, 264] width 287 height 58
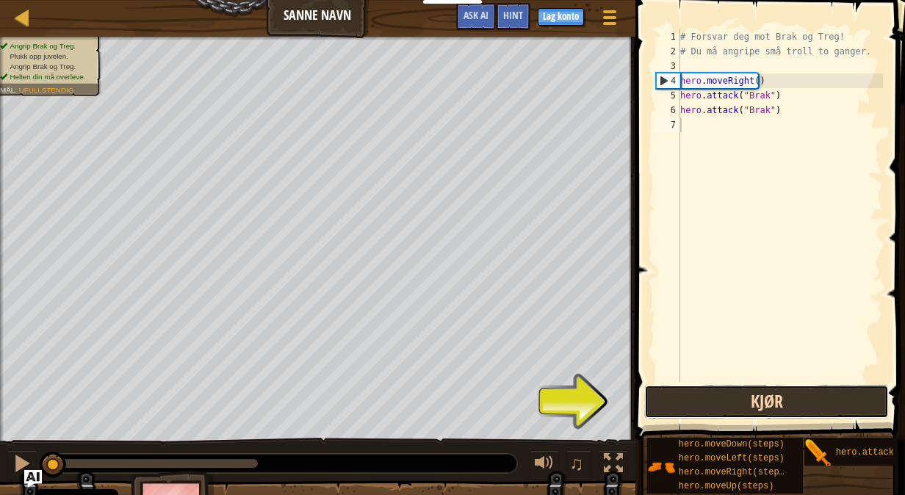
click at [684, 394] on button "Kjør" at bounding box center [766, 402] width 245 height 34
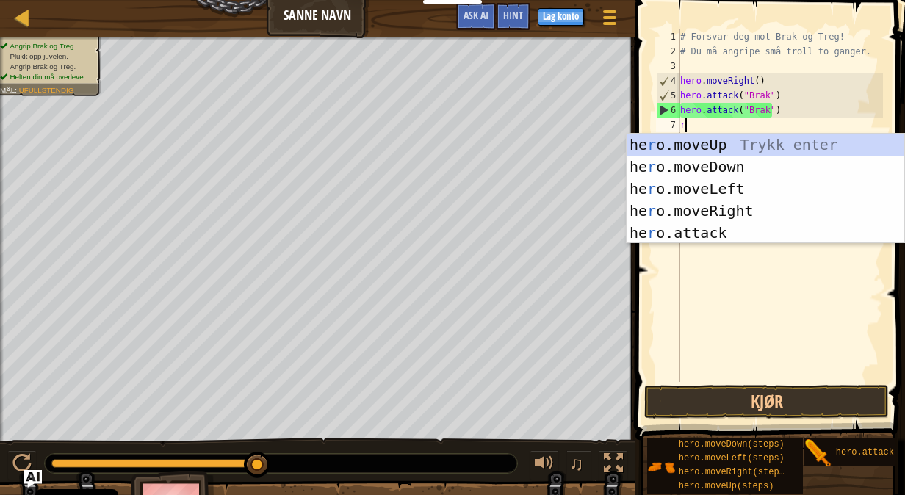
scroll to position [7, 0]
type textarea "ri"
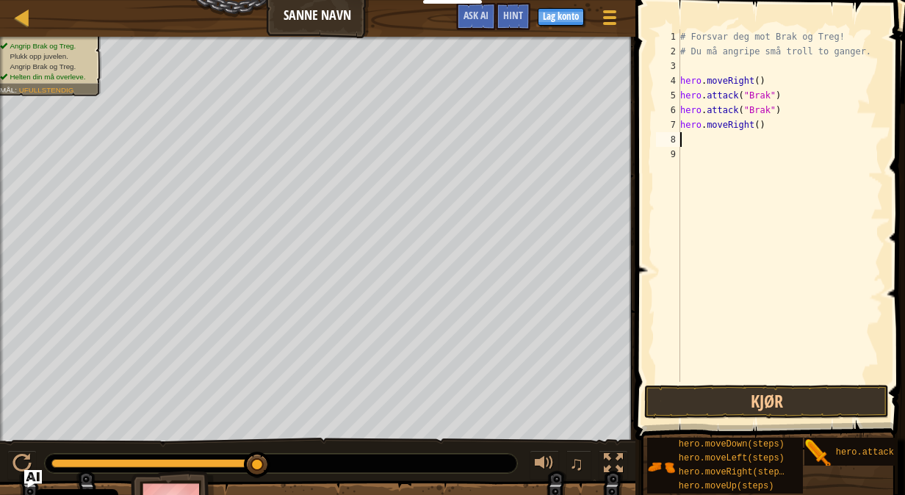
type textarea "do"
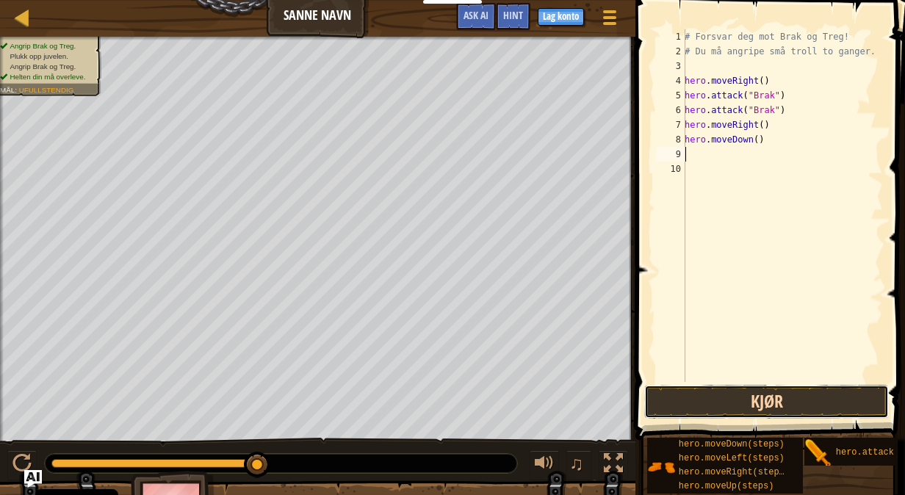
click at [733, 399] on button "Kjør" at bounding box center [766, 402] width 245 height 34
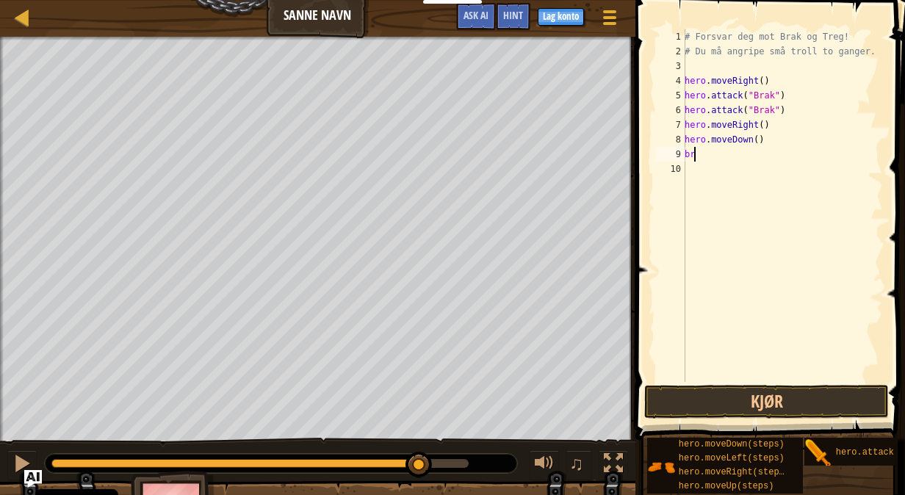
type textarea "b"
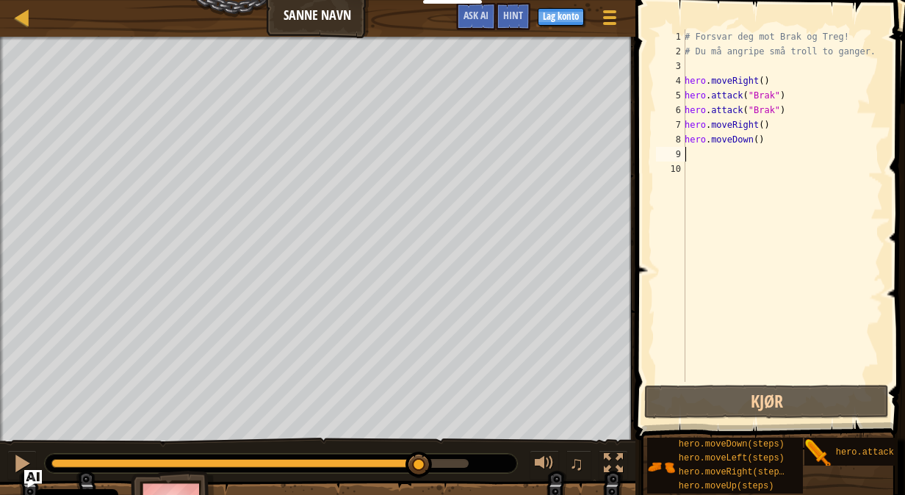
click at [703, 270] on div "# Forsvar deg mot Brak og Treg! # Du må angripe små troll to ganger. hero . mov…" at bounding box center [781, 220] width 201 height 382
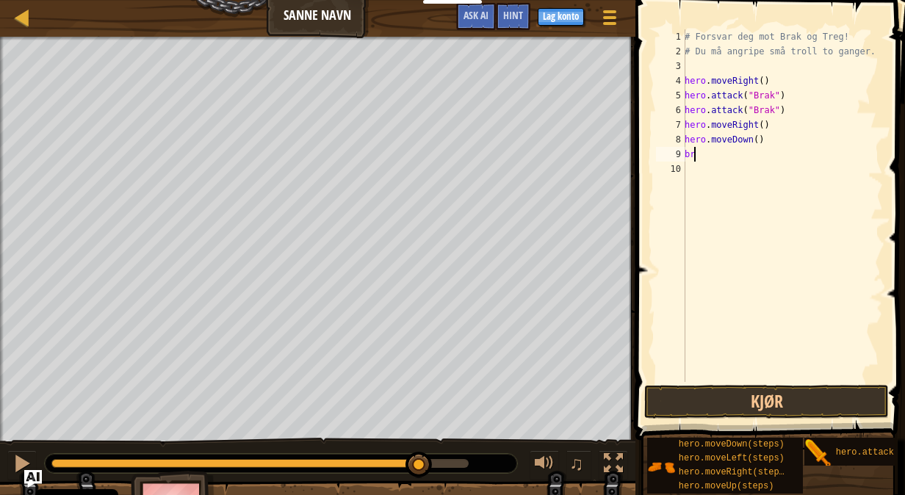
type textarea "b"
type textarea "w"
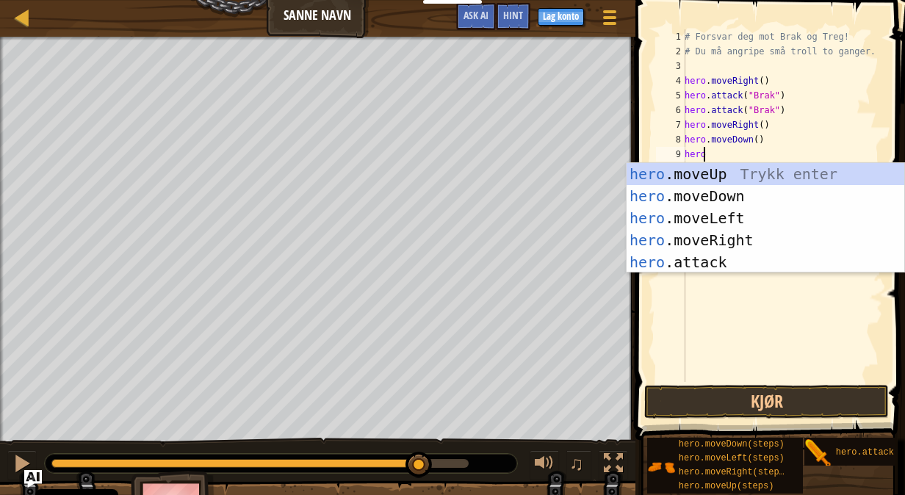
scroll to position [7, 1]
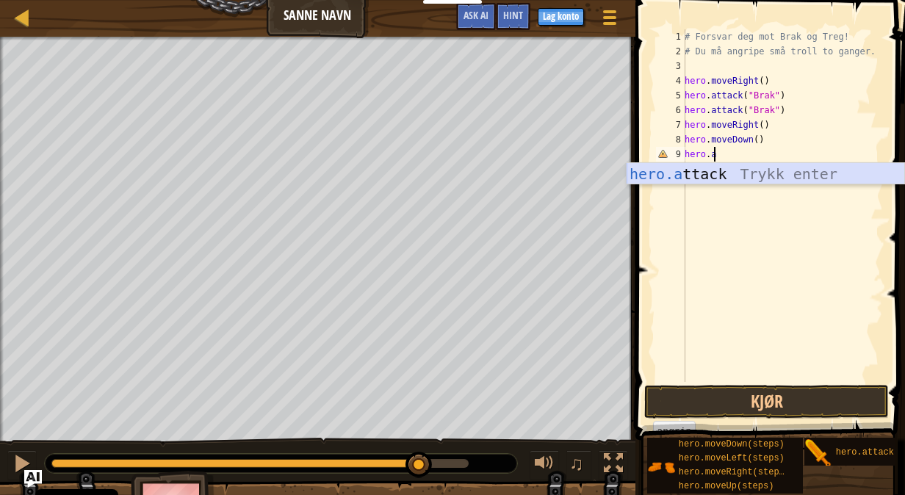
click at [670, 172] on div "hero.a ttack Trykk enter" at bounding box center [765, 196] width 278 height 66
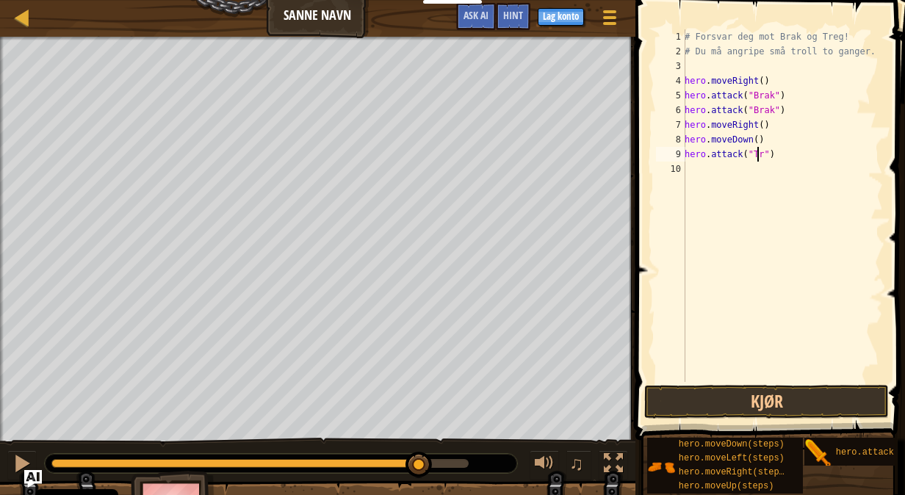
scroll to position [7, 6]
type textarea "hero.attack("Treg")"
click at [759, 398] on button "Kjør" at bounding box center [766, 402] width 245 height 34
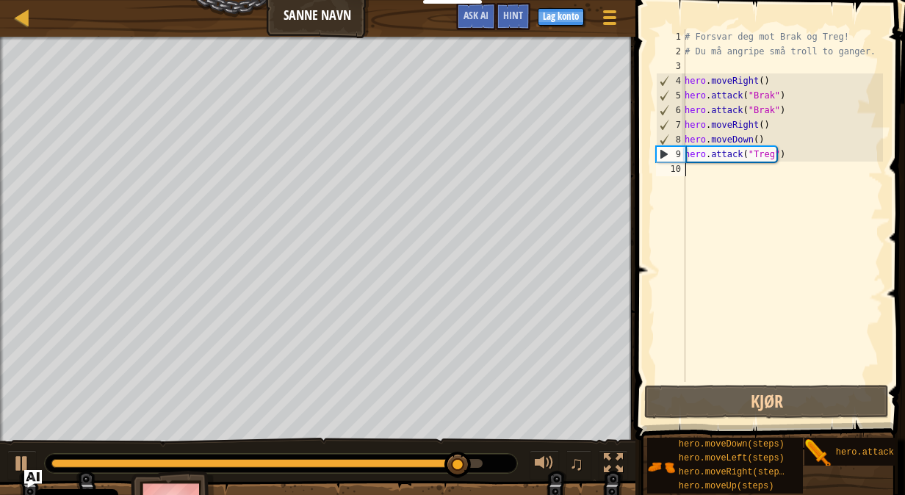
click at [737, 183] on div "# Forsvar deg mot Brak og Treg! # Du må angripe små troll to ganger. hero . mov…" at bounding box center [781, 220] width 201 height 382
click at [728, 175] on div "# Forsvar deg mot Brak og Treg! # Du må angripe små troll to ganger. hero . mov…" at bounding box center [781, 220] width 201 height 382
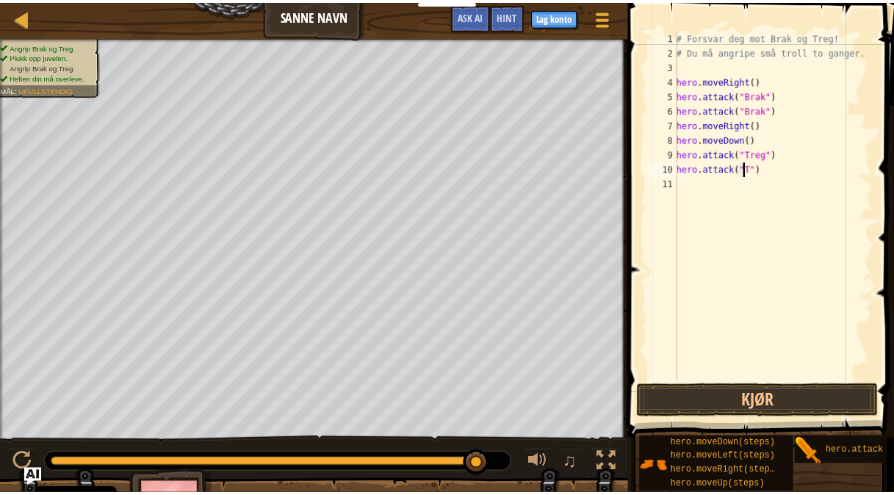
scroll to position [7, 6]
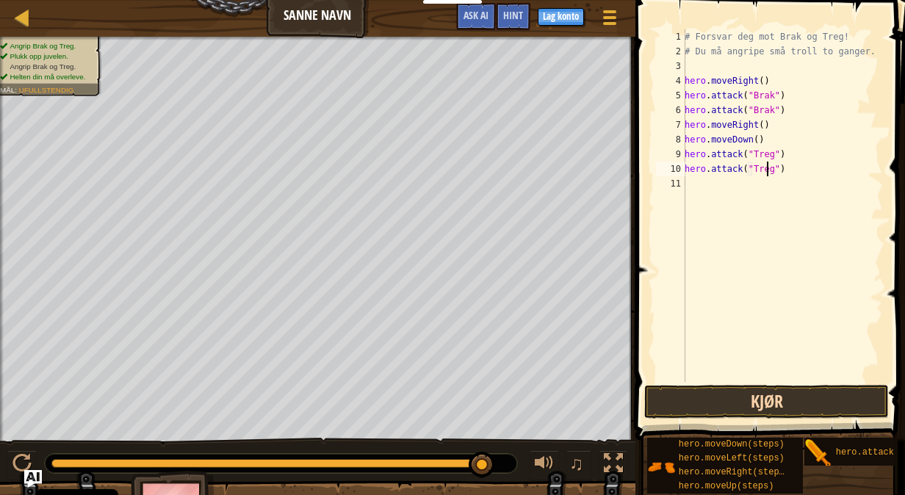
type textarea "hero.attack("Treg")"
click at [709, 402] on button "Kjør" at bounding box center [766, 402] width 245 height 34
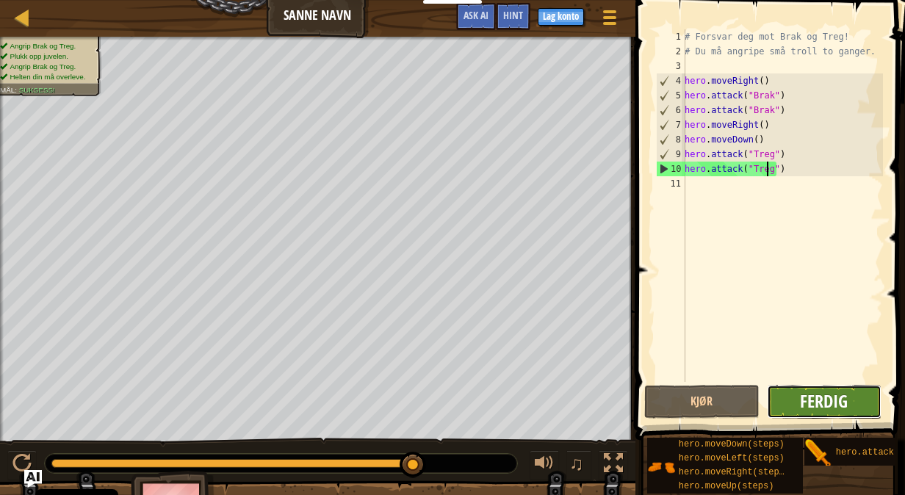
click at [836, 393] on span "Ferdig" at bounding box center [824, 400] width 48 height 23
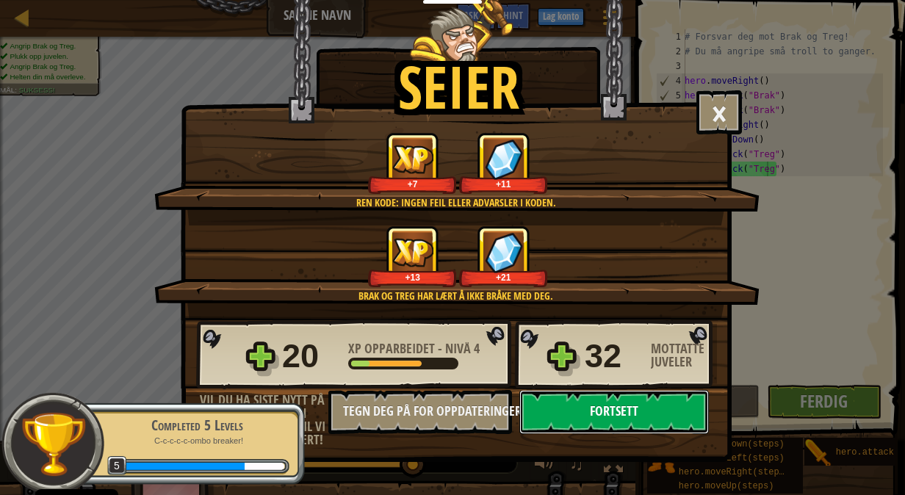
click at [617, 411] on button "Fortsett" at bounding box center [613, 412] width 189 height 44
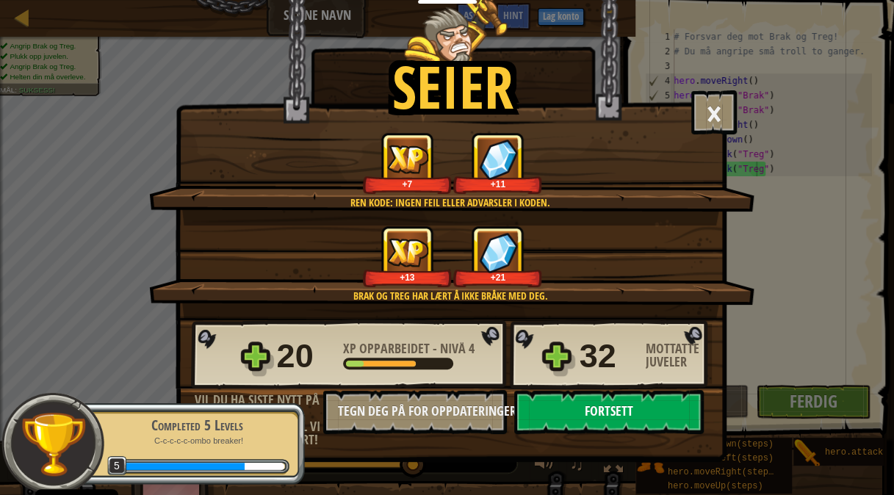
select select "nb"
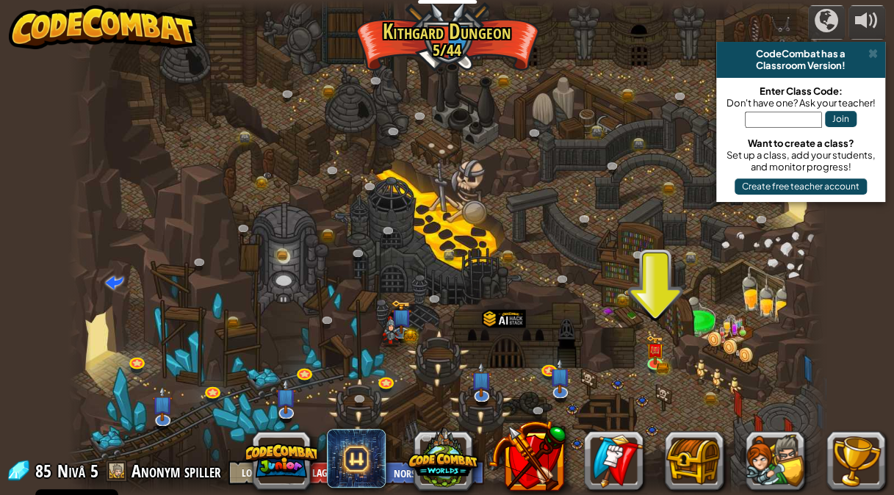
scroll to position [1, 0]
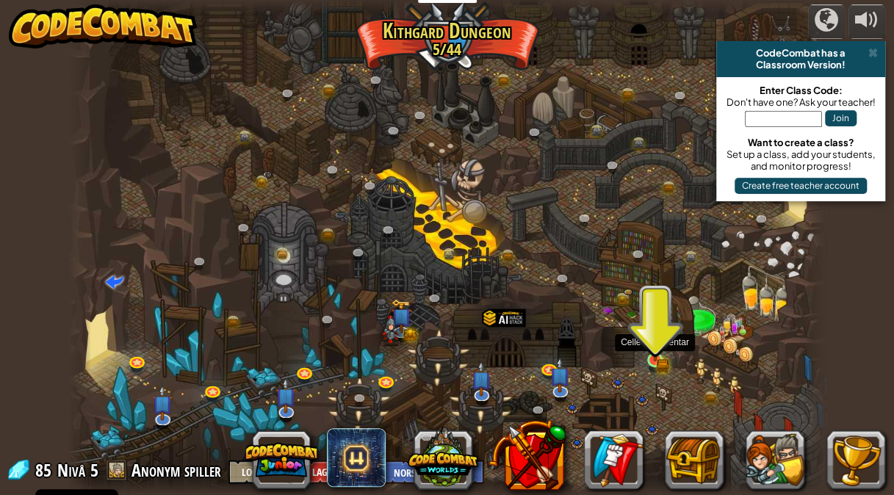
click at [648, 340] on img at bounding box center [655, 341] width 18 height 40
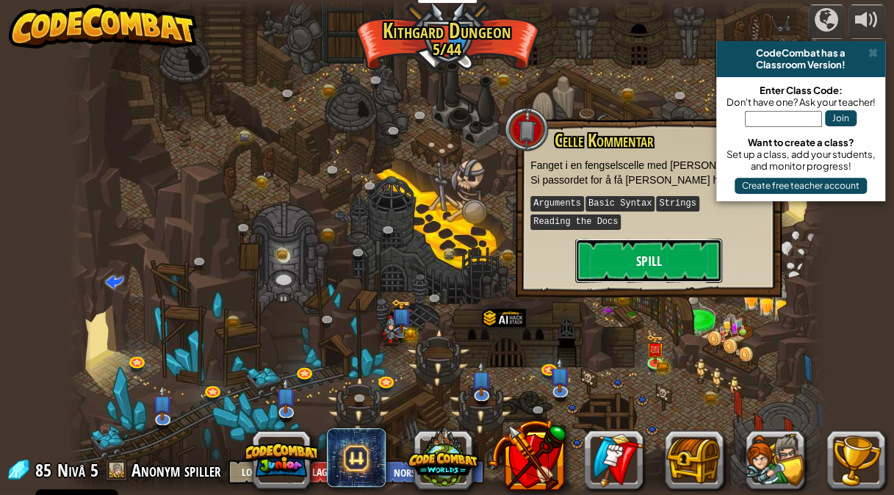
click at [614, 270] on button "Spill" at bounding box center [648, 261] width 147 height 44
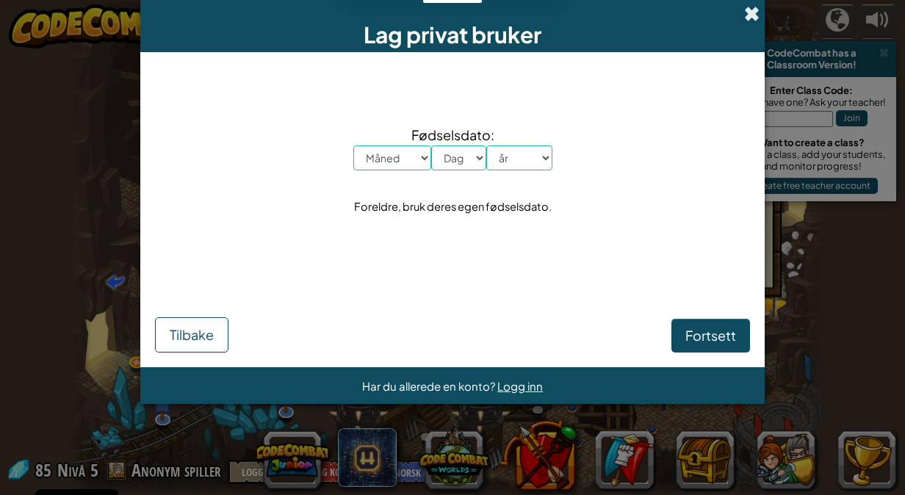
click at [752, 12] on span at bounding box center [751, 13] width 15 height 15
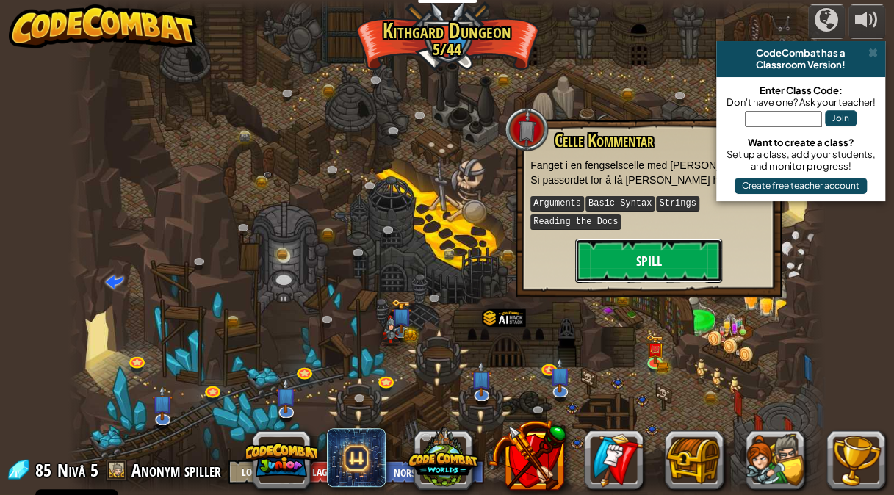
click at [661, 253] on button "Spill" at bounding box center [648, 261] width 147 height 44
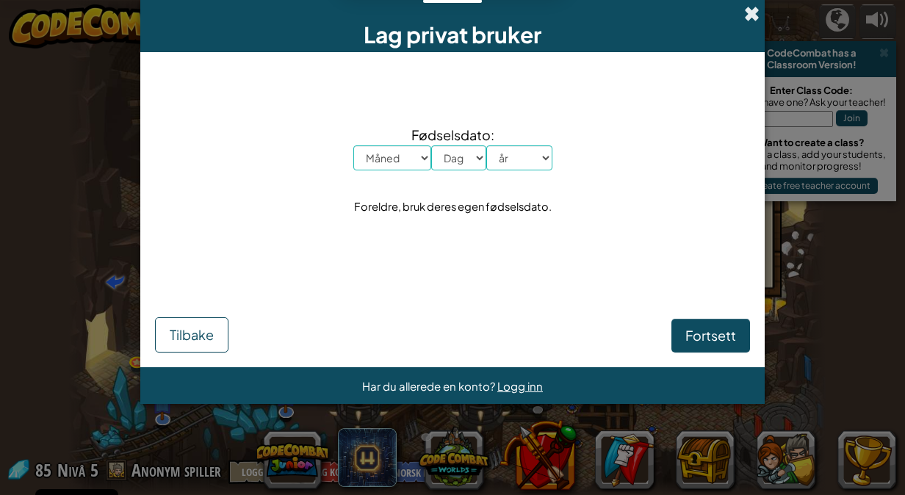
click at [755, 18] on span at bounding box center [751, 13] width 15 height 15
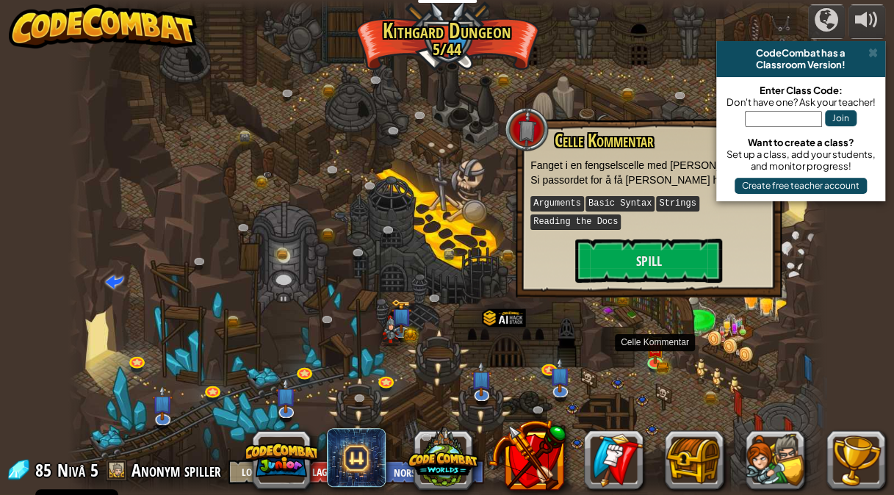
click at [607, 348] on div at bounding box center [446, 246] width 757 height 495
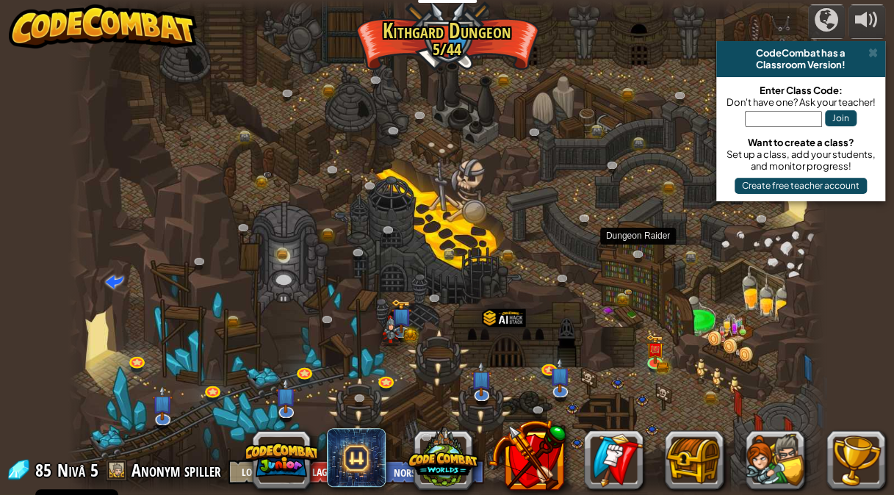
drag, startPoint x: 639, startPoint y: 261, endPoint x: 618, endPoint y: 232, distance: 36.3
click at [618, 229] on div at bounding box center [446, 246] width 757 height 495
click at [651, 343] on img at bounding box center [654, 341] width 11 height 11
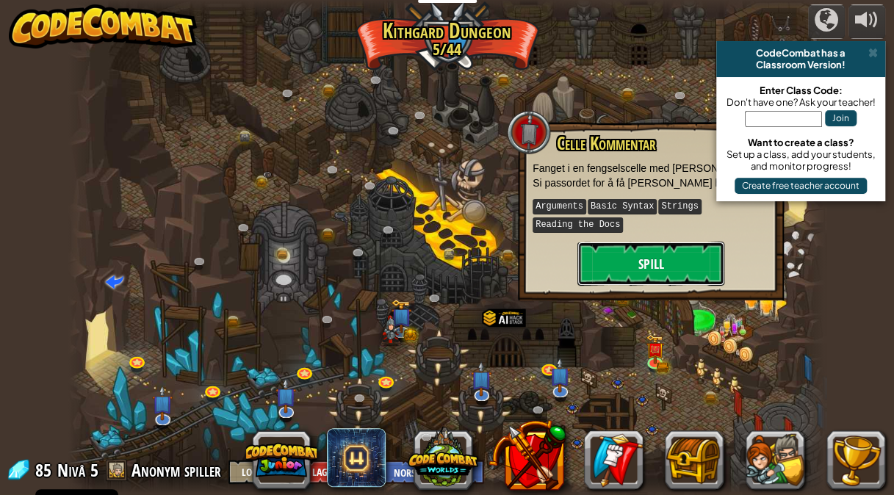
click at [623, 253] on button "Spill" at bounding box center [650, 264] width 147 height 44
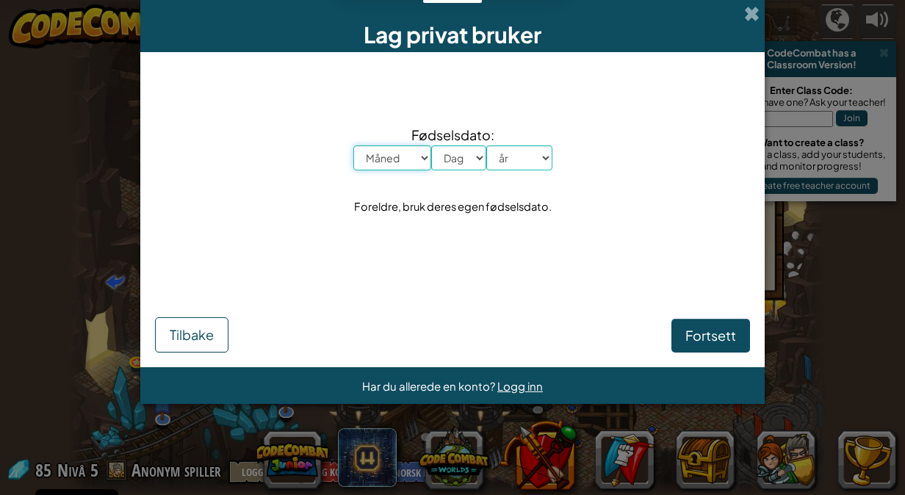
click at [404, 156] on select "Måned Januar Februar [GEOGRAPHIC_DATA] April Mai Juni Juli August September Okt…" at bounding box center [392, 157] width 78 height 25
select select "1"
click at [353, 145] on select "Måned Januar Februar [GEOGRAPHIC_DATA] April Mai Juni Juli August September Okt…" at bounding box center [392, 157] width 78 height 25
click at [399, 171] on div "Fødselsdato: Måned Januar Februar [GEOGRAPHIC_DATA] April Mai Juni Juli August …" at bounding box center [452, 171] width 595 height 208
drag, startPoint x: 448, startPoint y: 161, endPoint x: 448, endPoint y: 170, distance: 9.5
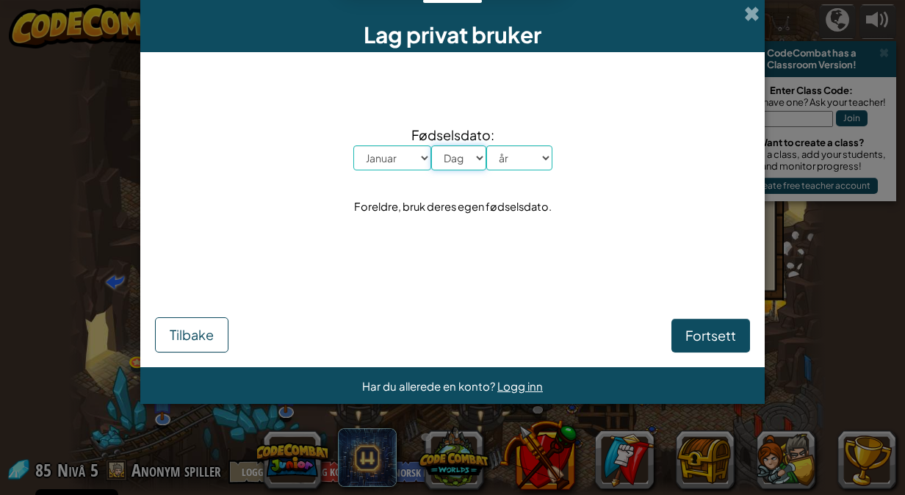
click at [447, 160] on select "Dag 1 2 3 4 5 6 7 8 9 10 11 12 13 14 15 16 17 18 19 20 21 22 23 24 25 26 27 28 …" at bounding box center [458, 157] width 55 height 25
select select "2"
click at [431, 145] on select "Dag 1 2 3 4 5 6 7 8 9 10 11 12 13 14 15 16 17 18 19 20 21 22 23 24 25 26 27 28 …" at bounding box center [458, 157] width 55 height 25
click at [499, 146] on select "år 2025 2024 2023 2022 2021 2020 2019 2018 2017 2016 2015 2014 2013 2012 2011 2…" at bounding box center [519, 157] width 66 height 25
select select "2007"
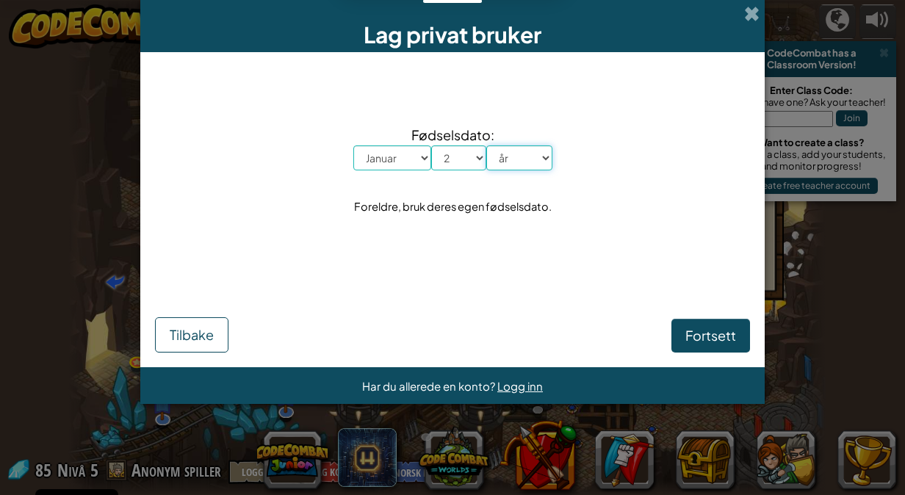
click at [486, 145] on select "år 2025 2024 2023 2022 2021 2020 2019 2018 2017 2016 2015 2014 2013 2012 2011 2…" at bounding box center [519, 157] width 66 height 25
click at [730, 330] on span "Fortsett" at bounding box center [710, 335] width 51 height 17
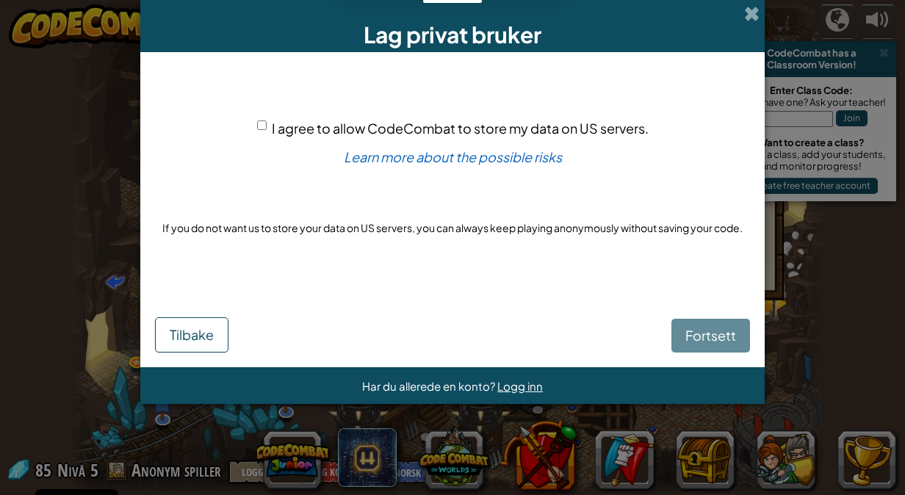
click at [723, 330] on div "Fortsett Tilbake" at bounding box center [452, 321] width 595 height 64
click at [264, 125] on input "I agree to allow CodeCombat to store my data on US servers." at bounding box center [262, 125] width 10 height 10
checkbox input "true"
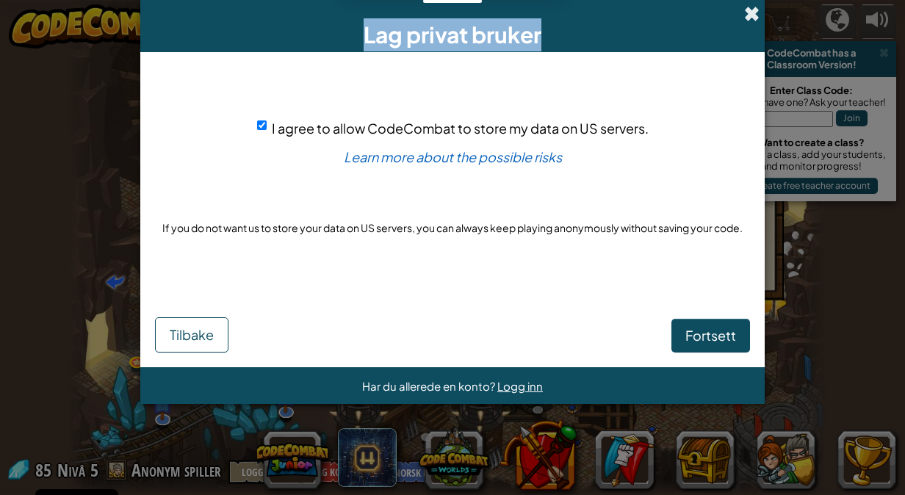
click at [743, 9] on div "Lag privat bruker" at bounding box center [452, 26] width 624 height 52
drag, startPoint x: 743, startPoint y: 9, endPoint x: 717, endPoint y: 16, distance: 27.4
click at [717, 16] on div "Lag privat bruker" at bounding box center [452, 26] width 624 height 52
click at [753, 13] on span at bounding box center [751, 13] width 15 height 15
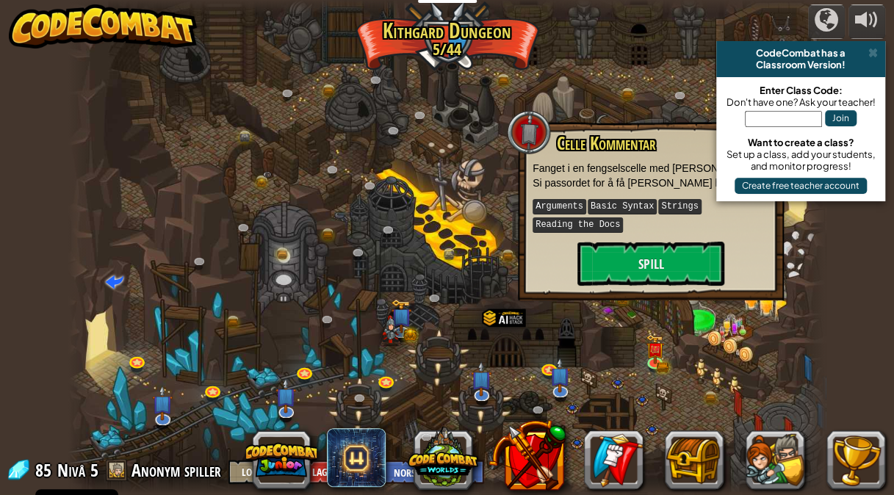
click at [869, 49] on span at bounding box center [873, 53] width 10 height 12
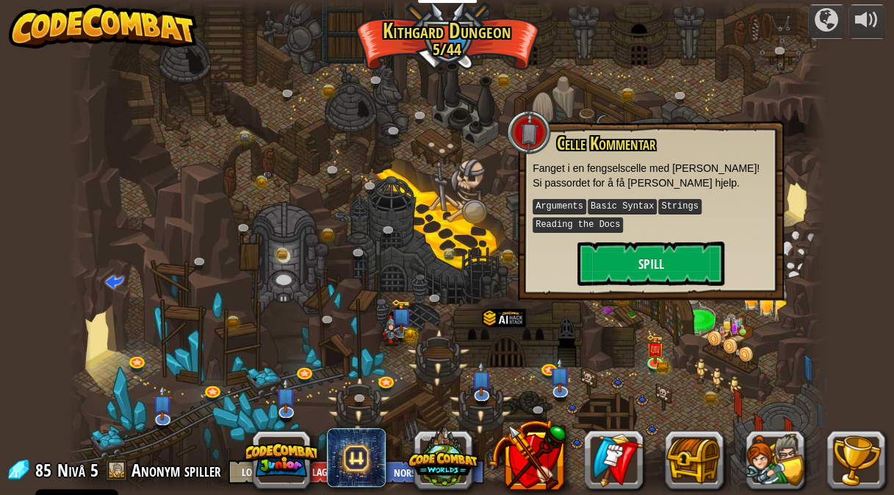
click at [783, 112] on div at bounding box center [446, 246] width 757 height 495
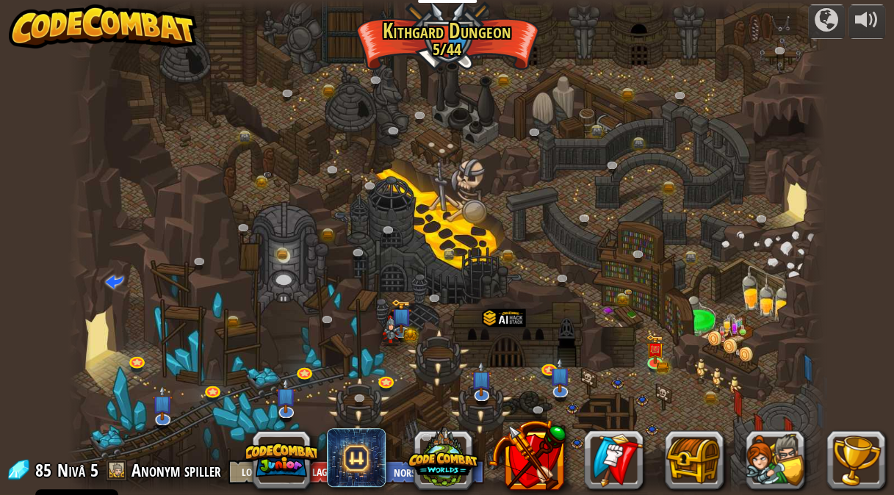
drag, startPoint x: 575, startPoint y: 336, endPoint x: 563, endPoint y: 197, distance: 140.0
click at [564, 203] on div at bounding box center [446, 246] width 757 height 495
